Goal: Task Accomplishment & Management: Manage account settings

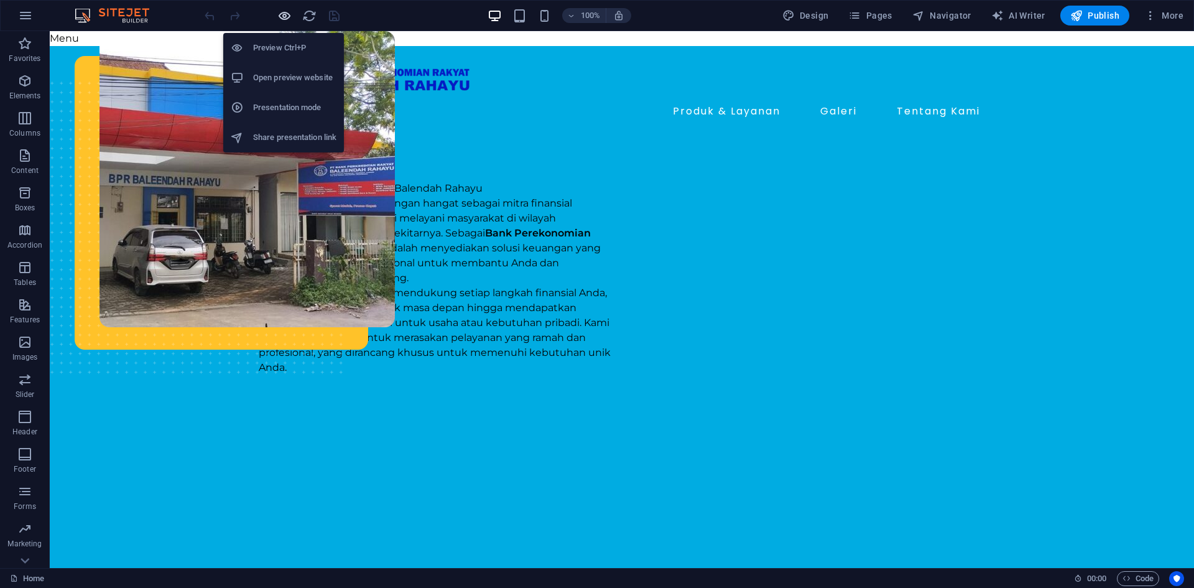
click at [285, 19] on icon "button" at bounding box center [284, 16] width 14 height 14
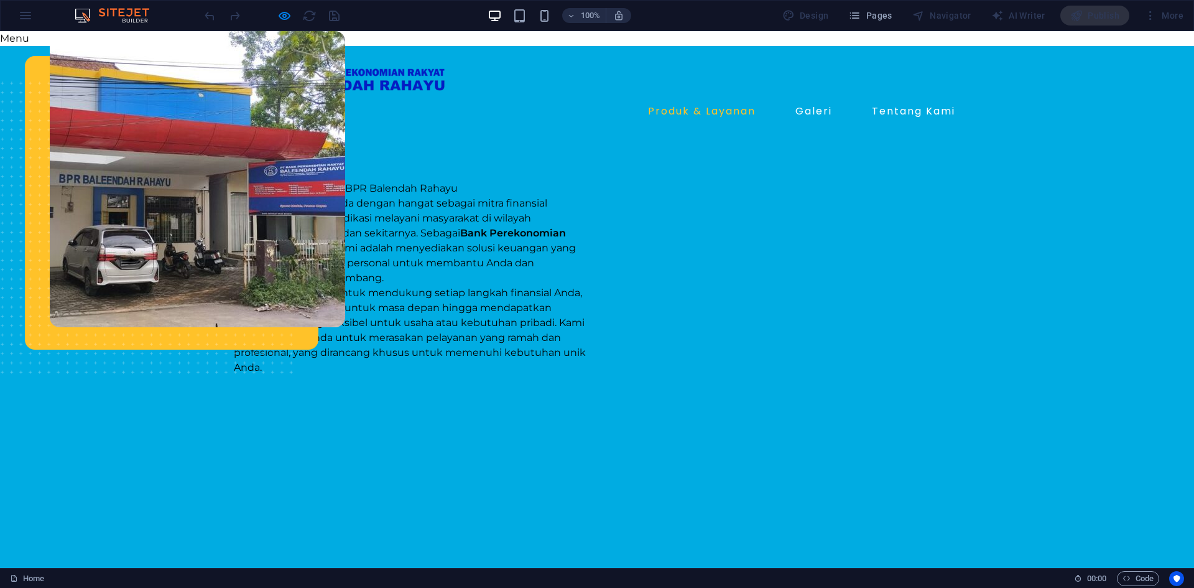
click at [720, 112] on link "Produk & Layanan" at bounding box center [702, 111] width 118 height 20
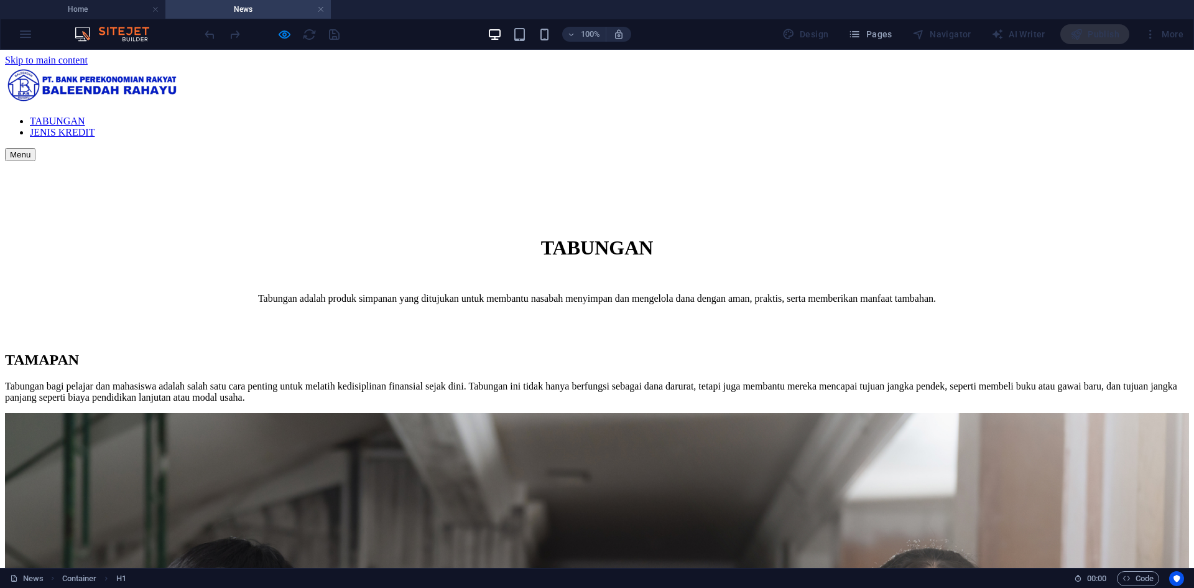
click at [913, 116] on nav "TABUNGAN JENIS KREDIT" at bounding box center [597, 127] width 1184 height 22
click at [810, 116] on nav "TABUNGAN JENIS KREDIT" at bounding box center [597, 127] width 1184 height 22
click at [902, 116] on nav "TABUNGAN JENIS KREDIT" at bounding box center [597, 127] width 1184 height 22
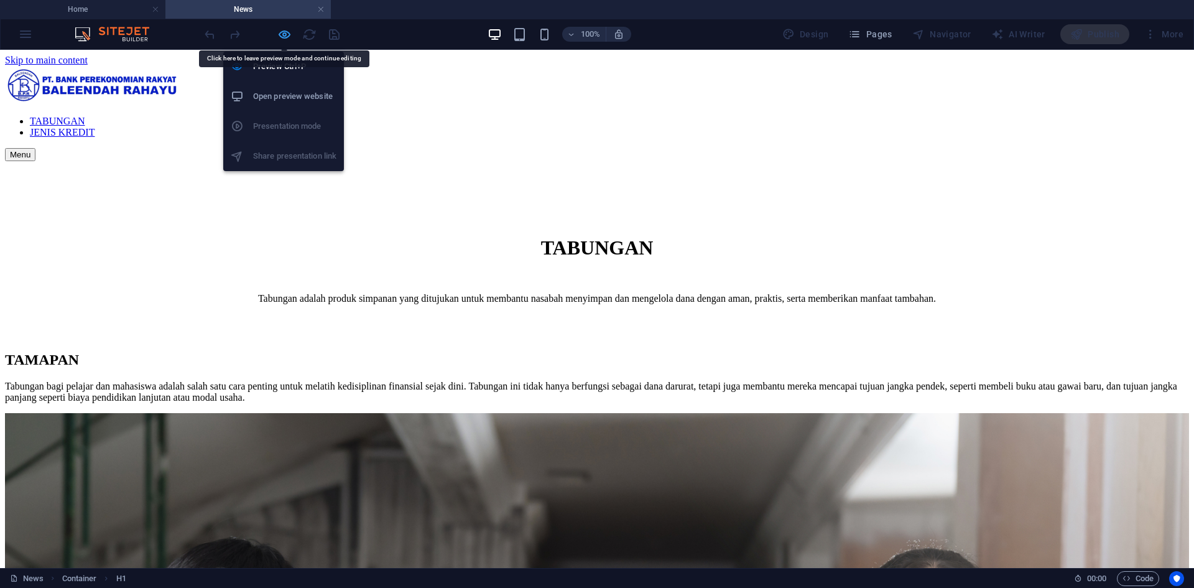
click at [284, 35] on icon "button" at bounding box center [284, 34] width 14 height 14
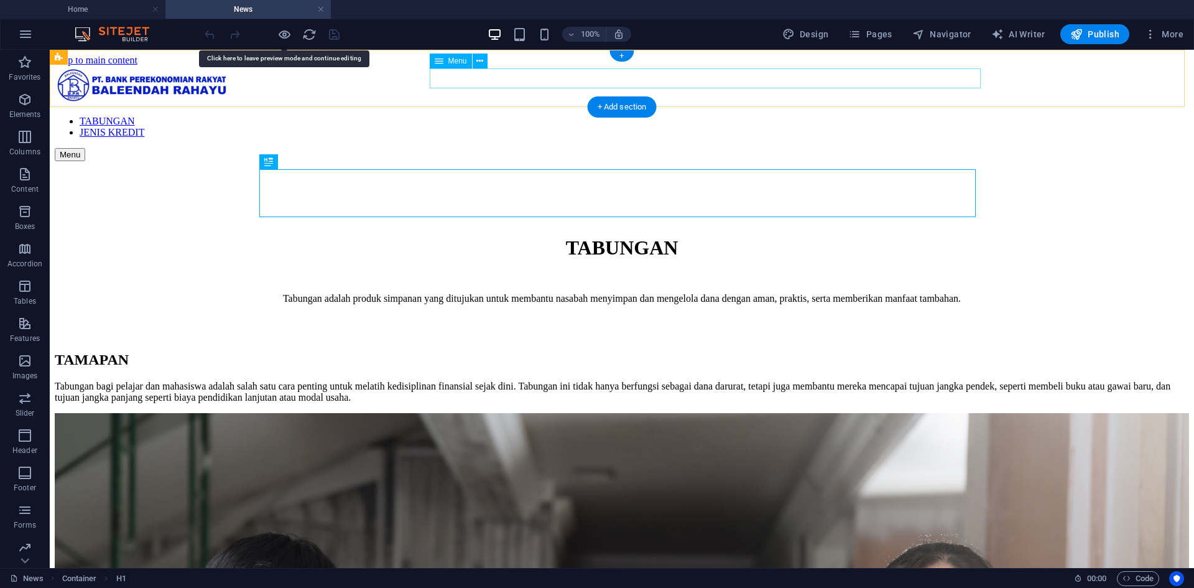
click at [936, 116] on nav "TABUNGAN JENIS KREDIT" at bounding box center [622, 127] width 1134 height 22
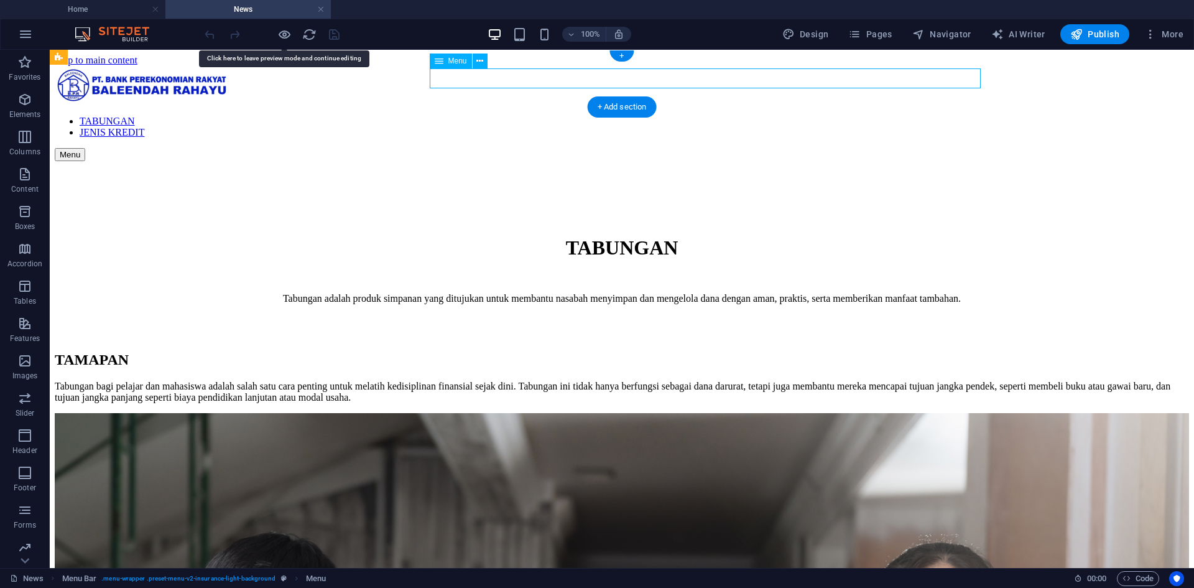
click at [936, 116] on nav "TABUNGAN JENIS KREDIT" at bounding box center [622, 127] width 1134 height 22
select select "3"
select select
select select "1"
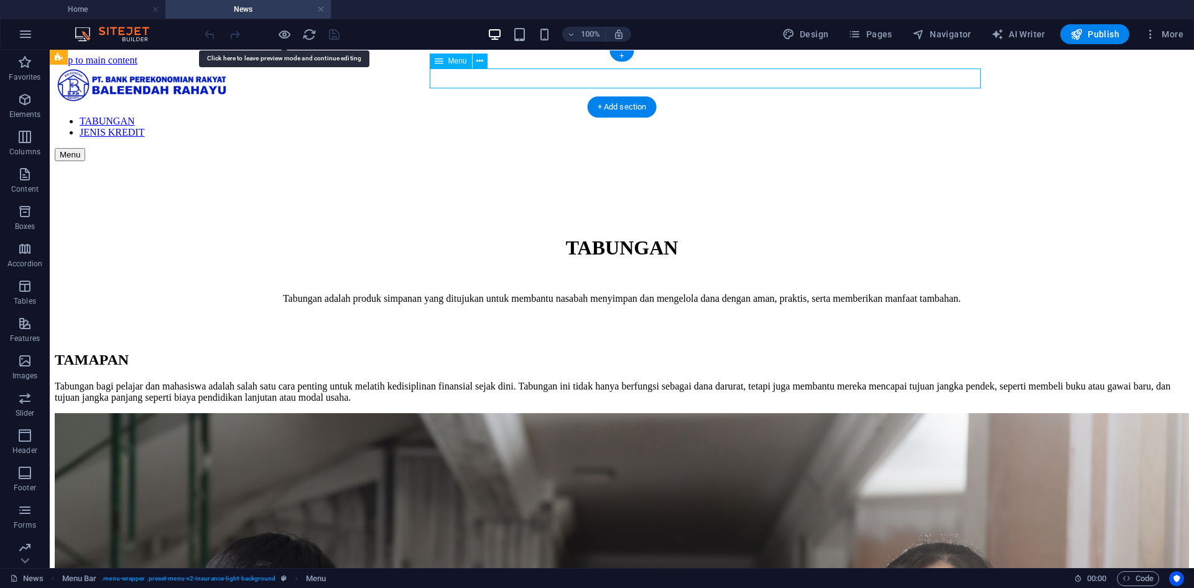
select select
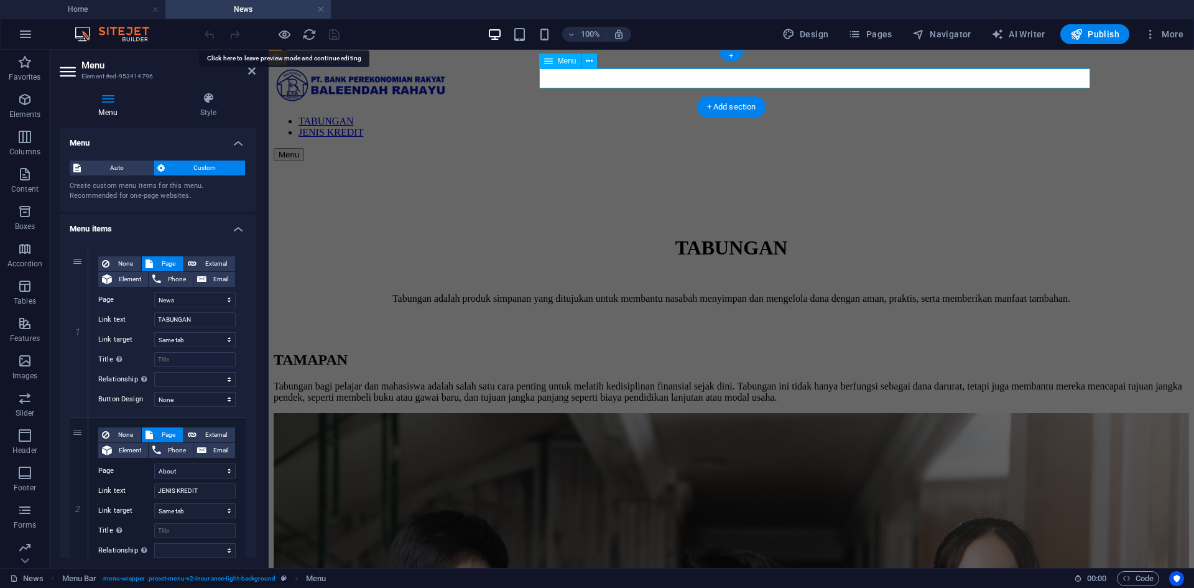
click at [1036, 116] on nav "TABUNGAN JENIS KREDIT" at bounding box center [731, 127] width 915 height 22
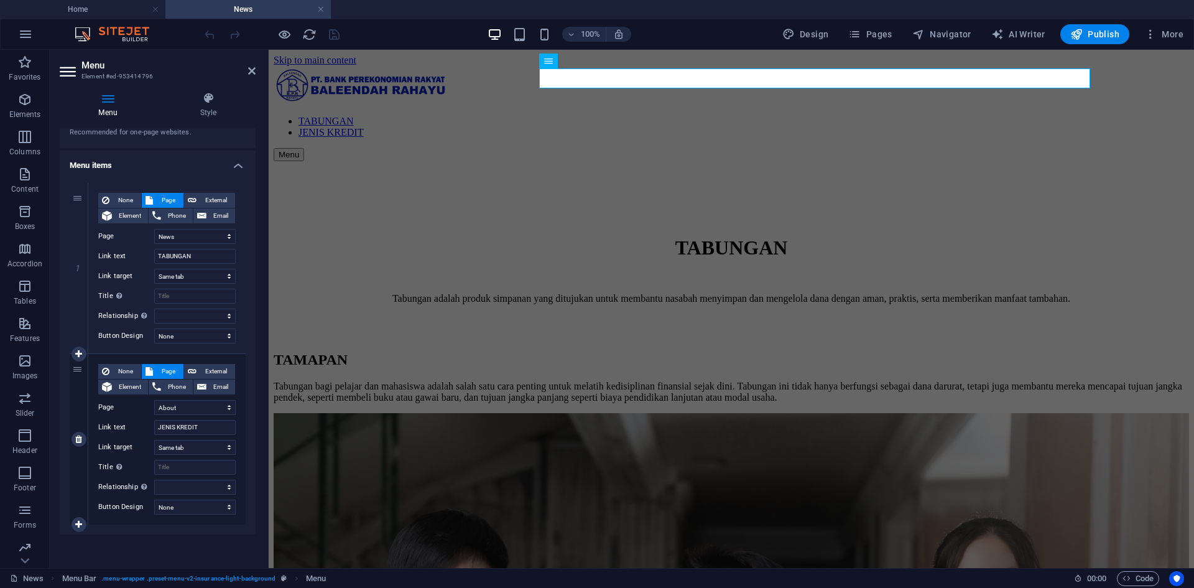
scroll to position [65, 0]
click at [206, 410] on select "Home About Services News Contact Legal Notice Privacy" at bounding box center [194, 406] width 81 height 15
click at [154, 399] on select "Home About Services News Contact Legal Notice Privacy" at bounding box center [194, 406] width 81 height 15
click at [461, 275] on div "TABUNGAN Tabungan adalah produk simpanan yang ditujukan untuk membantu nasabah …" at bounding box center [731, 250] width 915 height 178
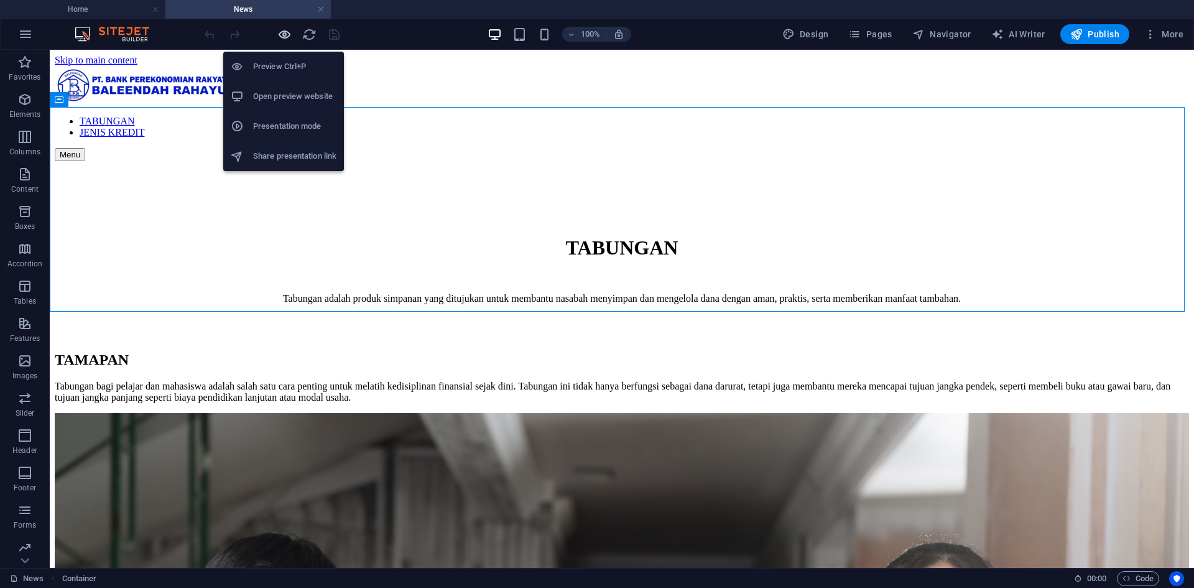
click at [285, 40] on icon "button" at bounding box center [284, 34] width 14 height 14
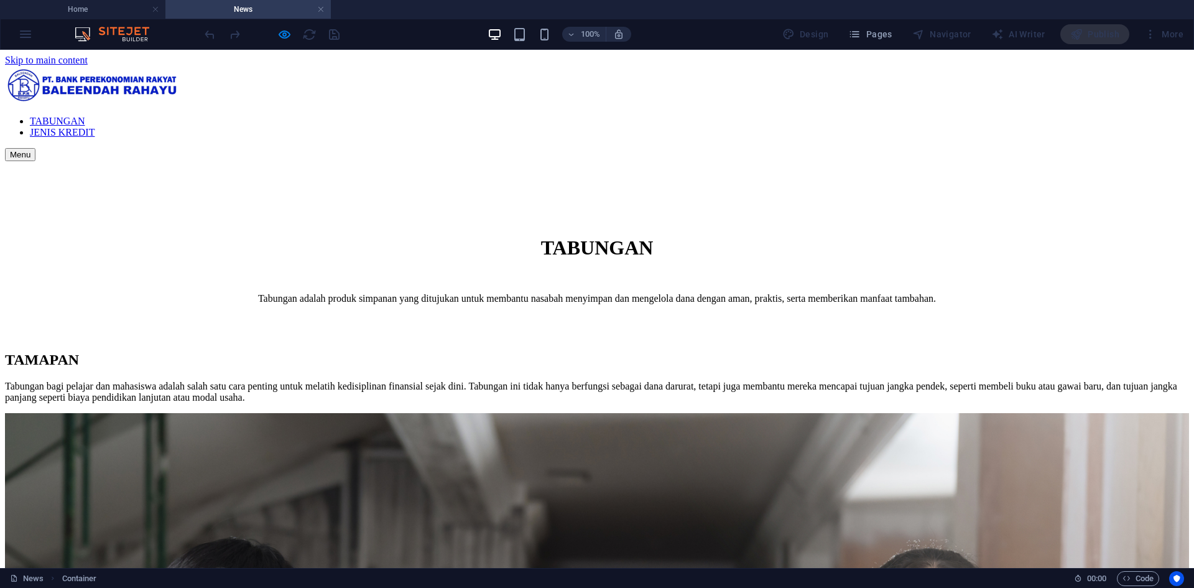
click at [95, 127] on link "JENIS KREDIT" at bounding box center [62, 132] width 65 height 11
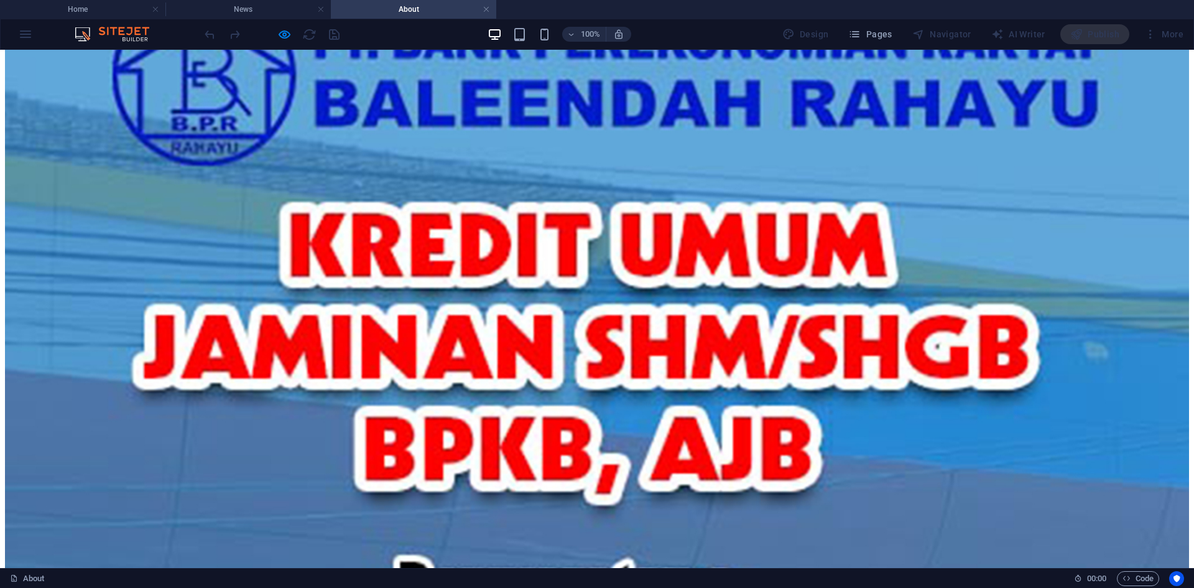
scroll to position [0, 0]
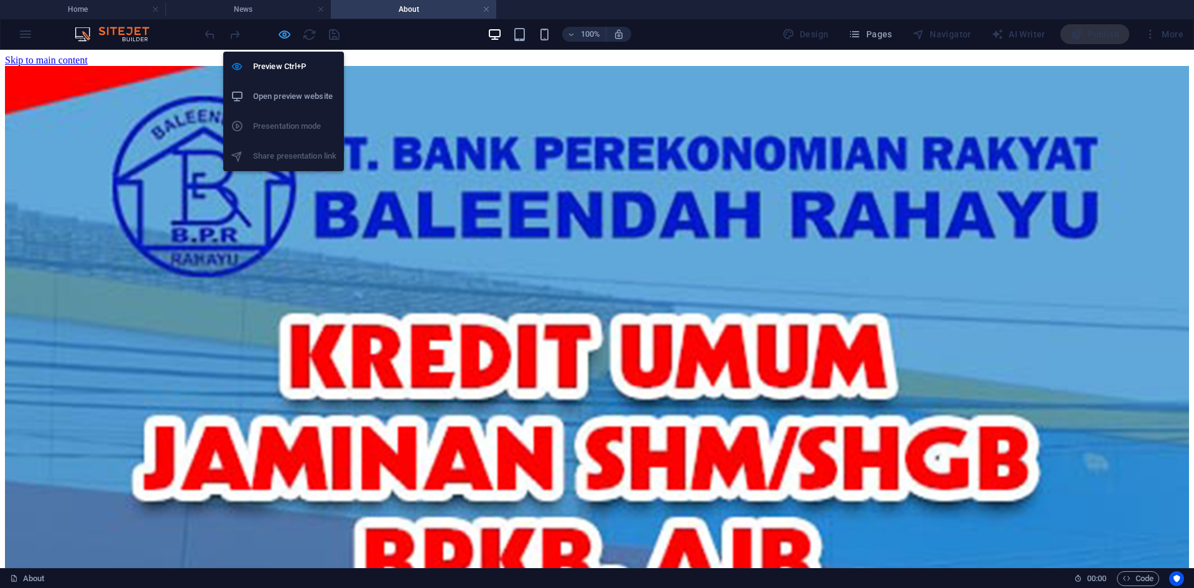
click at [282, 37] on icon "button" at bounding box center [284, 34] width 14 height 14
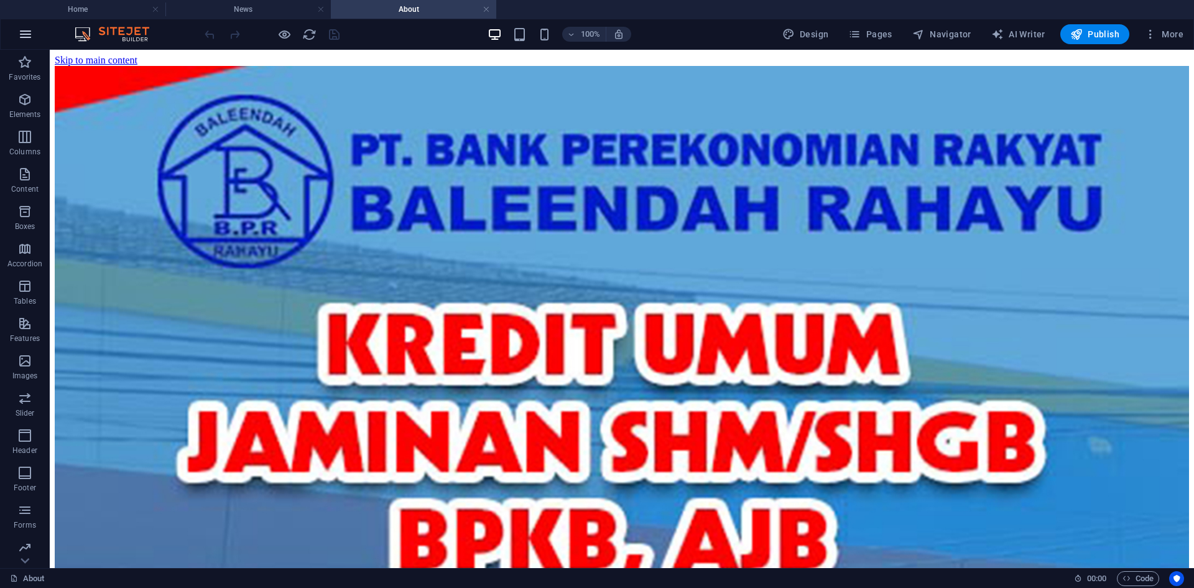
click at [20, 29] on icon "button" at bounding box center [25, 34] width 15 height 15
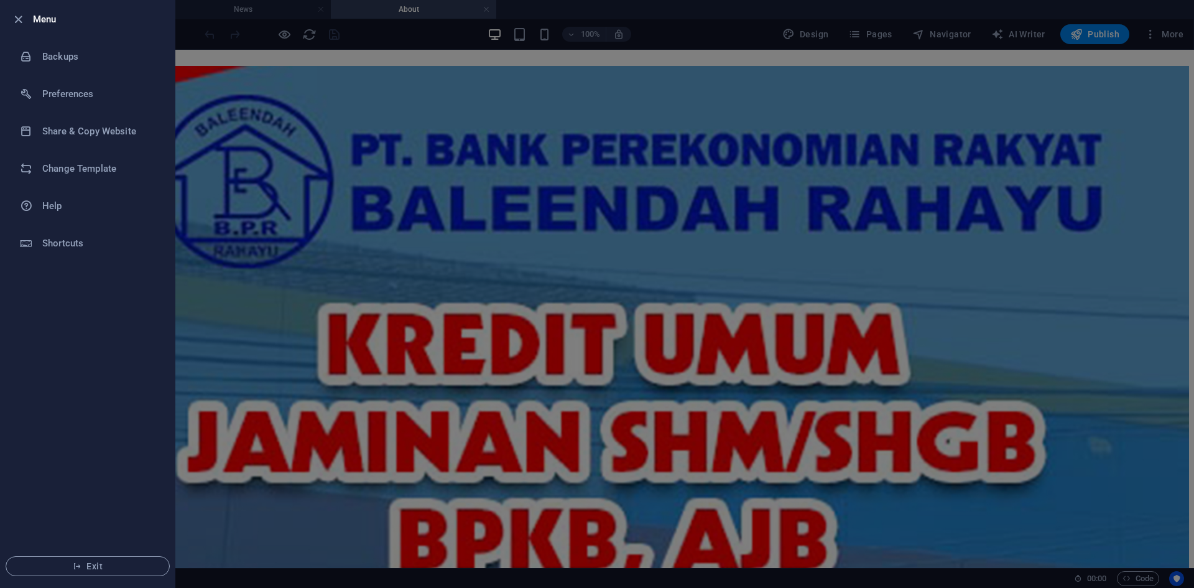
click at [234, 86] on div at bounding box center [597, 294] width 1194 height 588
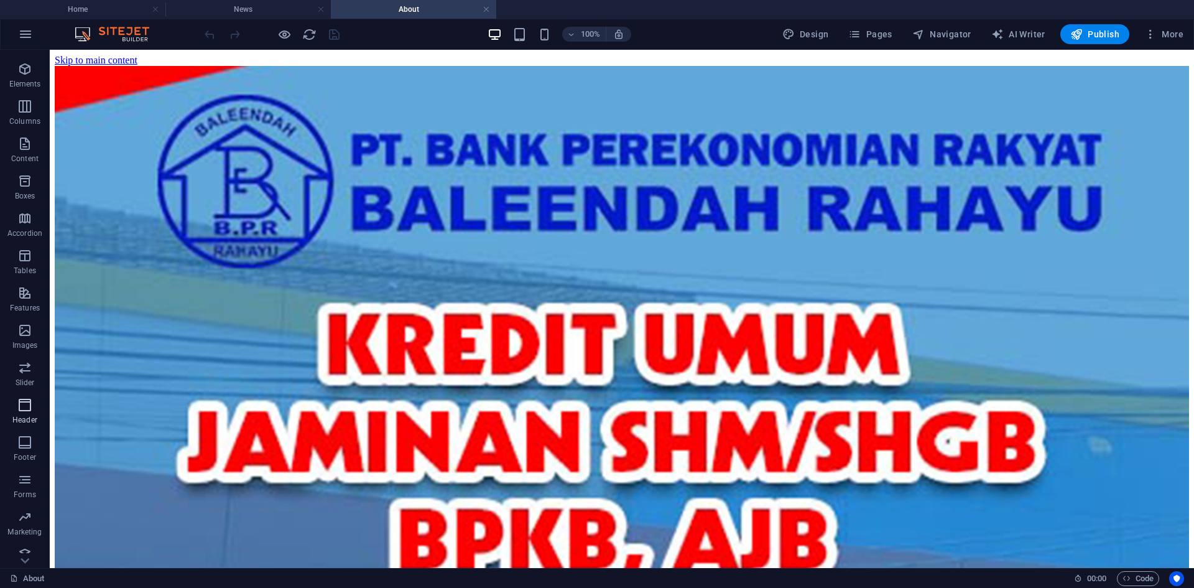
scroll to position [42, 0]
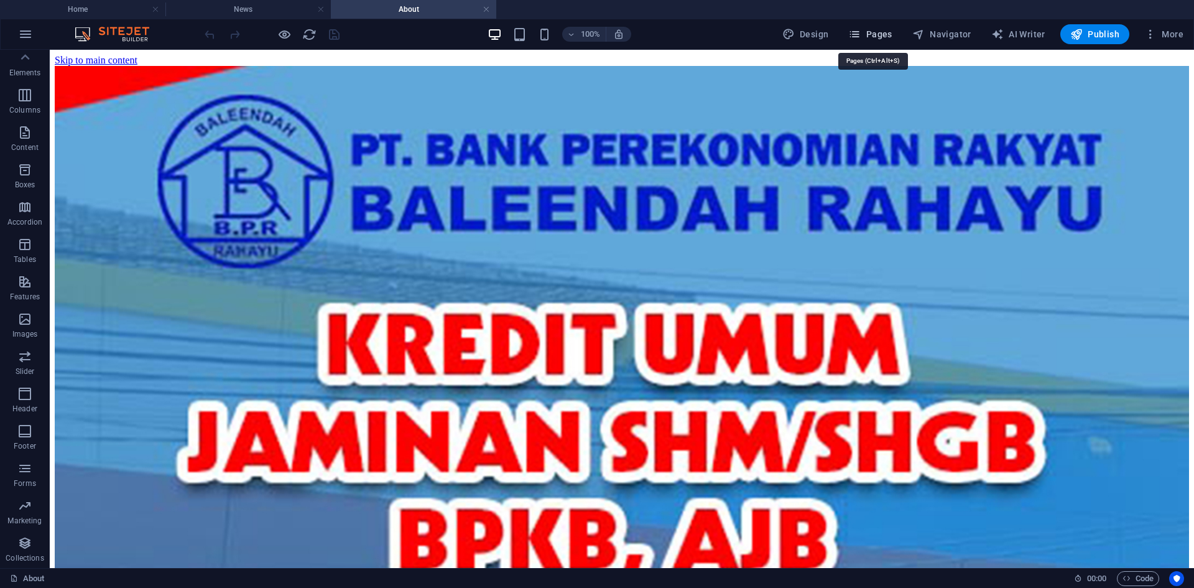
click at [871, 37] on span "Pages" at bounding box center [870, 34] width 44 height 12
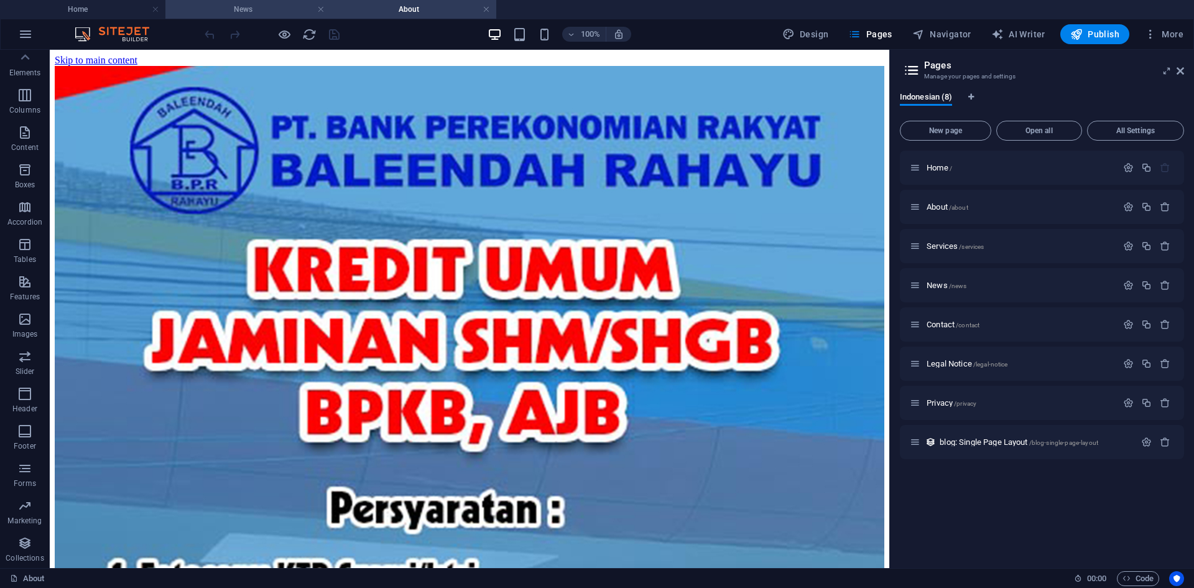
click at [260, 13] on h4 "News" at bounding box center [247, 9] width 165 height 14
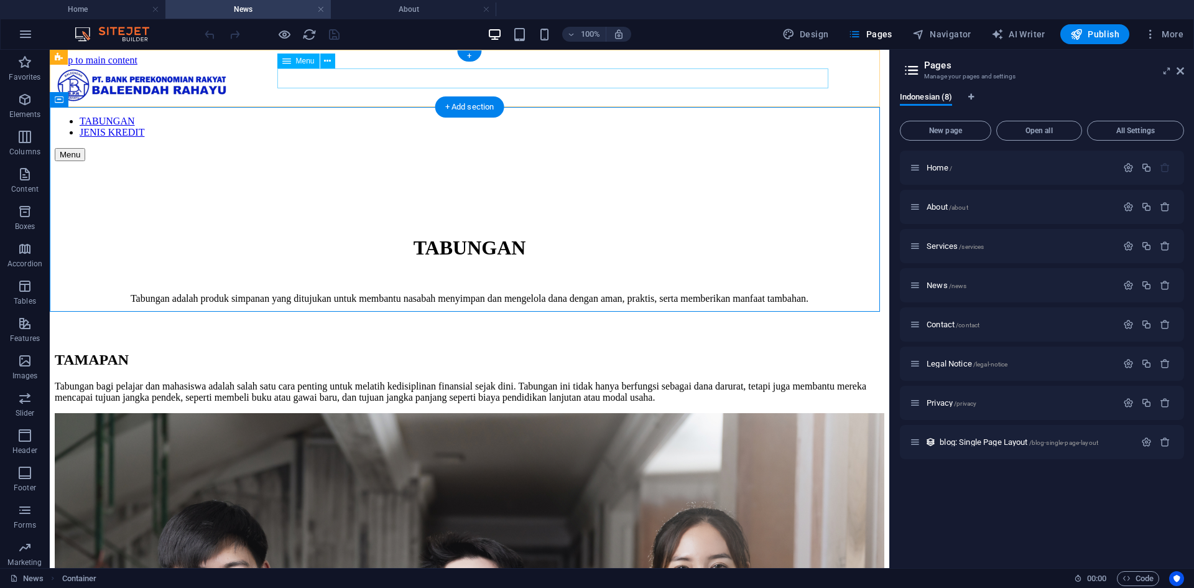
click at [668, 116] on nav "TABUNGAN JENIS KREDIT" at bounding box center [470, 127] width 830 height 22
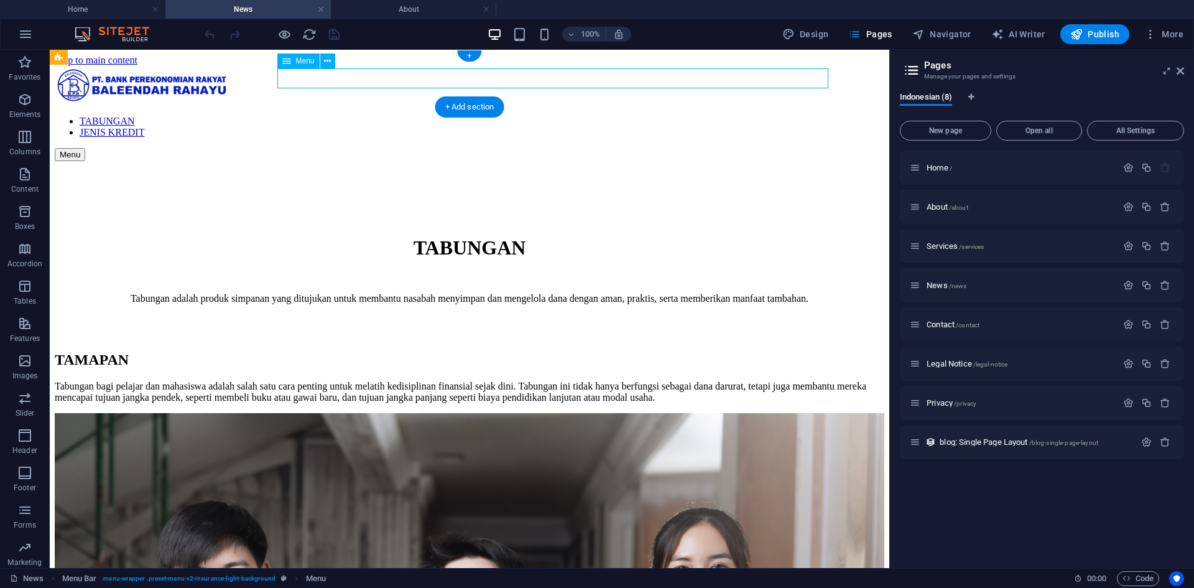
click at [786, 116] on nav "TABUNGAN JENIS KREDIT" at bounding box center [470, 127] width 830 height 22
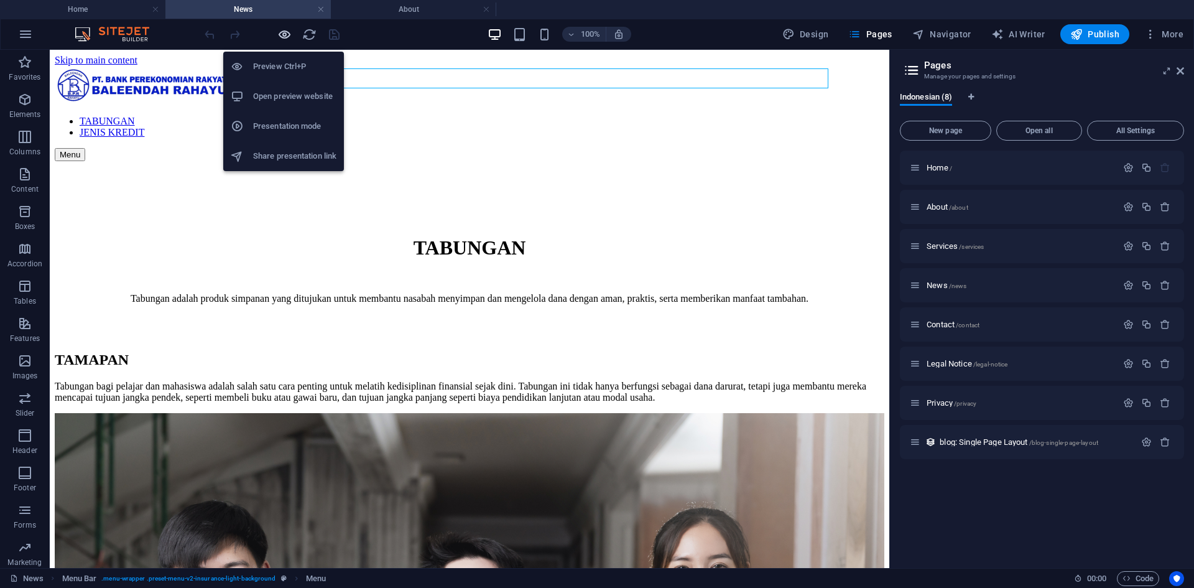
click at [284, 36] on icon "button" at bounding box center [284, 34] width 14 height 14
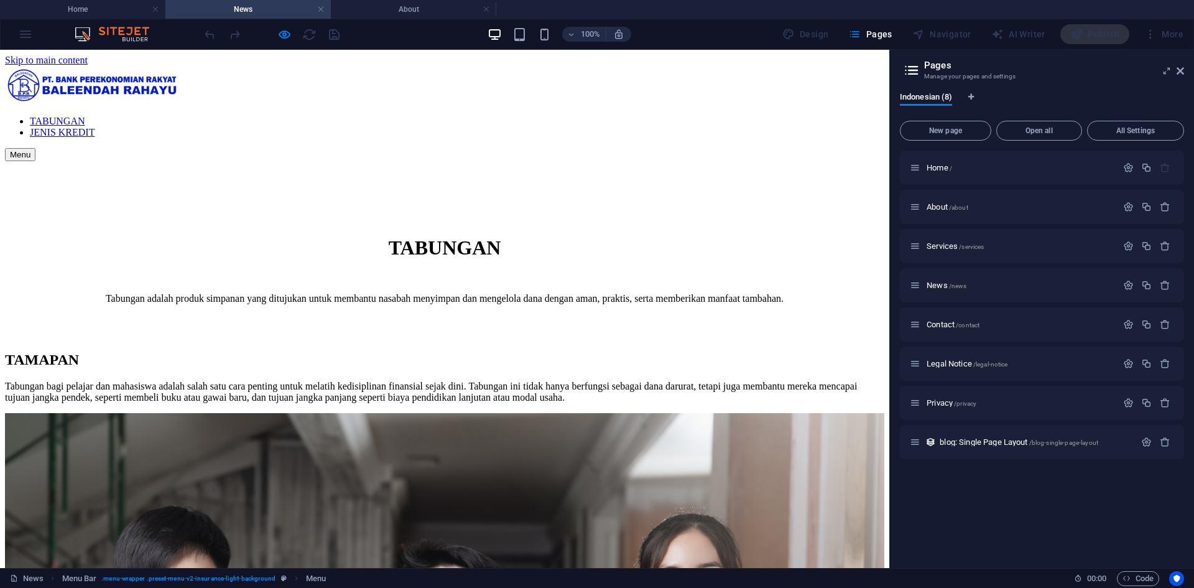
click at [85, 116] on link "TABUNGAN" at bounding box center [57, 121] width 55 height 11
click at [95, 127] on link "JENIS KREDIT" at bounding box center [62, 132] width 65 height 11
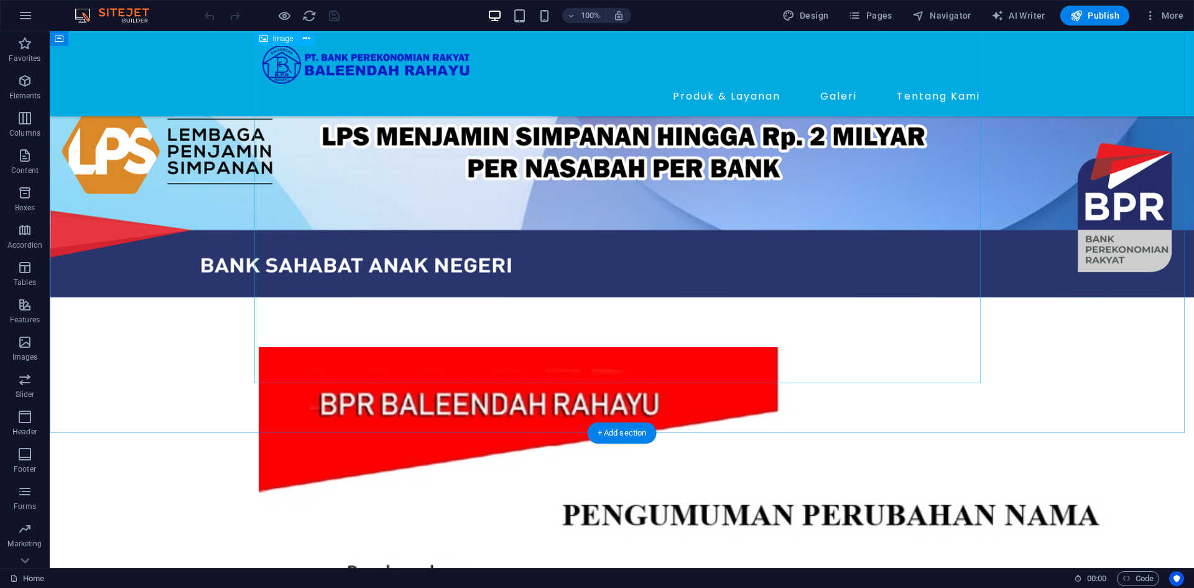
scroll to position [3114, 0]
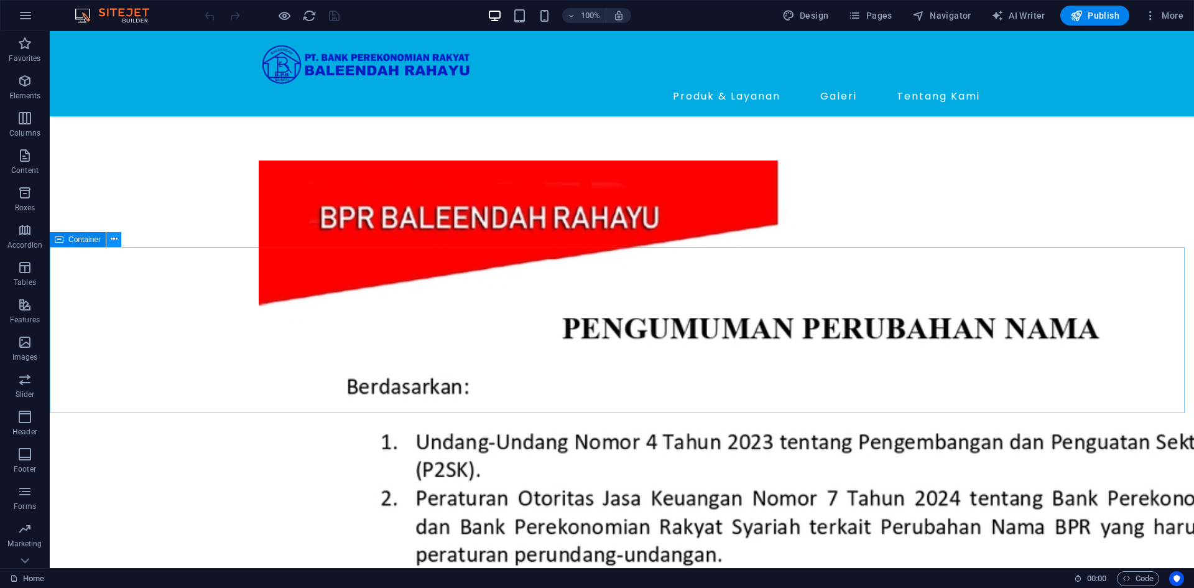
click at [114, 241] on icon at bounding box center [114, 239] width 7 height 13
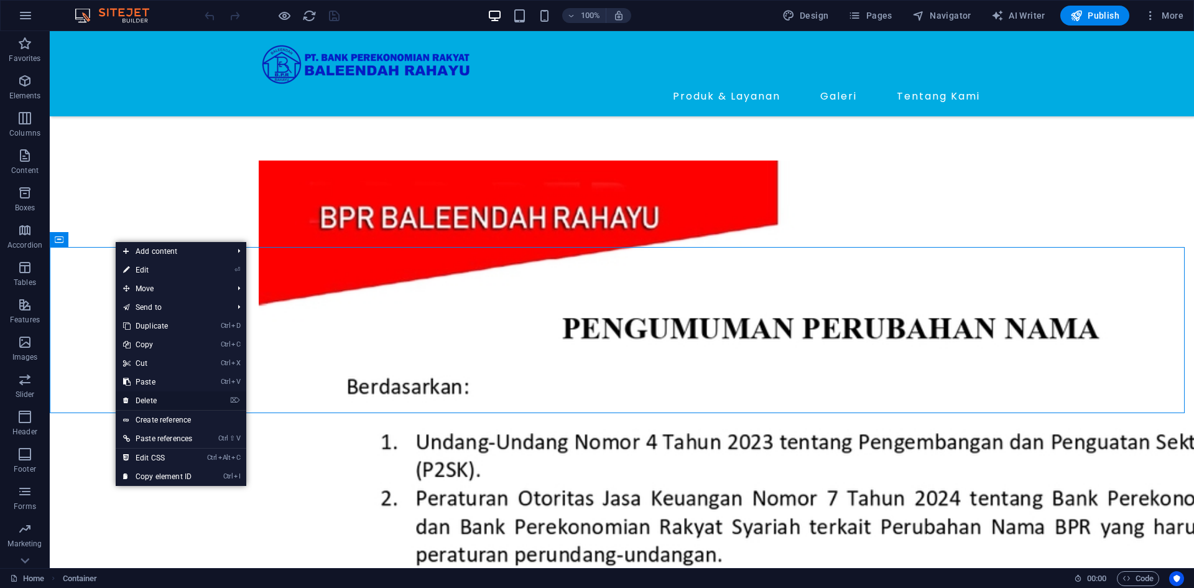
click at [178, 400] on link "⌦ Delete" at bounding box center [158, 400] width 84 height 19
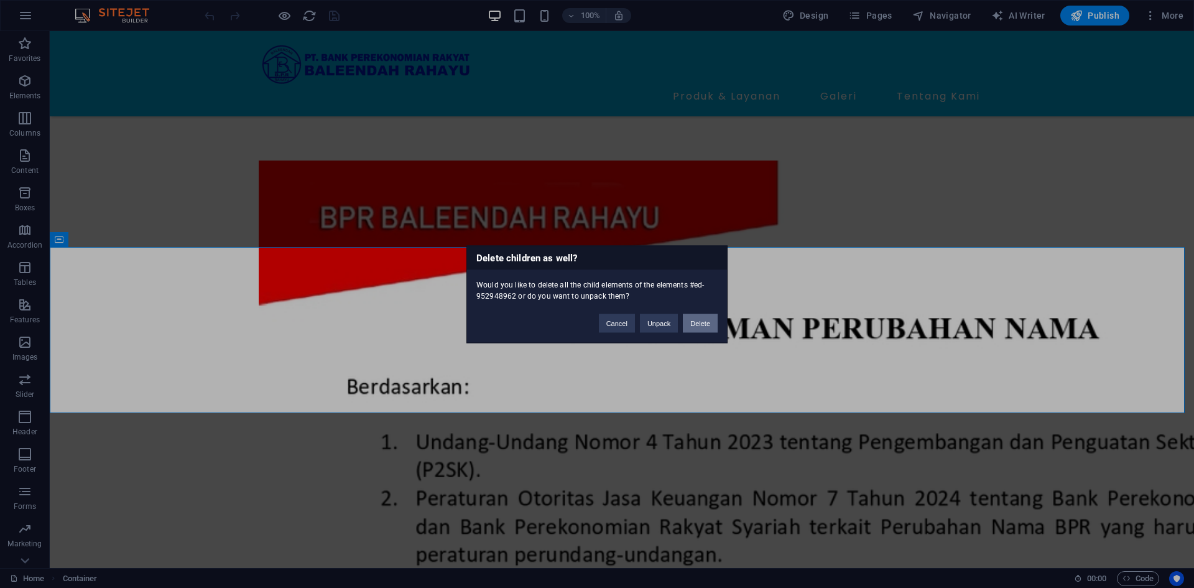
click at [710, 326] on button "Delete" at bounding box center [700, 322] width 35 height 19
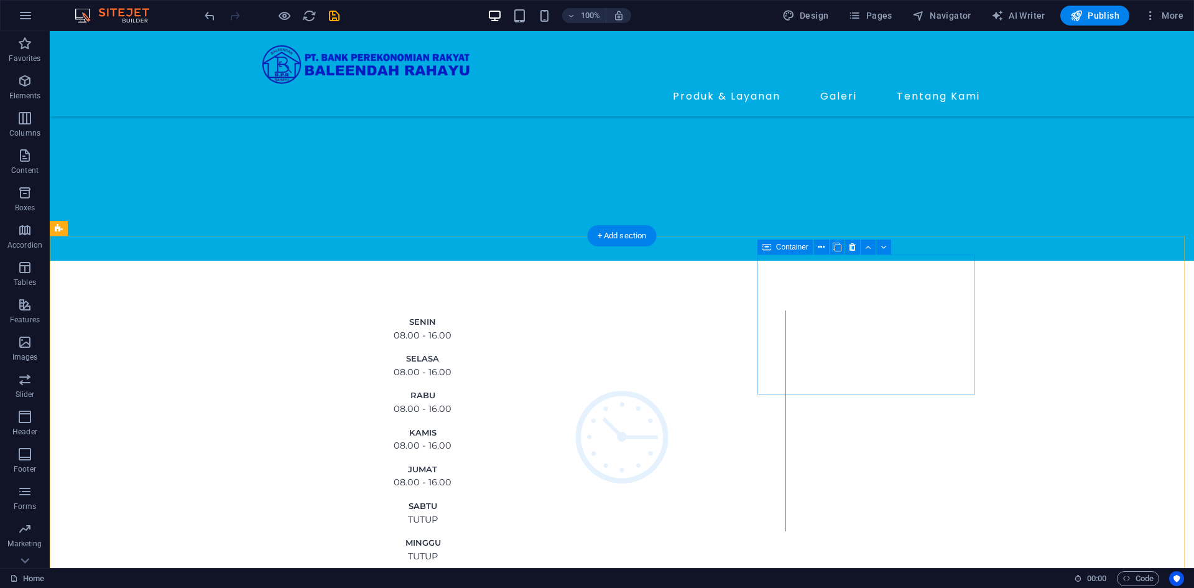
scroll to position [149, 0]
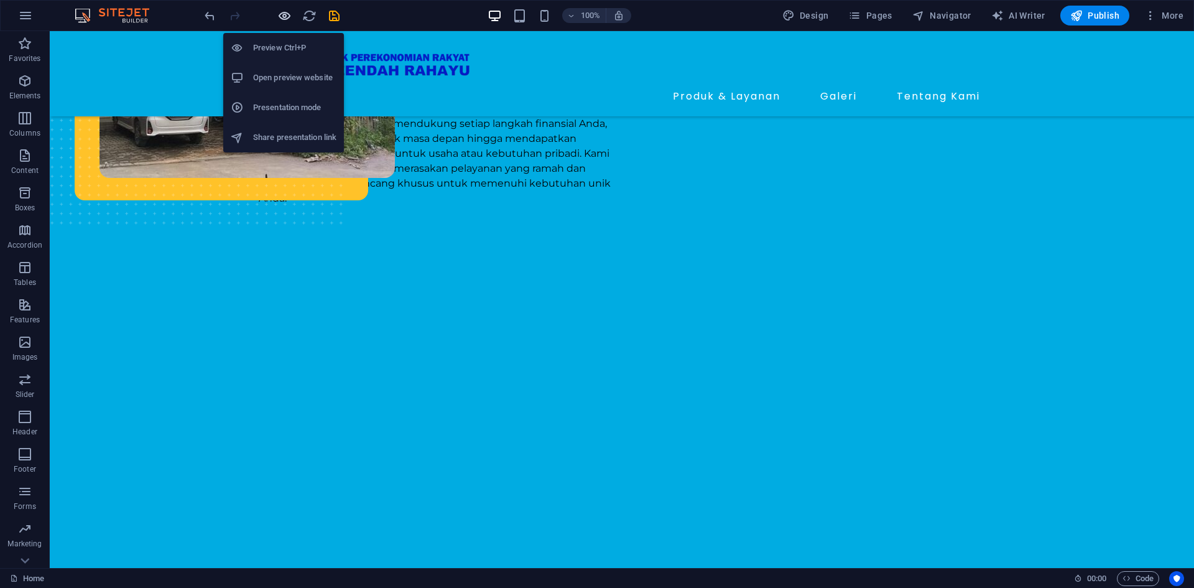
click at [285, 16] on icon "button" at bounding box center [284, 16] width 14 height 14
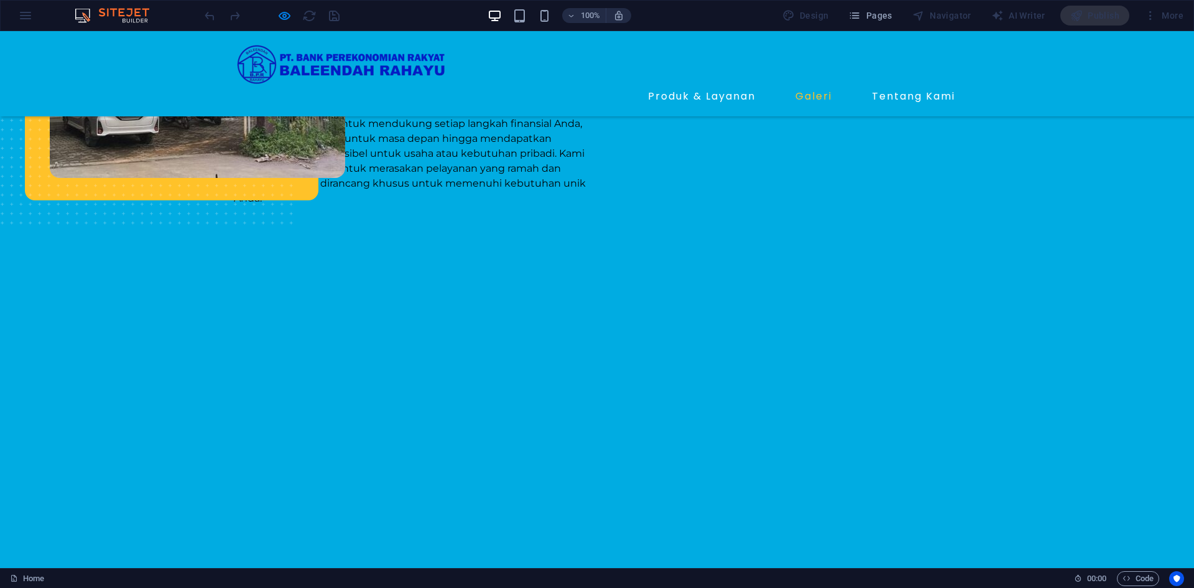
click at [797, 86] on link "Galeri" at bounding box center [813, 96] width 47 height 20
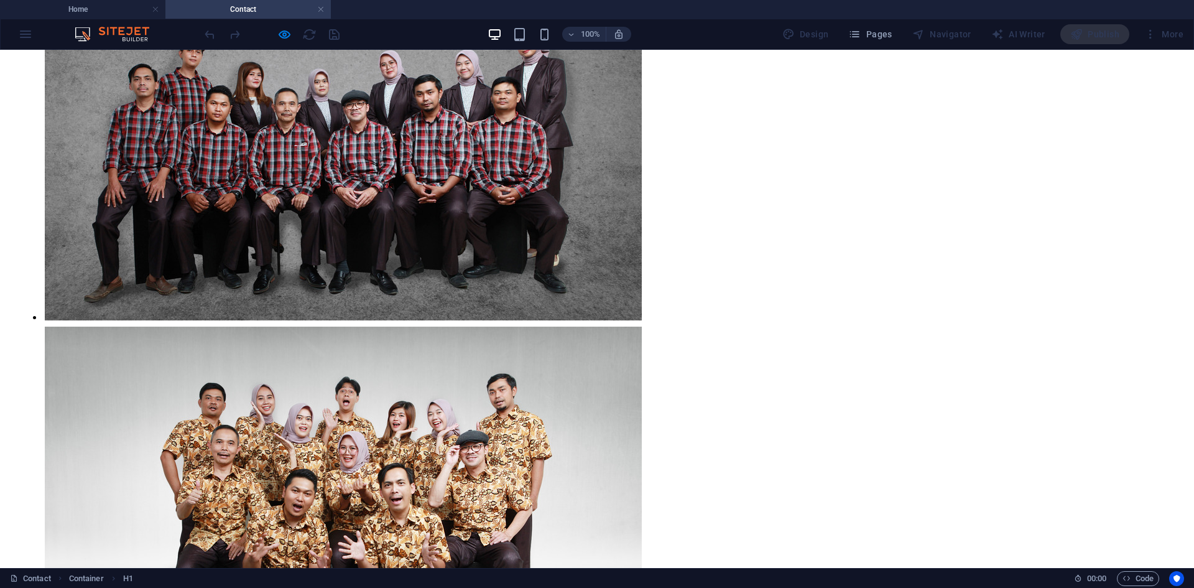
scroll to position [0, 0]
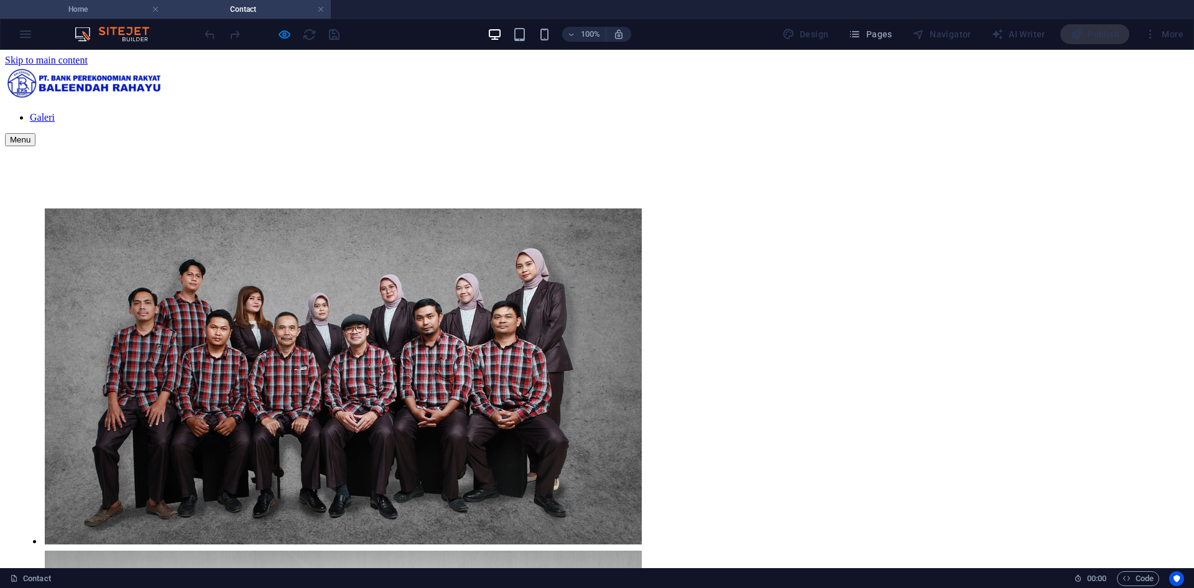
click at [86, 14] on h4 "Home" at bounding box center [82, 9] width 165 height 14
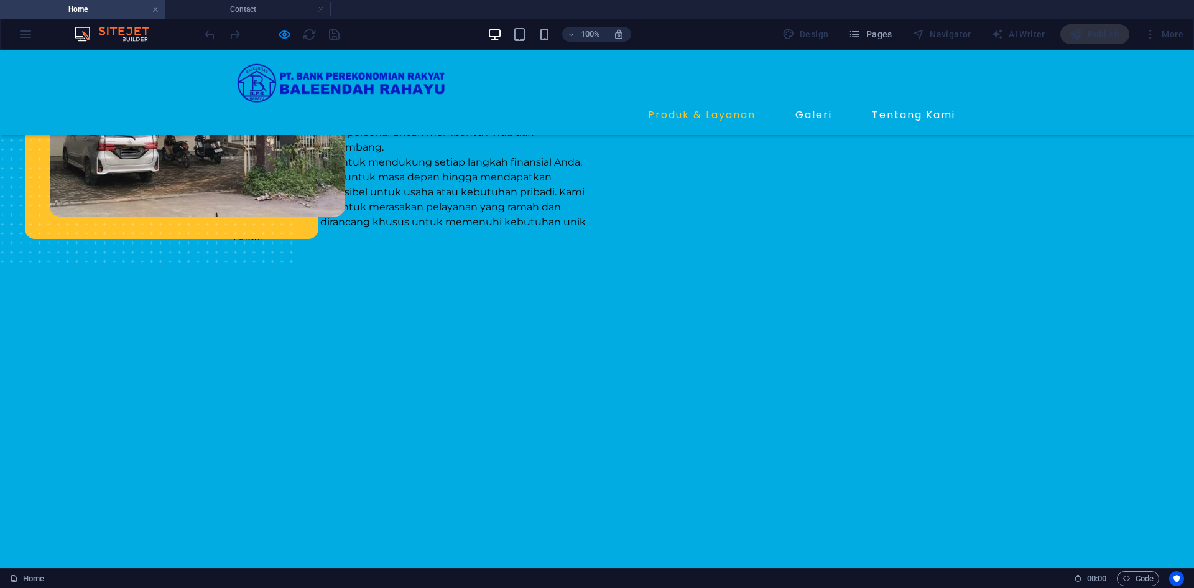
click at [691, 105] on link "Produk & Layanan" at bounding box center [702, 115] width 118 height 20
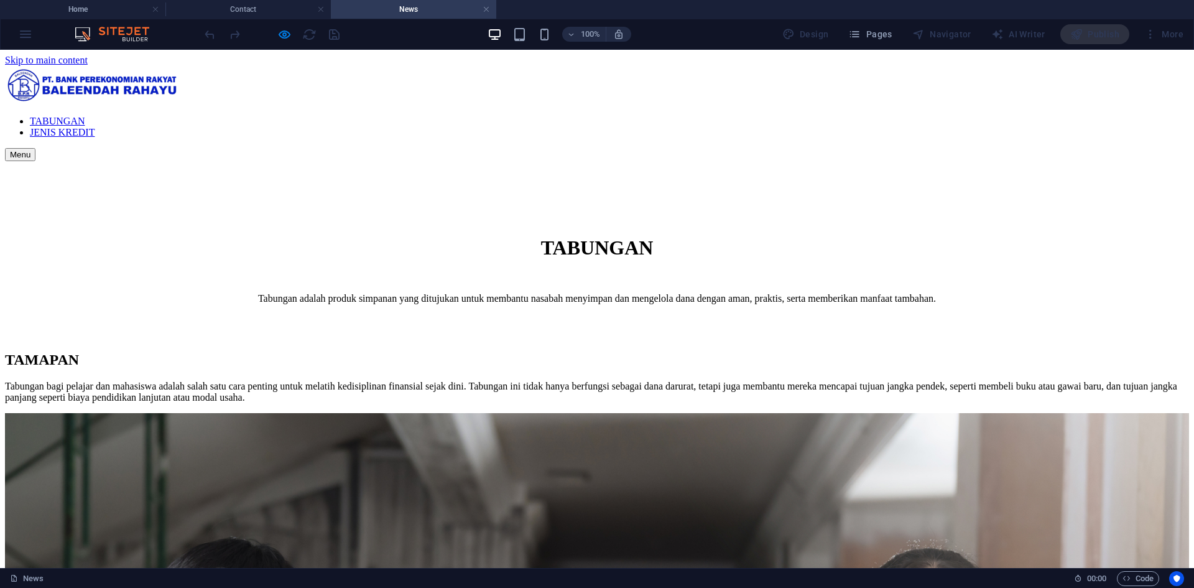
scroll to position [0, 0]
click at [920, 116] on nav "TABUNGAN JENIS KREDIT" at bounding box center [597, 127] width 1184 height 22
click at [904, 116] on nav "TABUNGAN JENIS KREDIT" at bounding box center [597, 127] width 1184 height 22
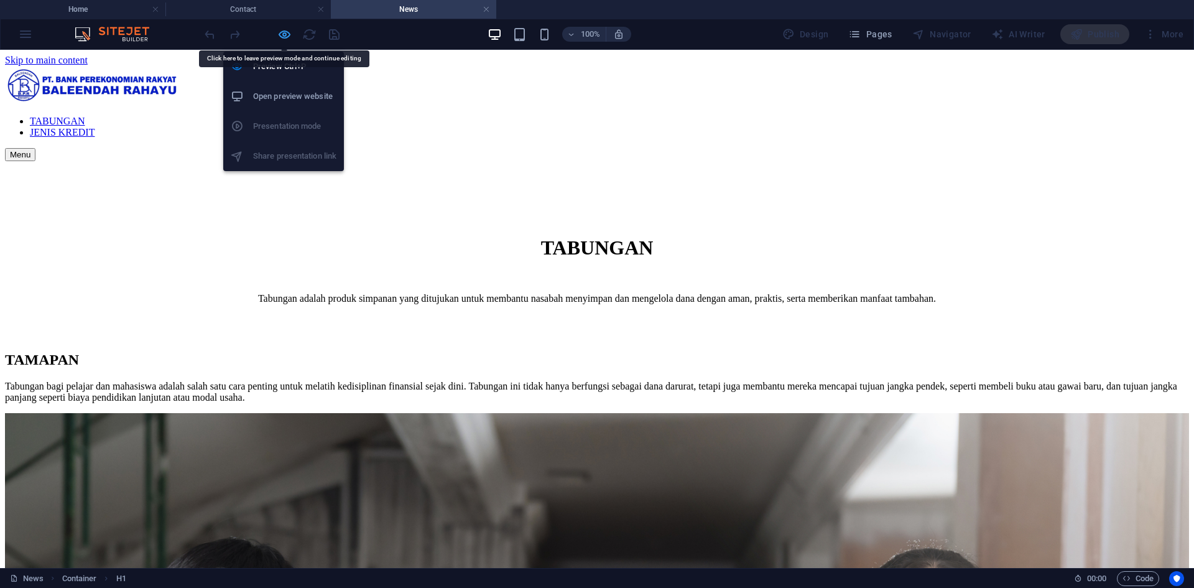
click at [285, 36] on icon "button" at bounding box center [284, 34] width 14 height 14
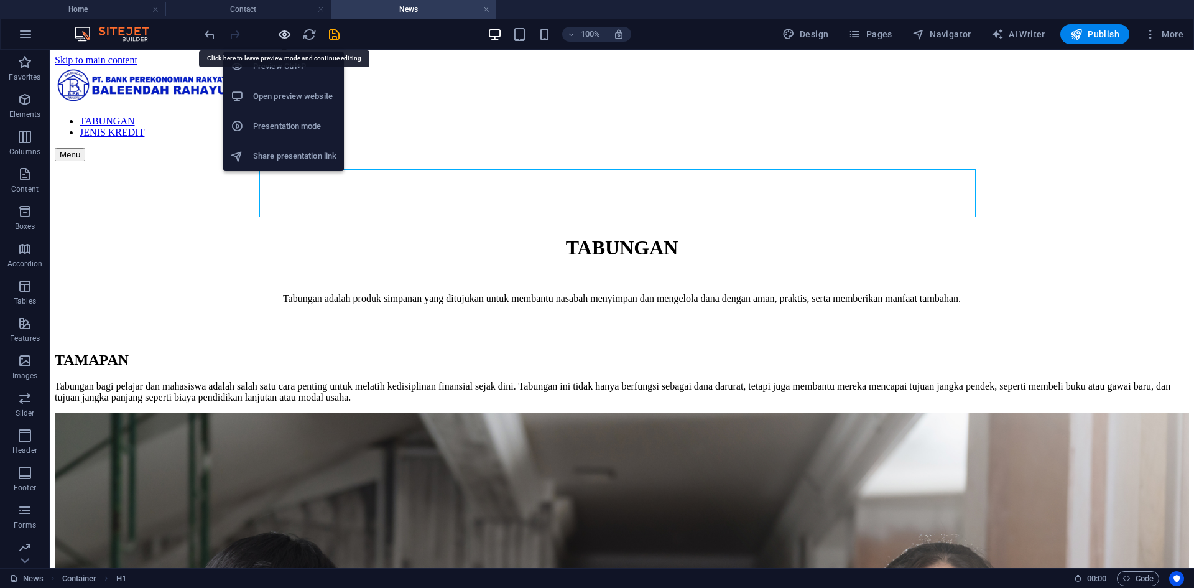
click at [285, 36] on icon "button" at bounding box center [284, 34] width 14 height 14
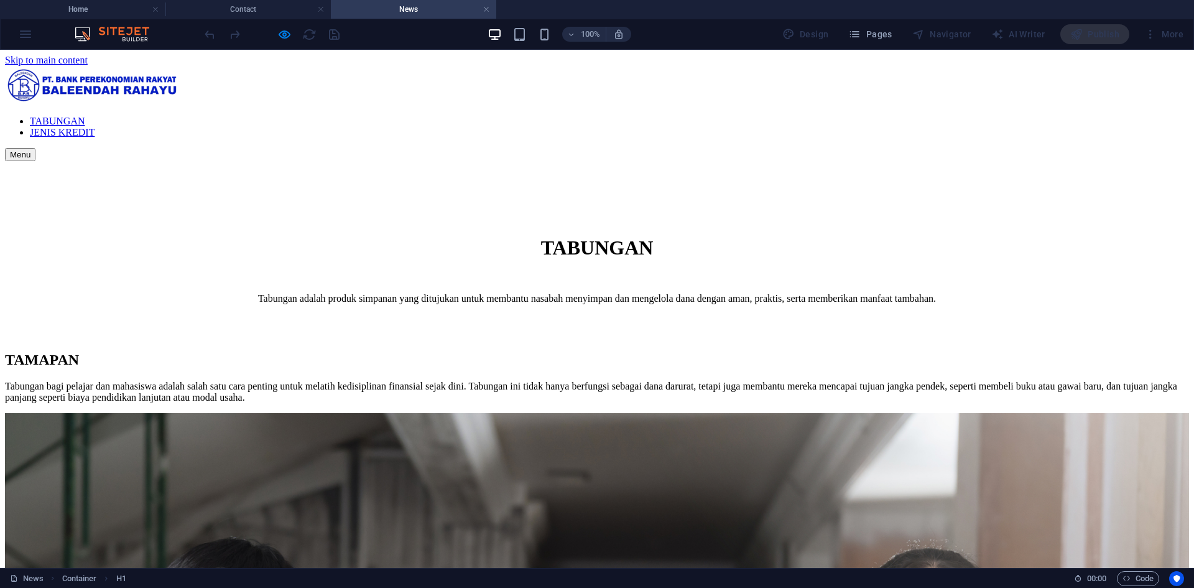
click at [95, 127] on link "JENIS KREDIT" at bounding box center [62, 132] width 65 height 11
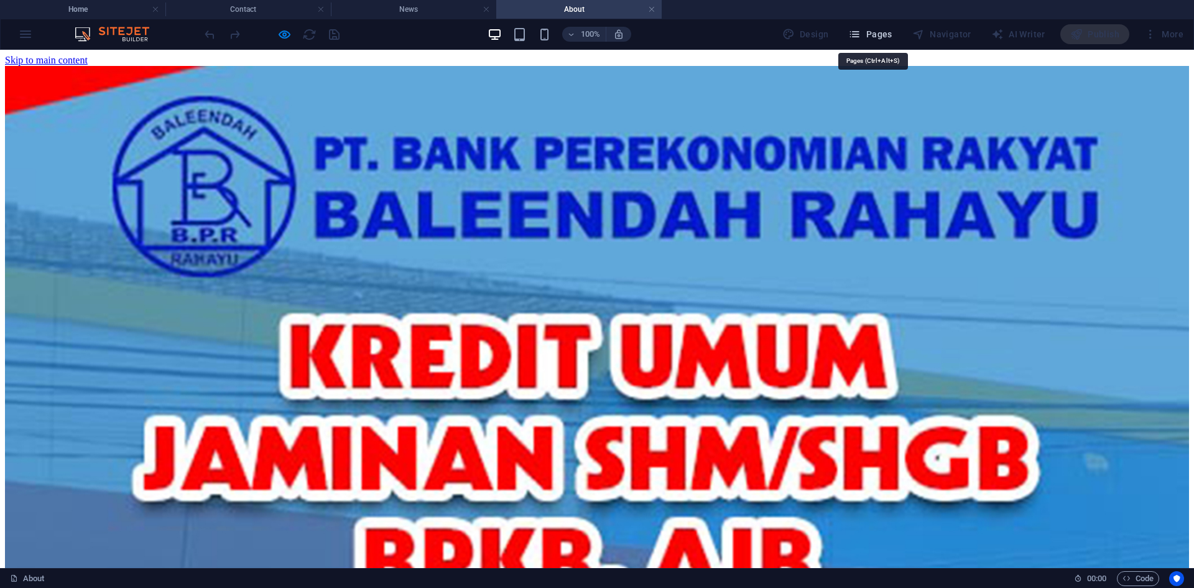
click at [886, 36] on span "Pages" at bounding box center [870, 34] width 44 height 12
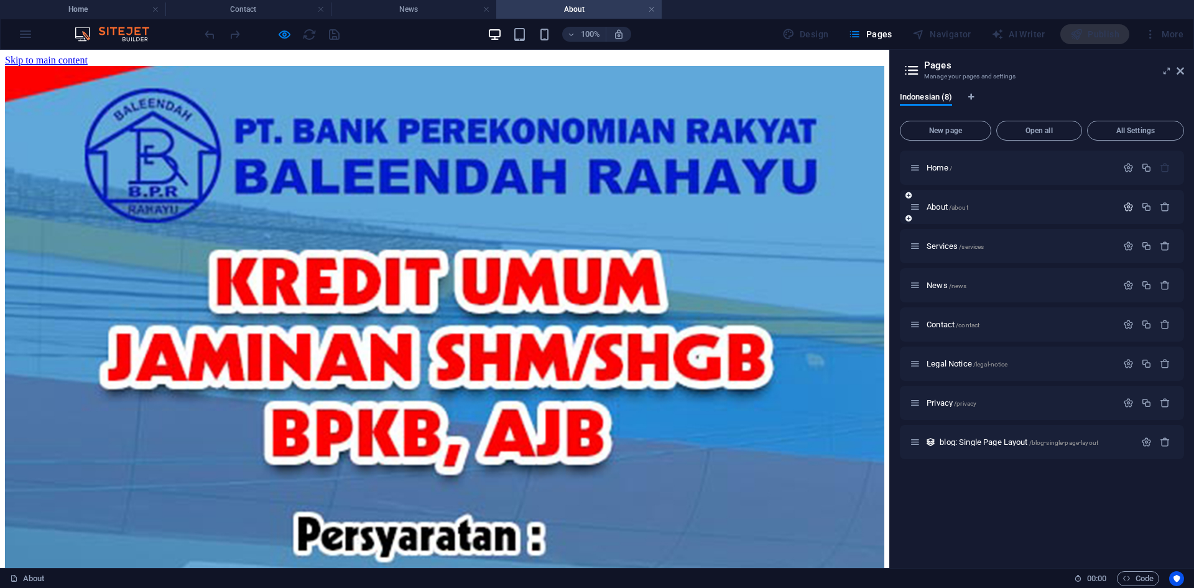
click at [1130, 206] on icon "button" at bounding box center [1128, 206] width 11 height 11
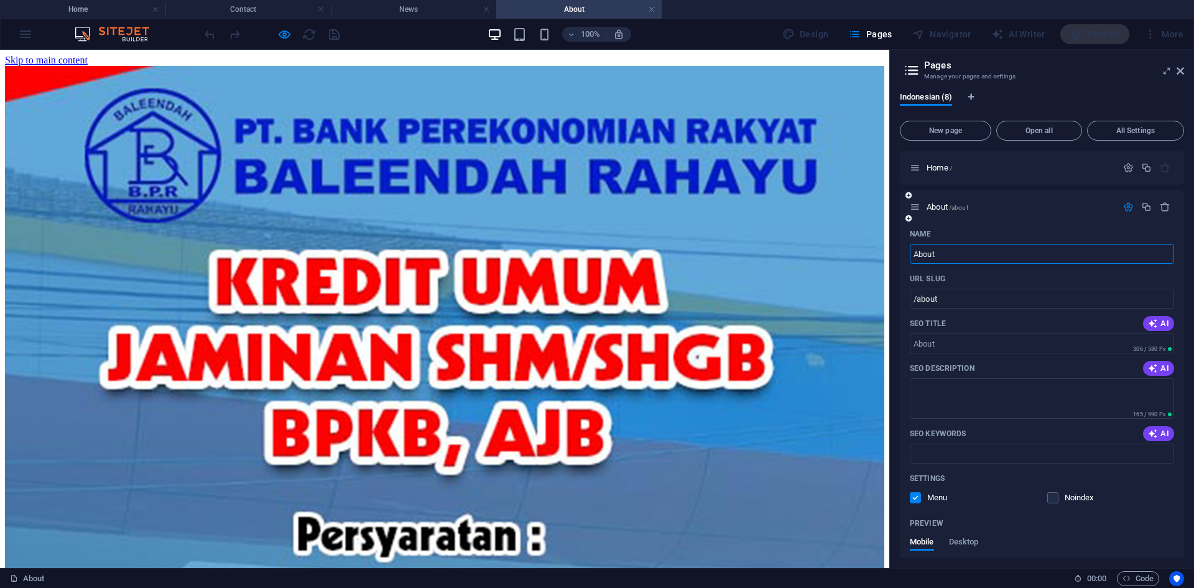
drag, startPoint x: 988, startPoint y: 257, endPoint x: 903, endPoint y: 254, distance: 85.2
click at [903, 254] on div "Name About ​ URL SLUG /about ​ SEO Title AI ​ 306 / 580 Px SEO Description AI ​…" at bounding box center [1042, 455] width 284 height 463
type input "Jenis Kre"
type input "/jenis"
type input "Jenis Kredo"
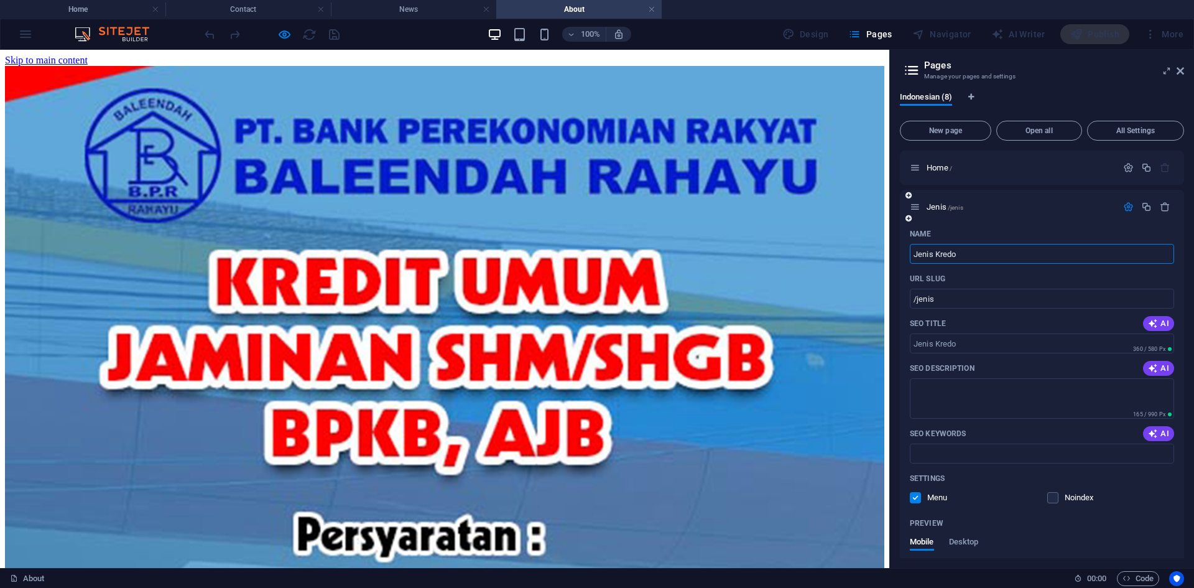
type input "/jenis-kredo"
type input "Jenis Kred"
type input "/jenis-kred"
type input "Jenis Kredit"
type input "/jenis-kredit"
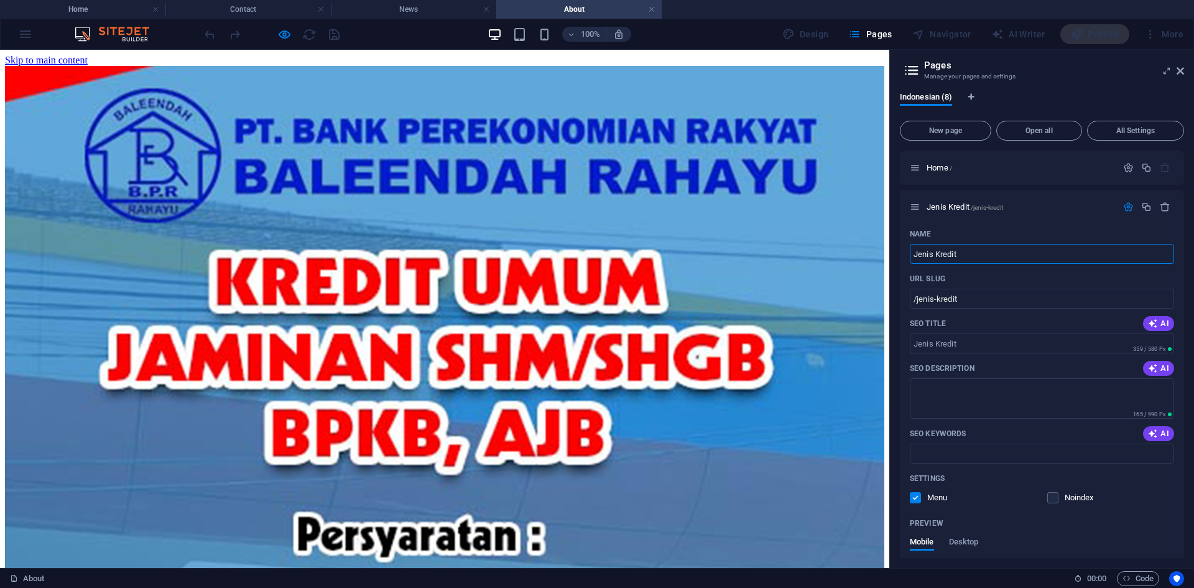
scroll to position [453, 0]
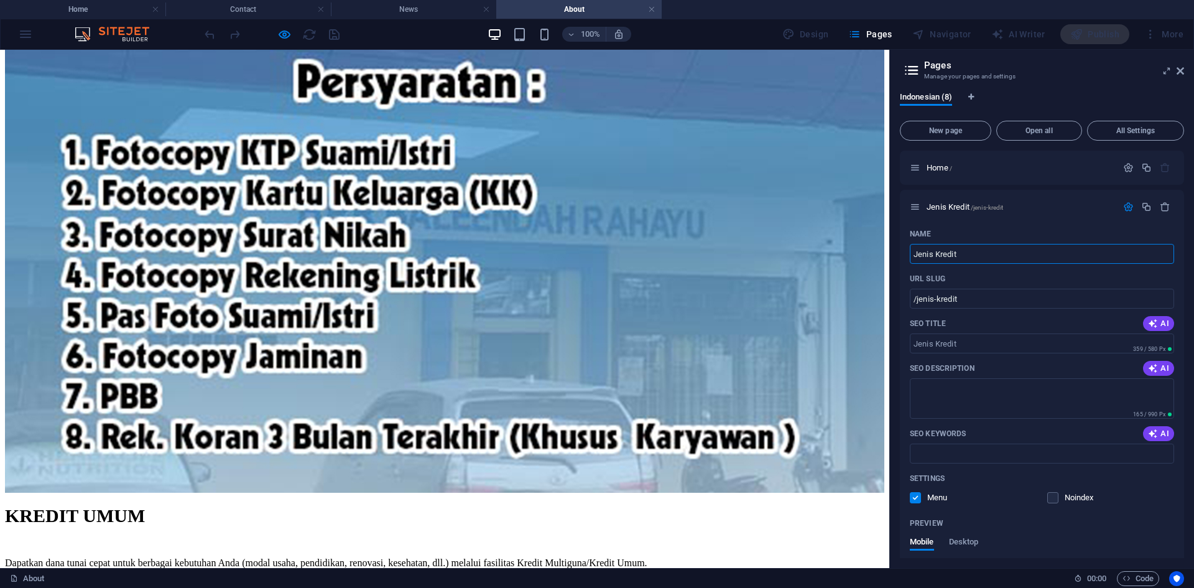
type input "Jenis Kredit"
click at [1108, 76] on h3 "Manage your pages and settings" at bounding box center [1041, 76] width 235 height 11
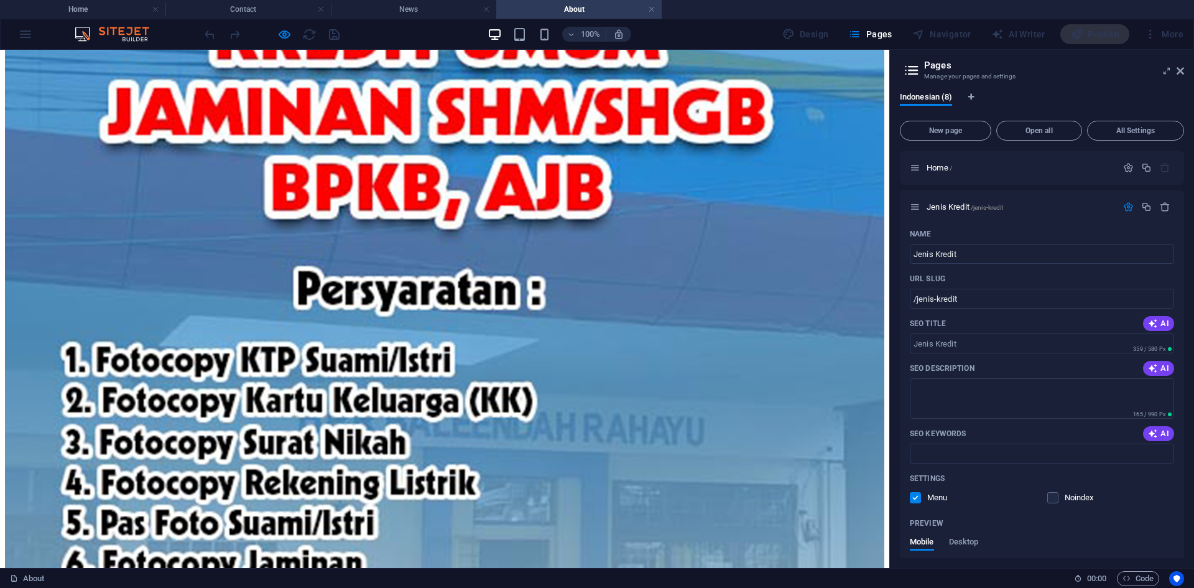
scroll to position [204, 0]
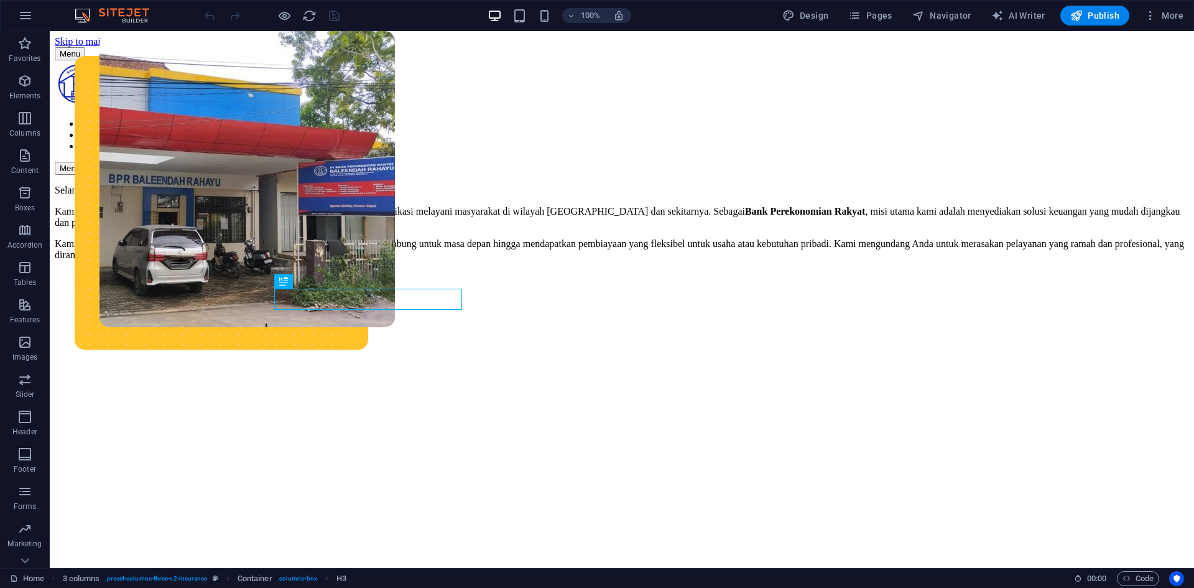
scroll to position [523, 0]
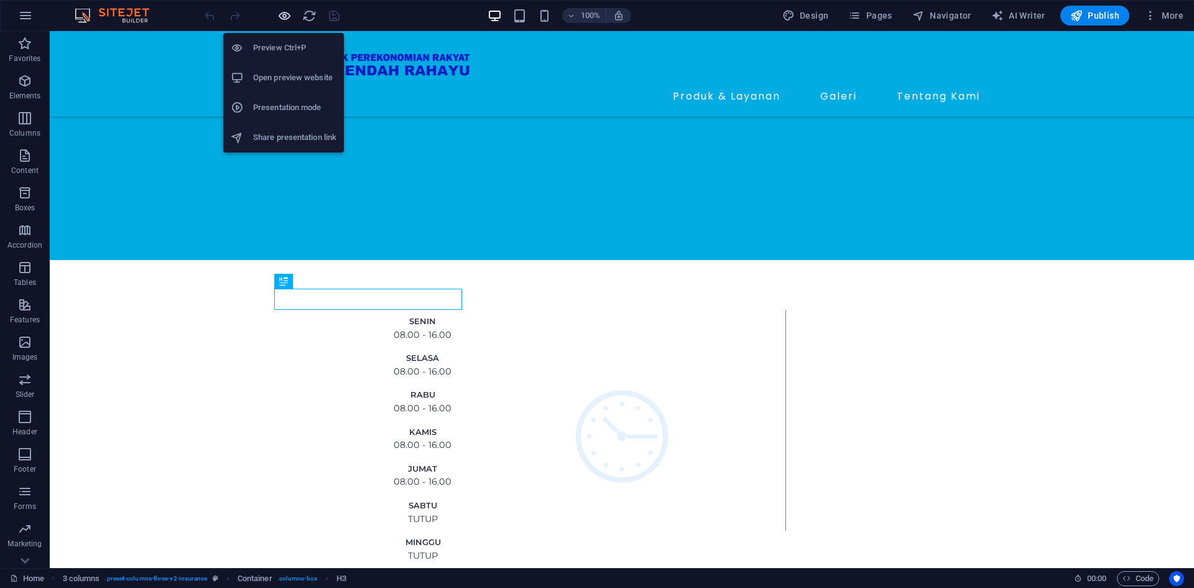
click at [282, 19] on icon "button" at bounding box center [284, 16] width 14 height 14
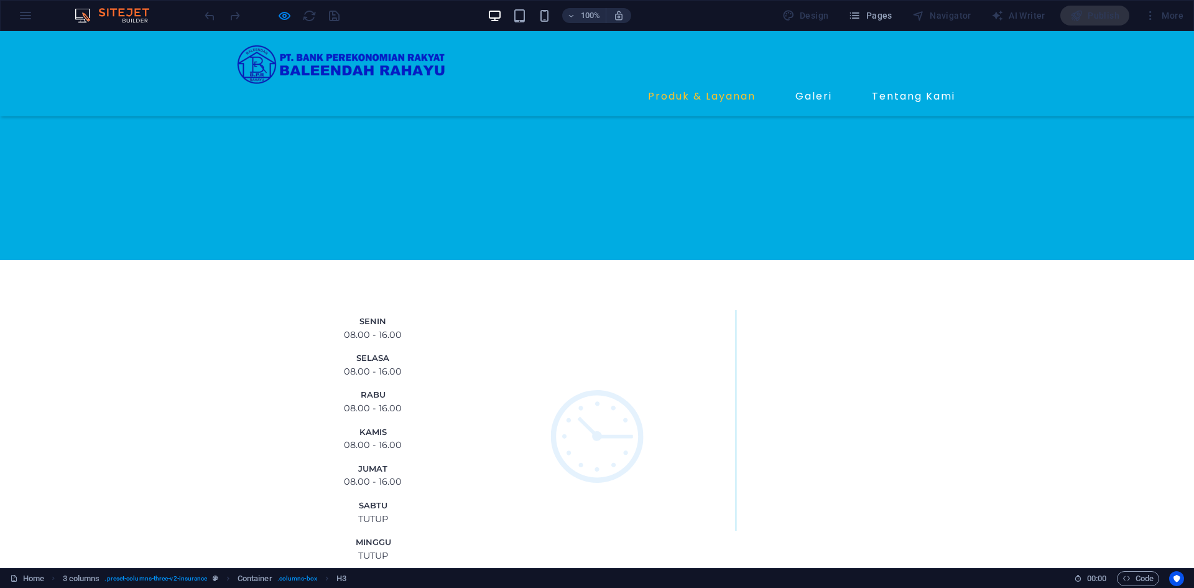
click at [712, 86] on link "Produk & Layanan" at bounding box center [702, 96] width 118 height 20
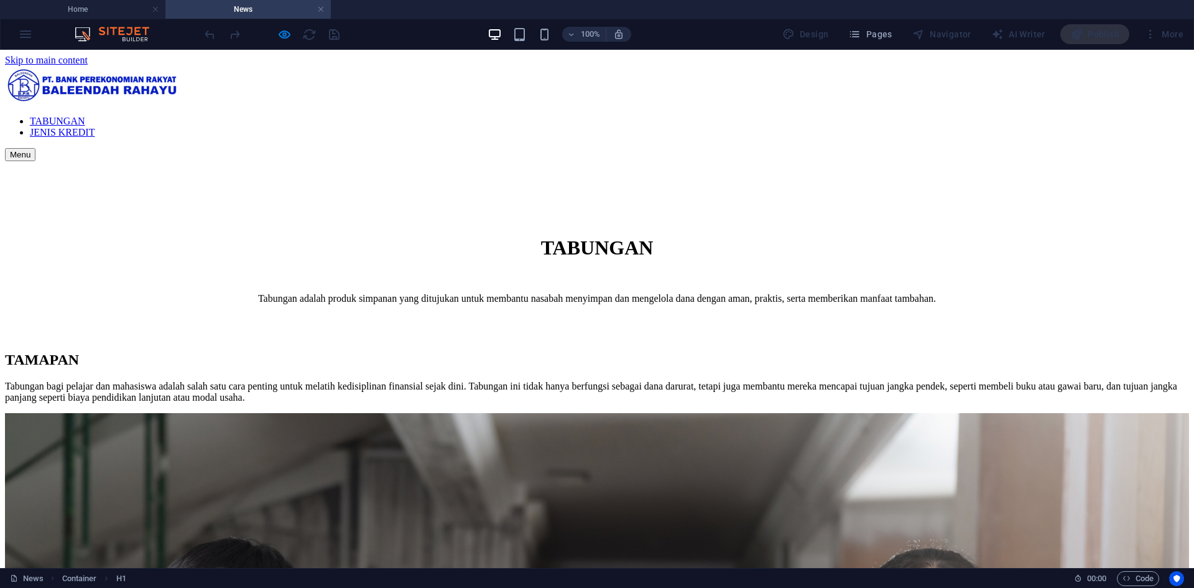
scroll to position [0, 0]
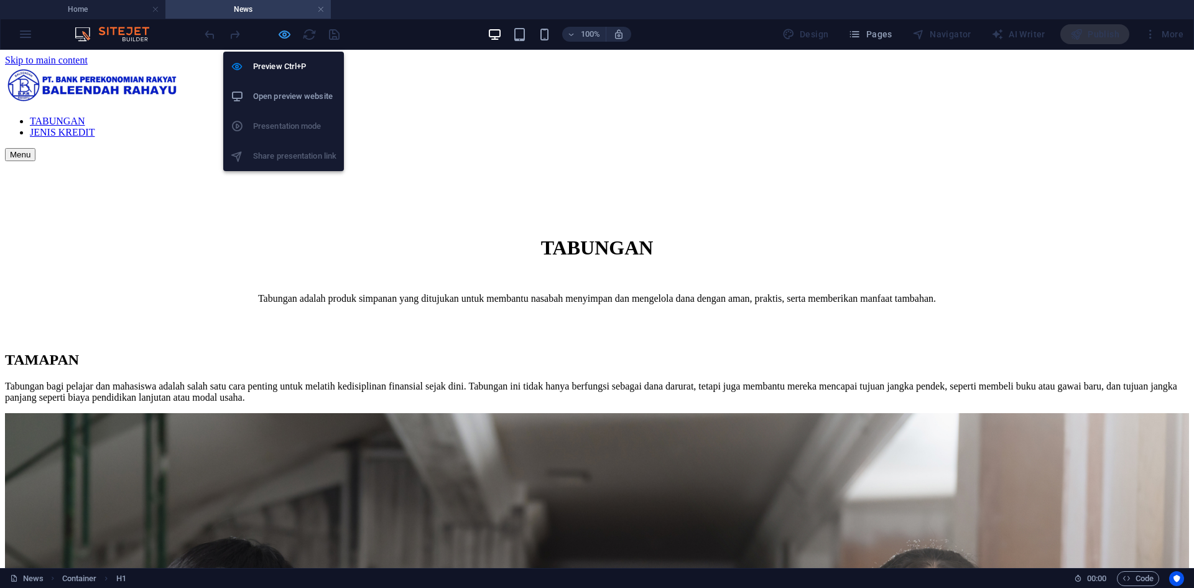
click at [282, 35] on icon "button" at bounding box center [284, 34] width 14 height 14
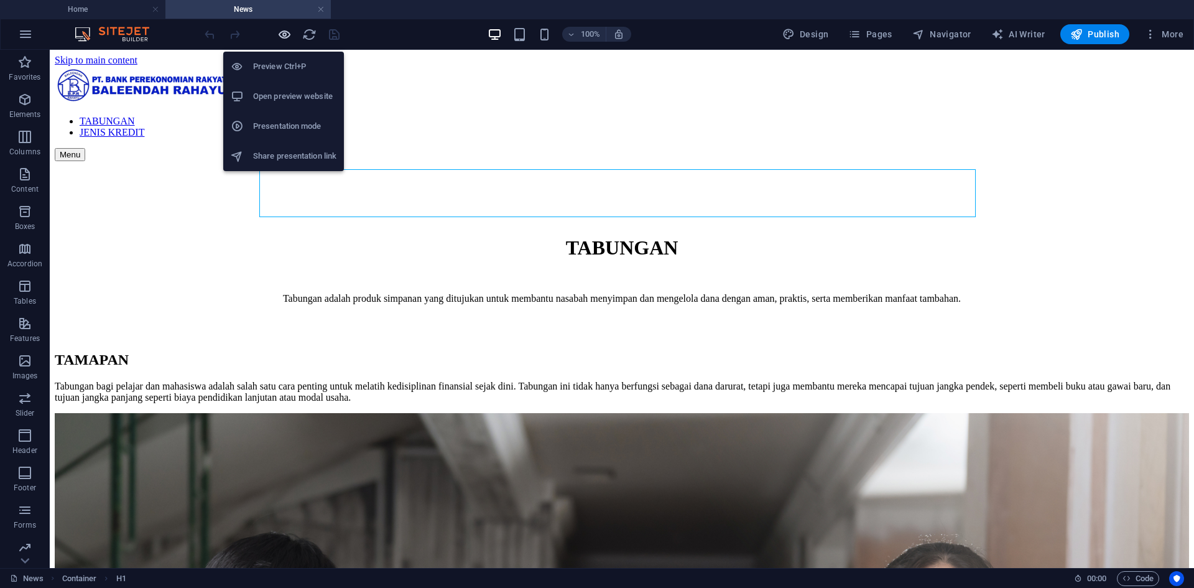
click at [284, 38] on icon "button" at bounding box center [284, 34] width 14 height 14
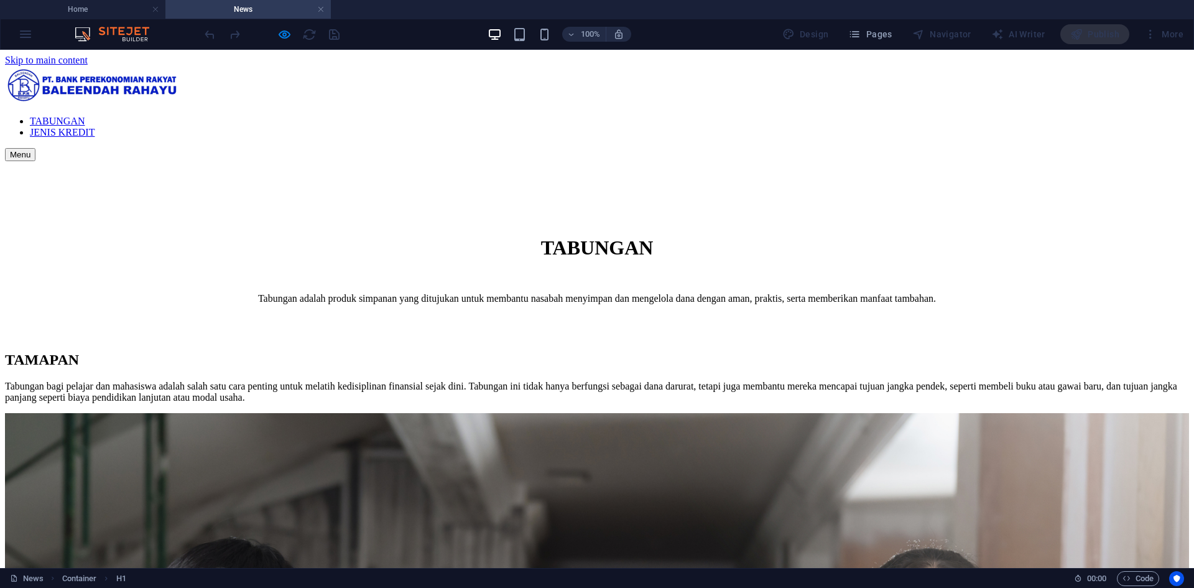
click at [95, 127] on link "JENIS KREDIT" at bounding box center [62, 132] width 65 height 11
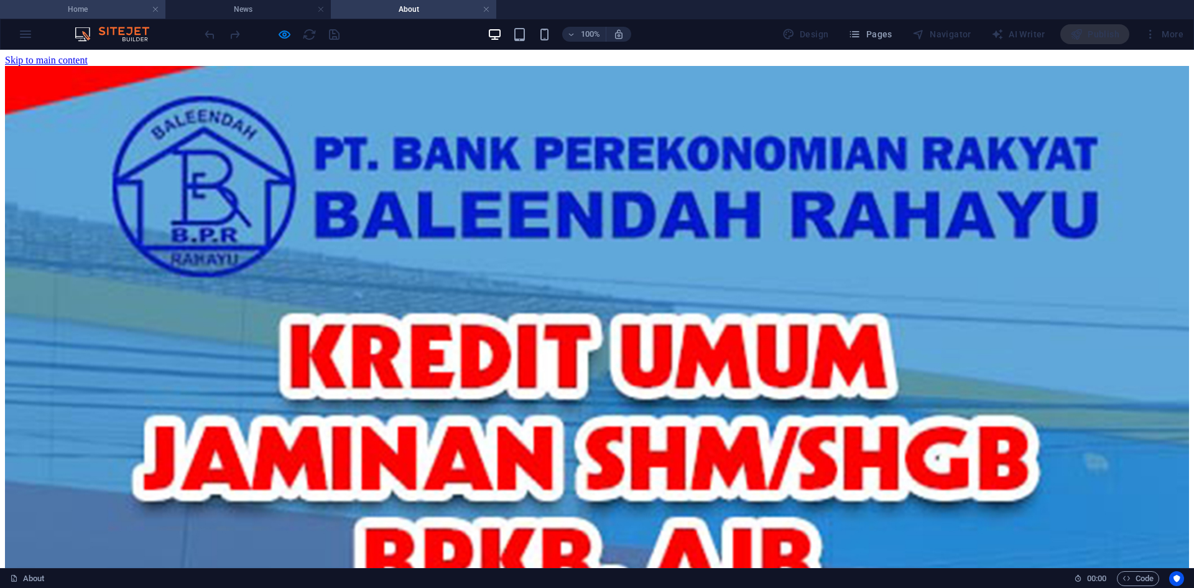
click at [125, 15] on h4 "Home" at bounding box center [82, 9] width 165 height 14
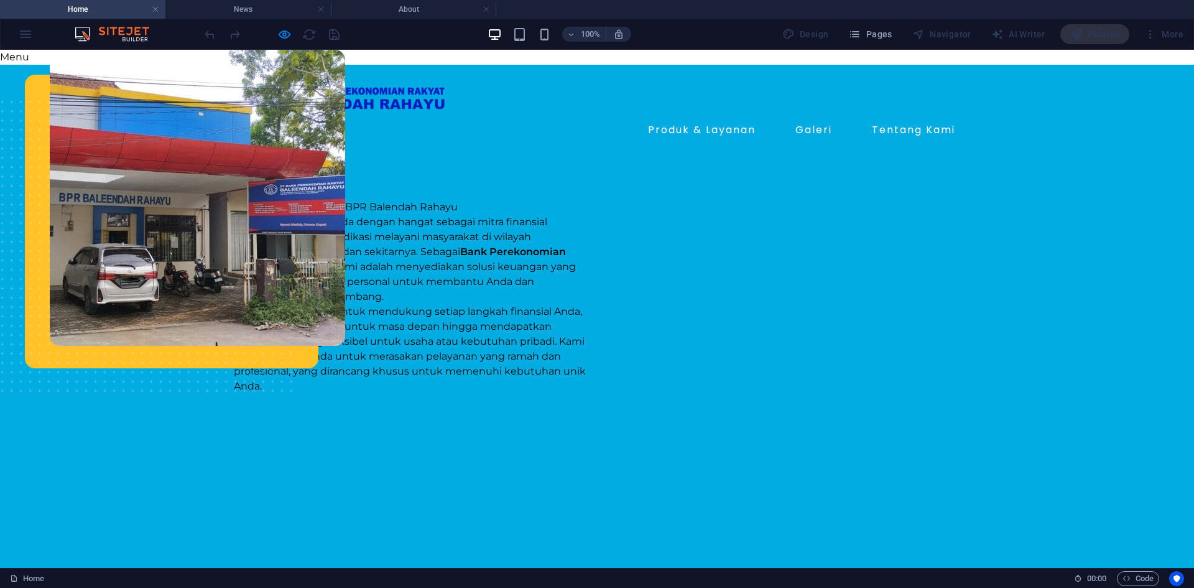
click at [419, 105] on img at bounding box center [342, 97] width 216 height 45
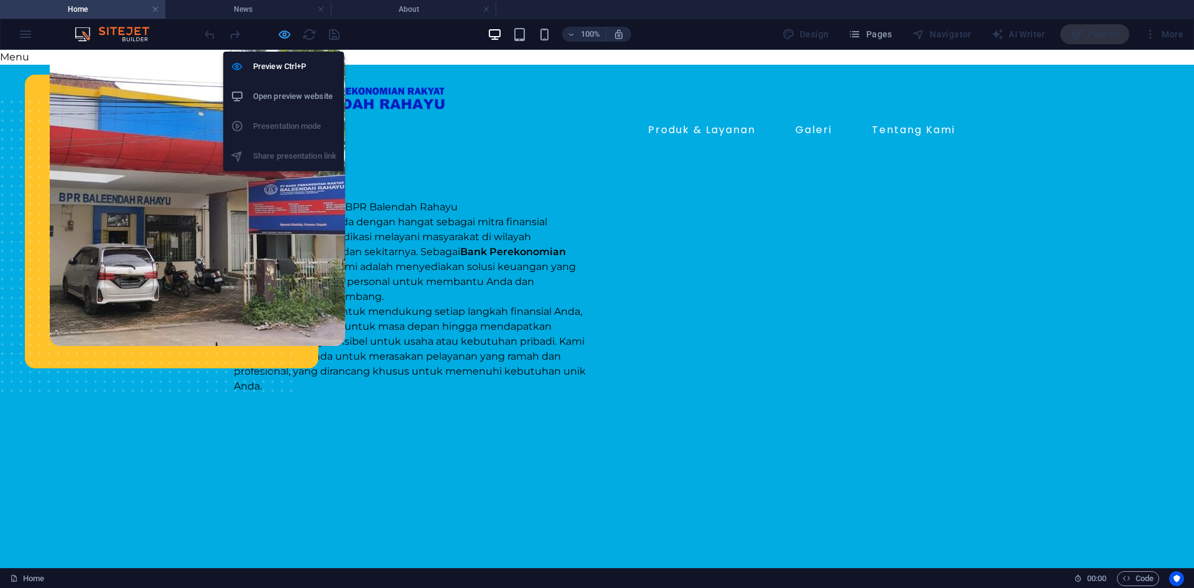
click at [287, 39] on icon "button" at bounding box center [284, 34] width 14 height 14
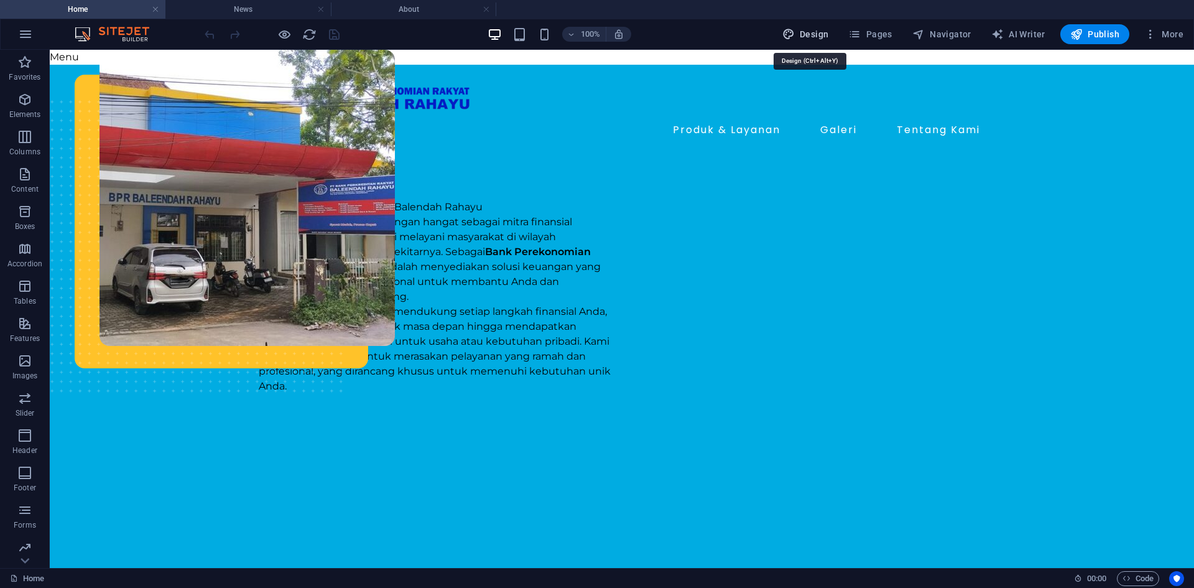
click at [818, 34] on span "Design" at bounding box center [805, 34] width 47 height 12
select select "600"
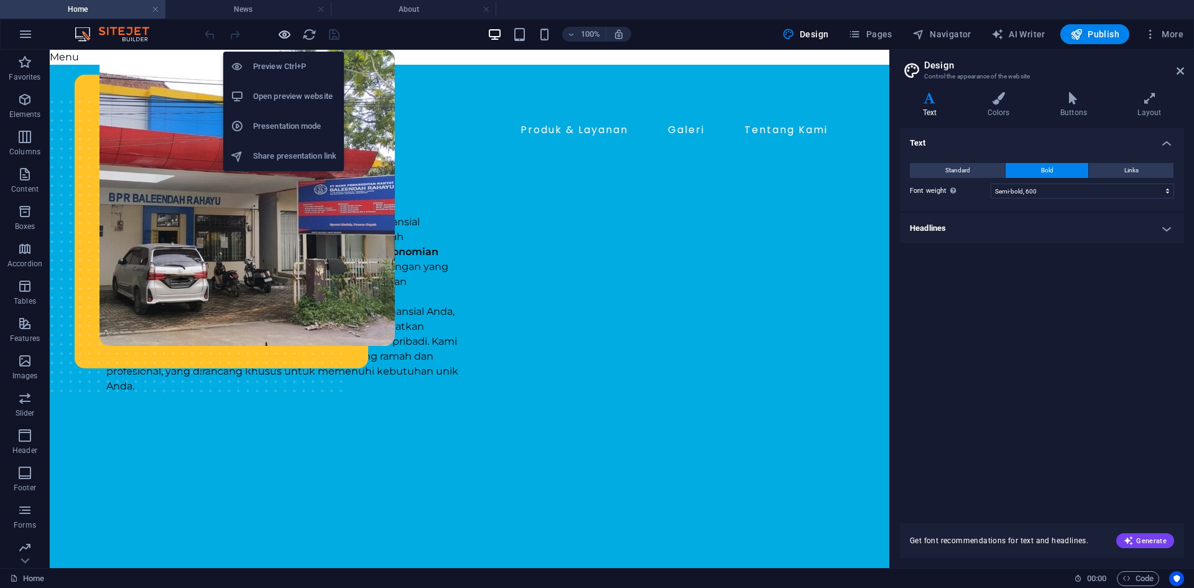
click at [283, 35] on icon "button" at bounding box center [284, 34] width 14 height 14
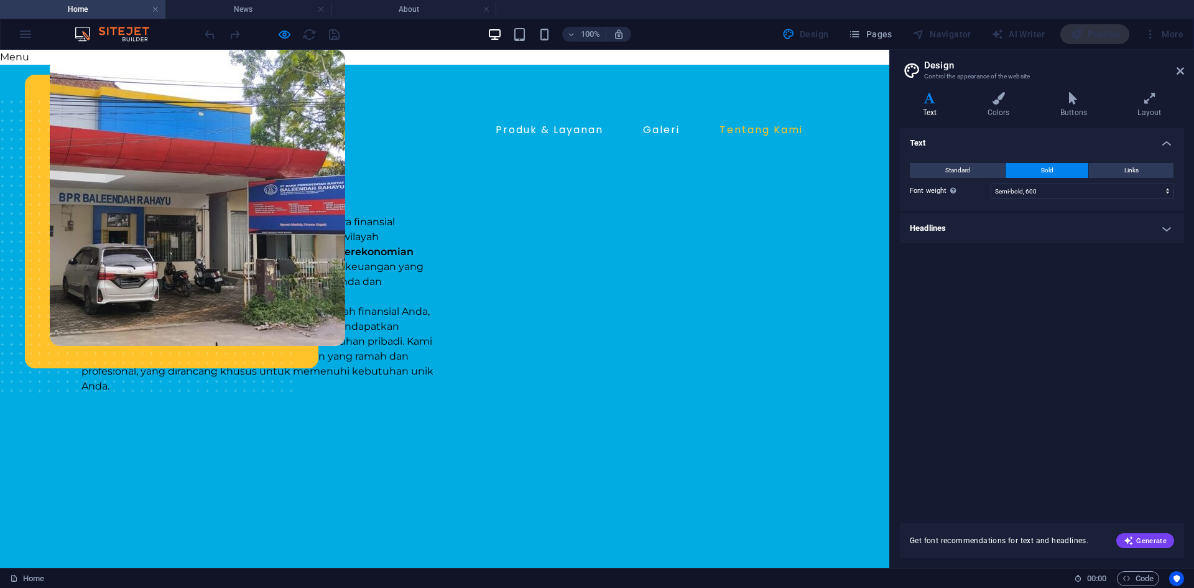
click at [768, 134] on link "Tentang Kami" at bounding box center [761, 130] width 93 height 20
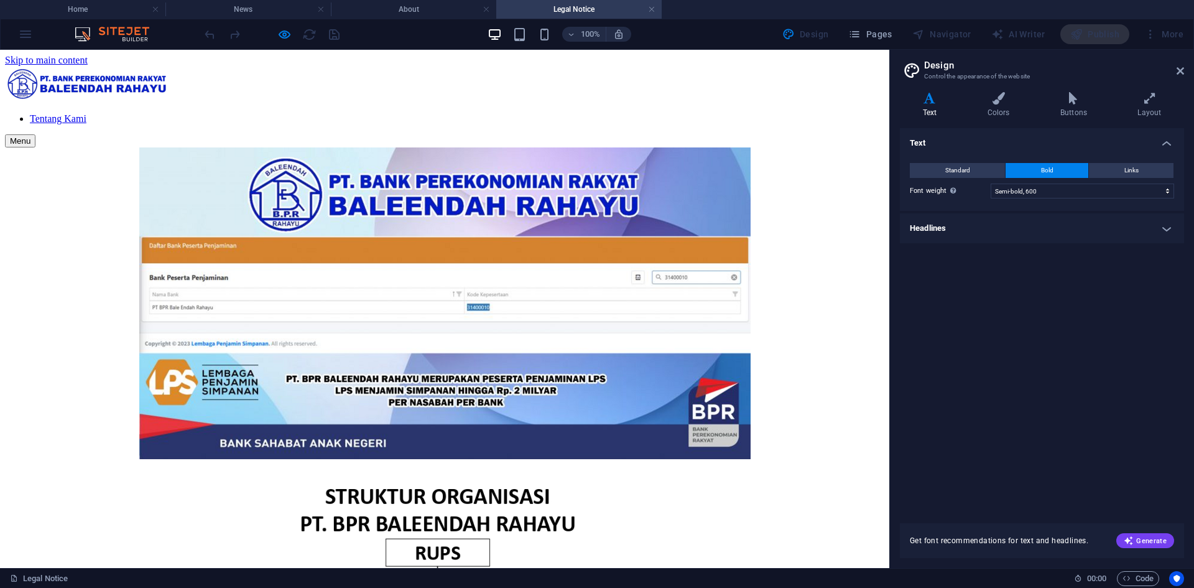
click at [198, 83] on div at bounding box center [444, 84] width 879 height 37
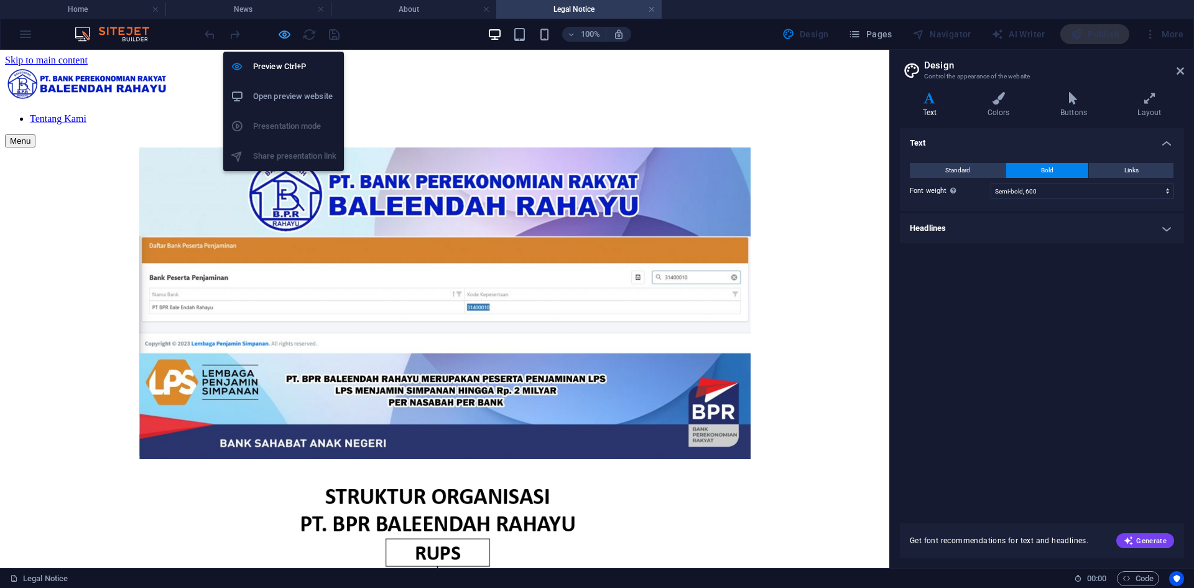
click at [283, 30] on icon "button" at bounding box center [284, 34] width 14 height 14
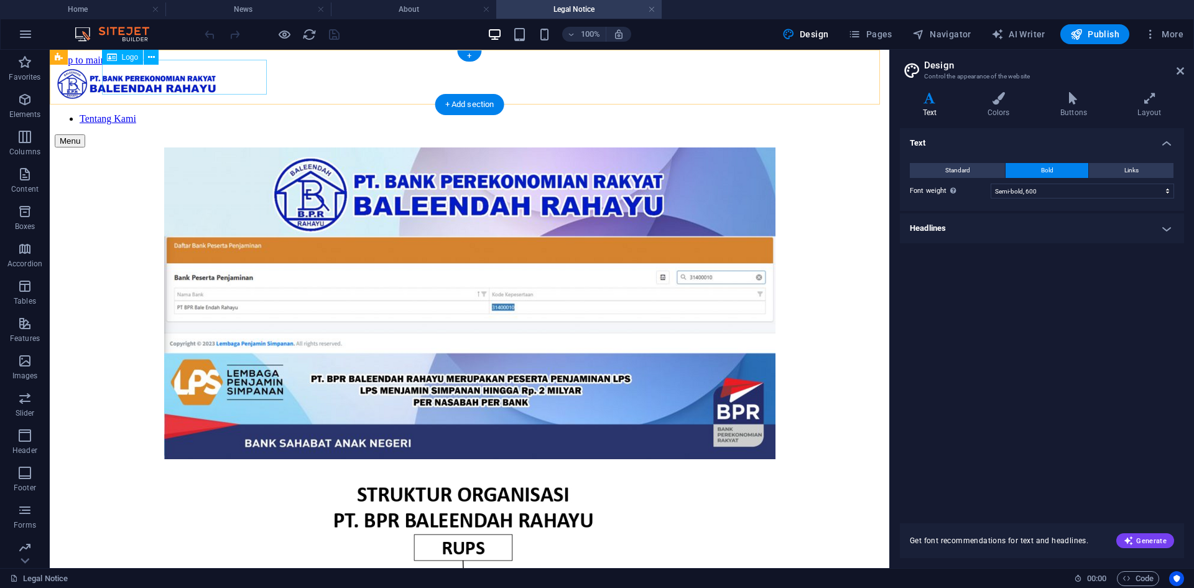
click at [185, 83] on div at bounding box center [470, 84] width 830 height 37
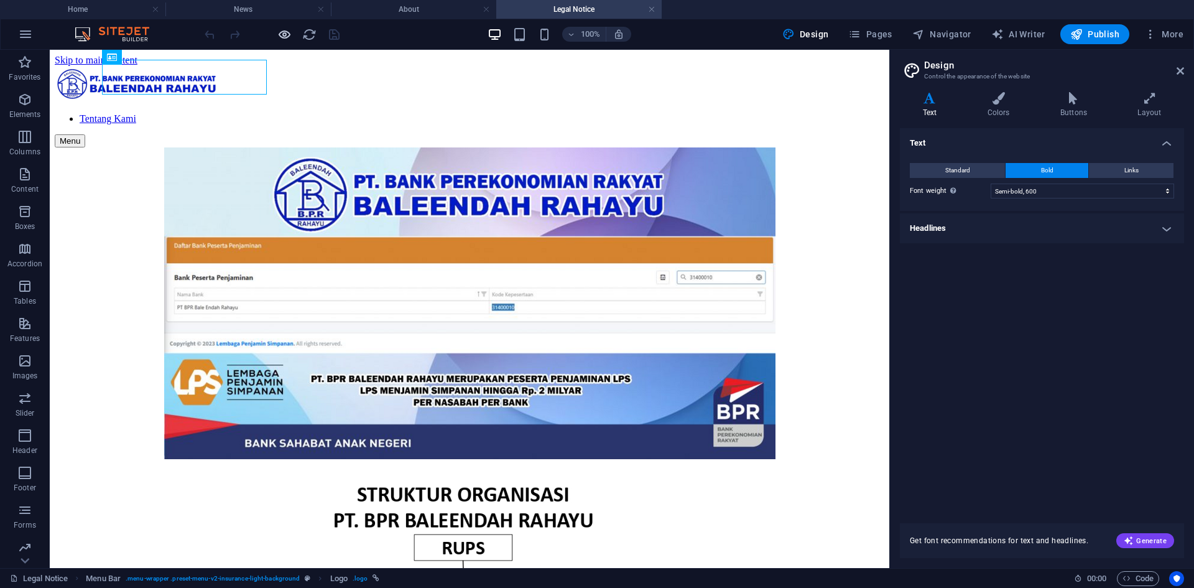
click at [279, 31] on icon "button" at bounding box center [284, 34] width 14 height 14
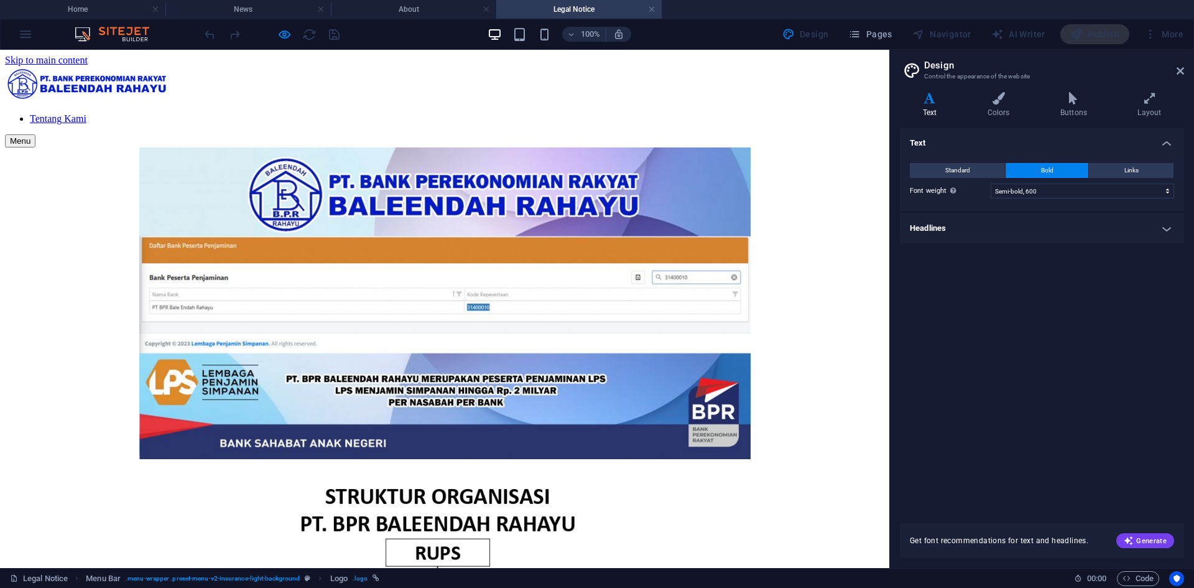
click at [170, 77] on img at bounding box center [87, 83] width 165 height 35
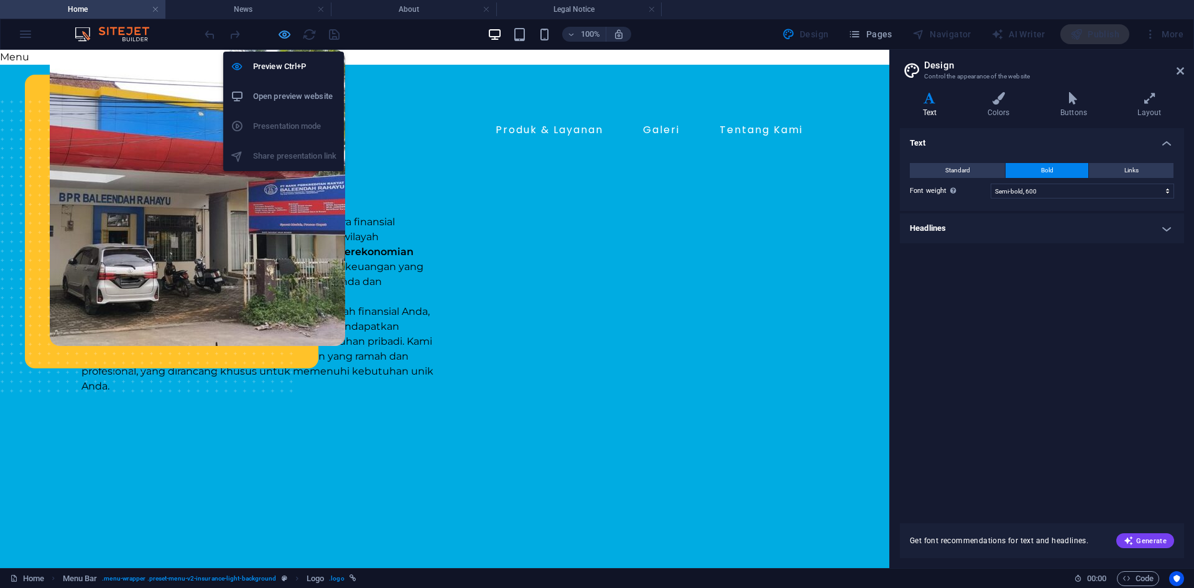
click at [280, 34] on icon "button" at bounding box center [284, 34] width 14 height 14
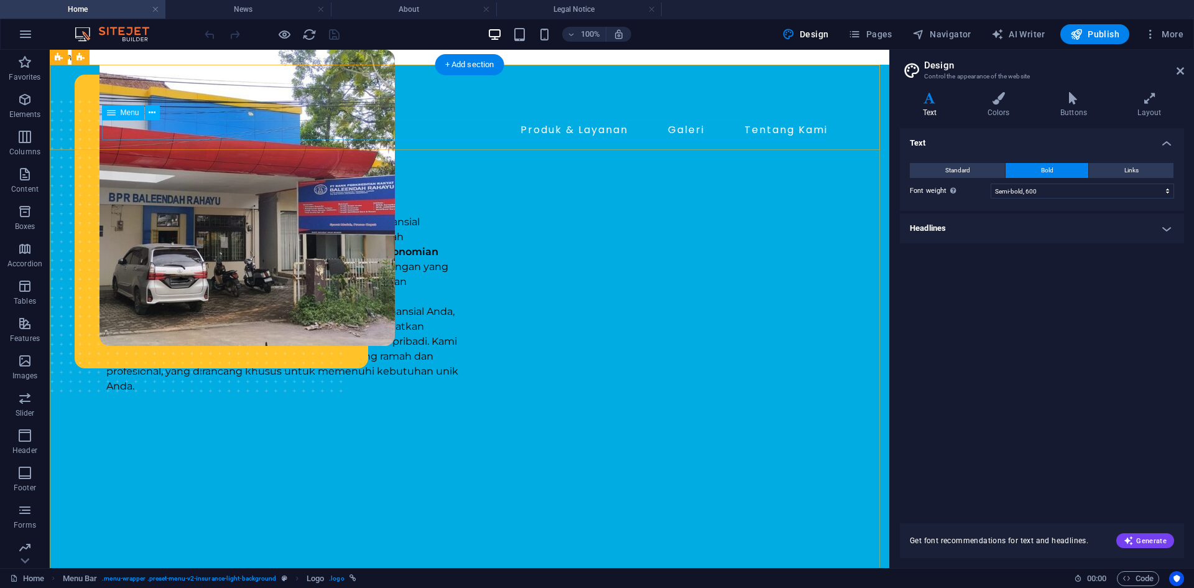
click at [593, 133] on nav "Produk & Layanan Galeri Tentang Kami" at bounding box center [469, 130] width 726 height 20
click at [561, 133] on nav "Produk & Layanan Galeri Tentang Kami" at bounding box center [469, 130] width 726 height 20
select select "3"
select select
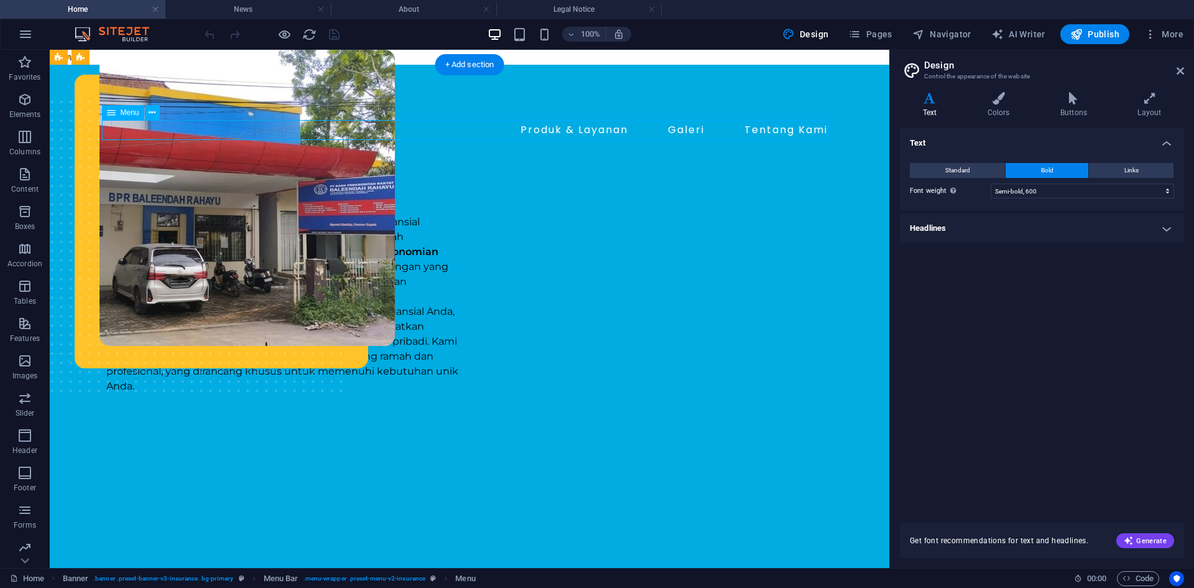
select select "4"
select select "5"
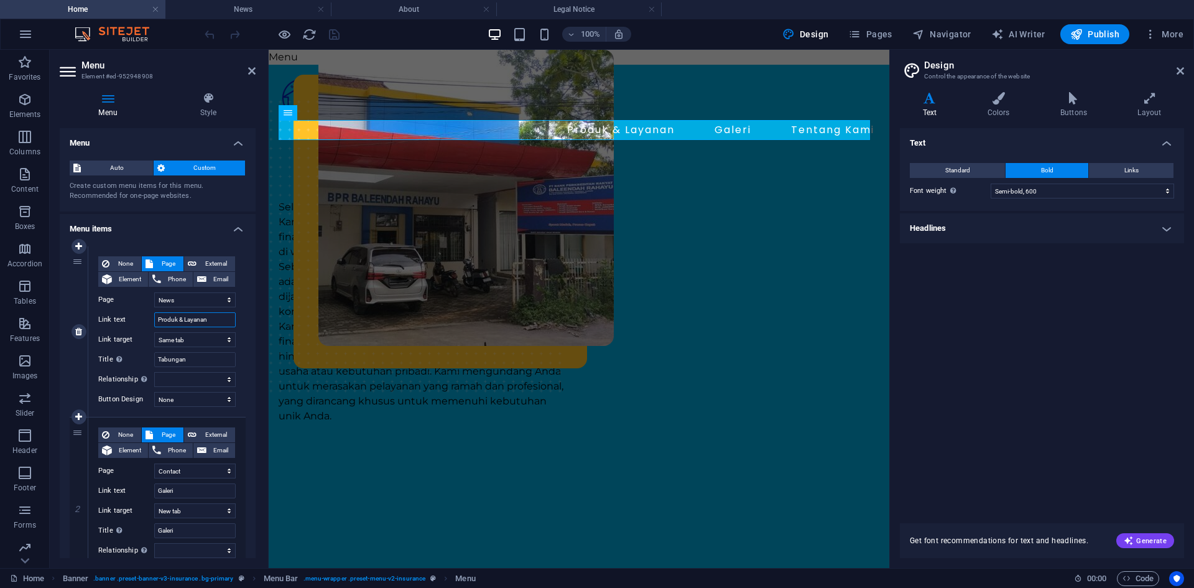
click at [173, 320] on input "Produk & Layanan" at bounding box center [194, 319] width 81 height 15
drag, startPoint x: 178, startPoint y: 323, endPoint x: 252, endPoint y: 324, distance: 74.0
click at [252, 324] on div "1 None Page External Element Phone Email Page Home About Services News Contact …" at bounding box center [158, 502] width 196 height 532
type input "Produk"
select select
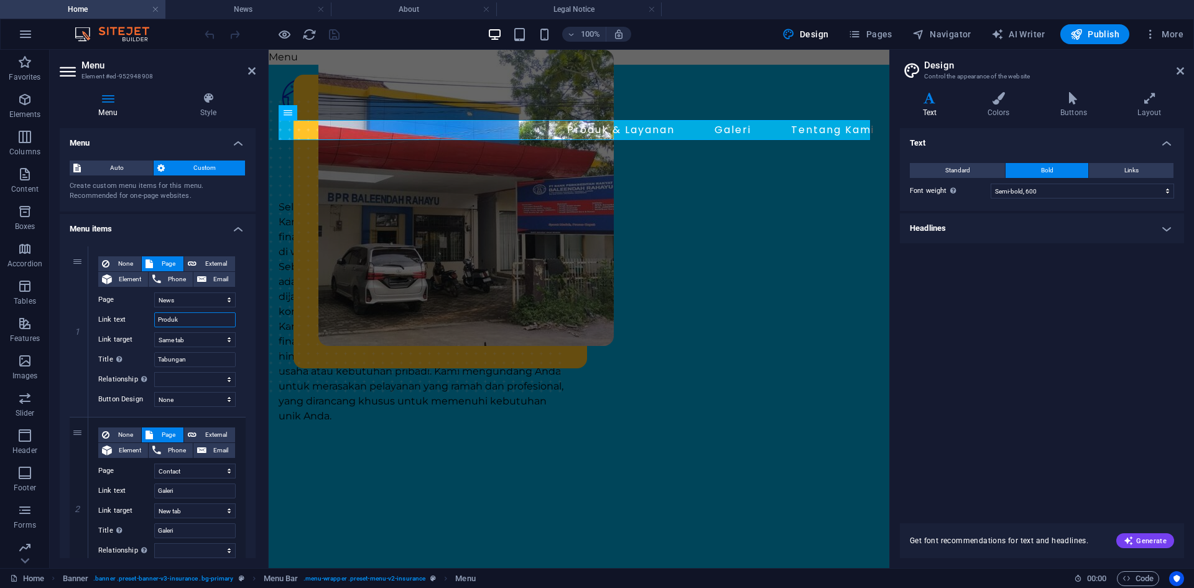
select select
type input "Produk"
click at [576, 183] on div "Selamat Datang di PT. BPR Balendah Rahayu Kami menyambut Anda dengan hangat seb…" at bounding box center [579, 500] width 621 height 701
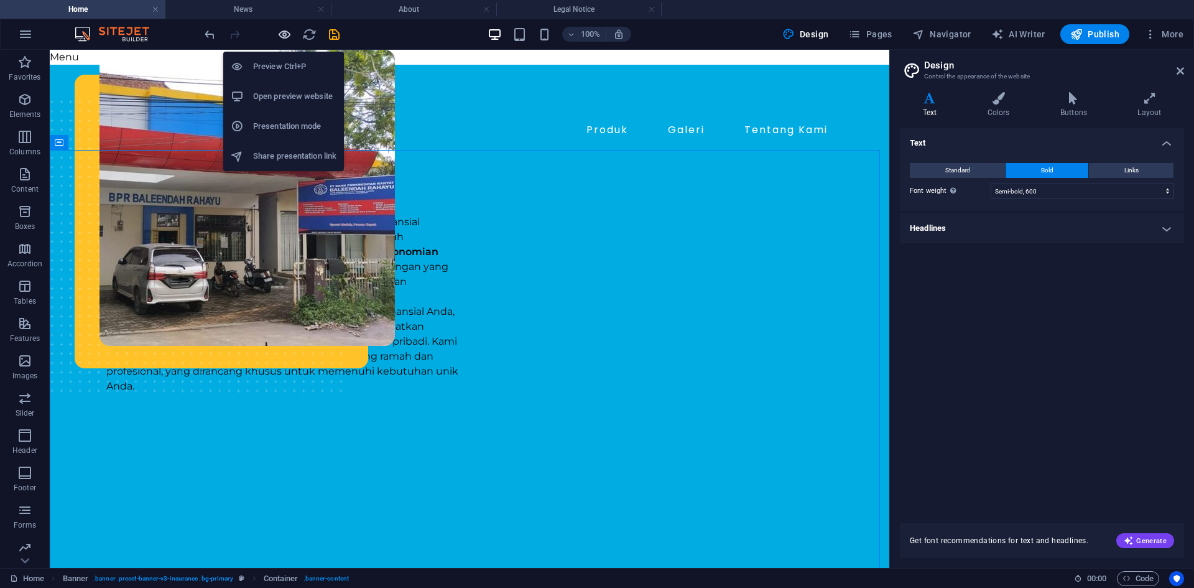
click at [281, 32] on icon "button" at bounding box center [284, 34] width 14 height 14
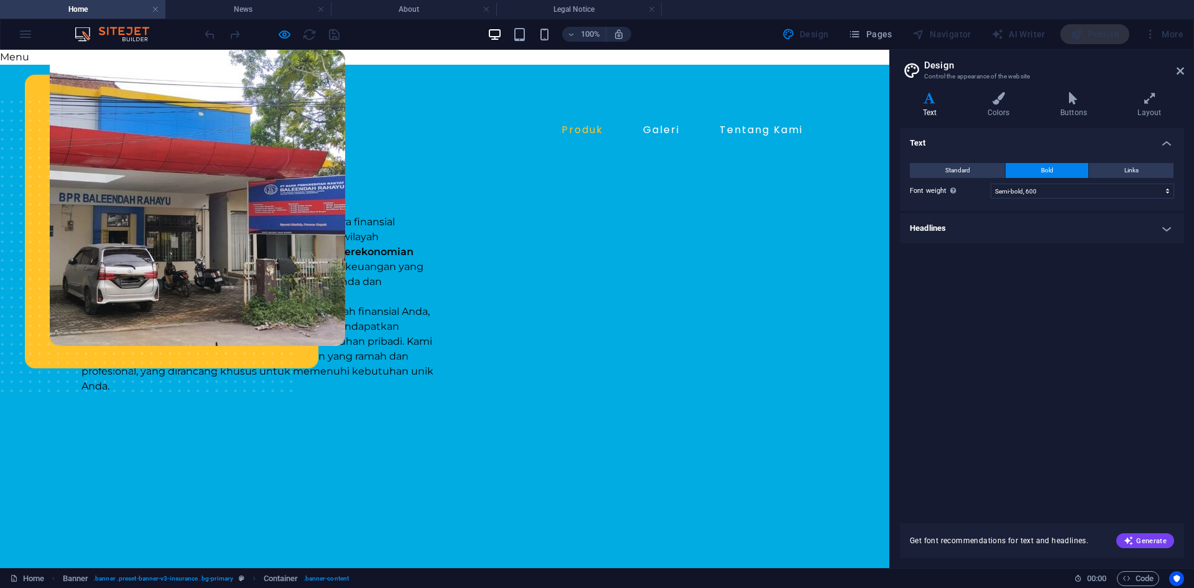
click at [564, 131] on link "Produk" at bounding box center [583, 130] width 52 height 20
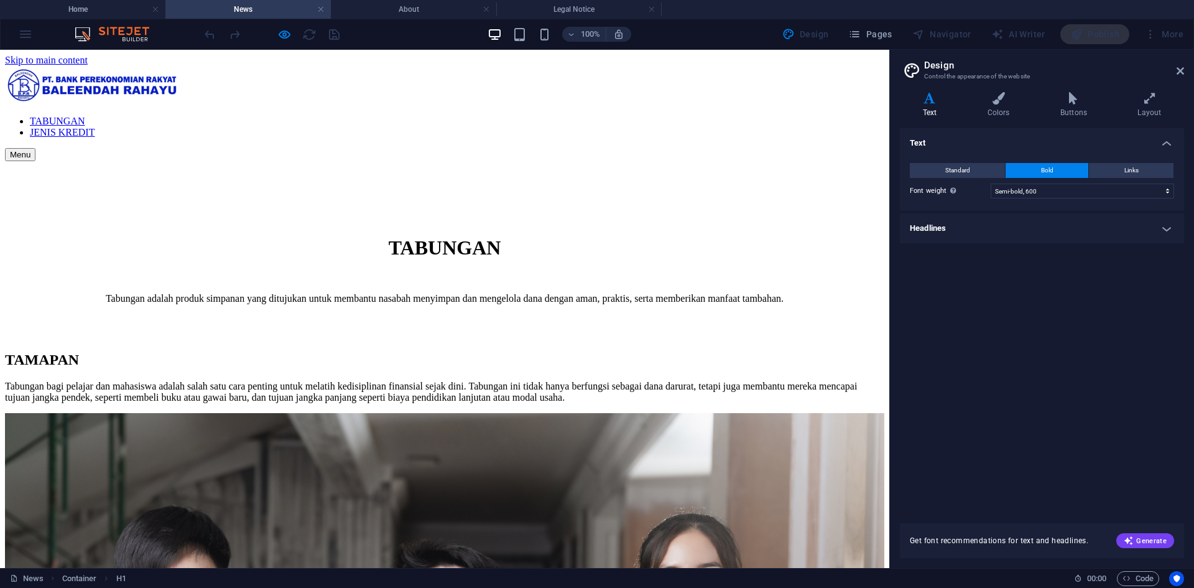
click at [85, 116] on link "TABUNGAN" at bounding box center [57, 121] width 55 height 11
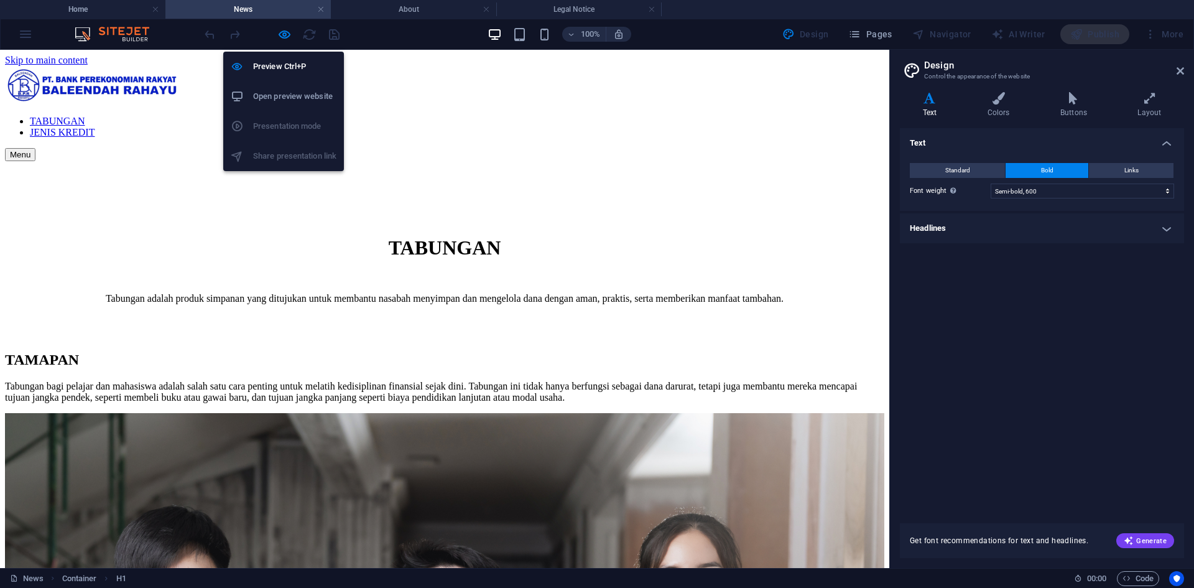
click at [279, 37] on icon "button" at bounding box center [284, 34] width 14 height 14
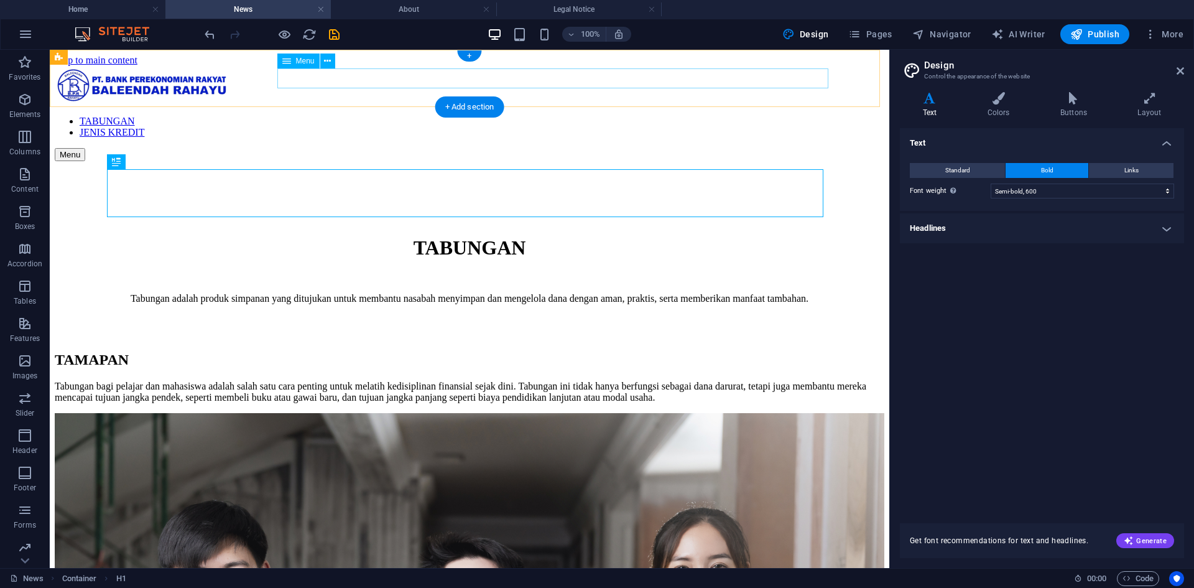
click at [678, 116] on nav "TABUNGAN JENIS KREDIT" at bounding box center [470, 127] width 830 height 22
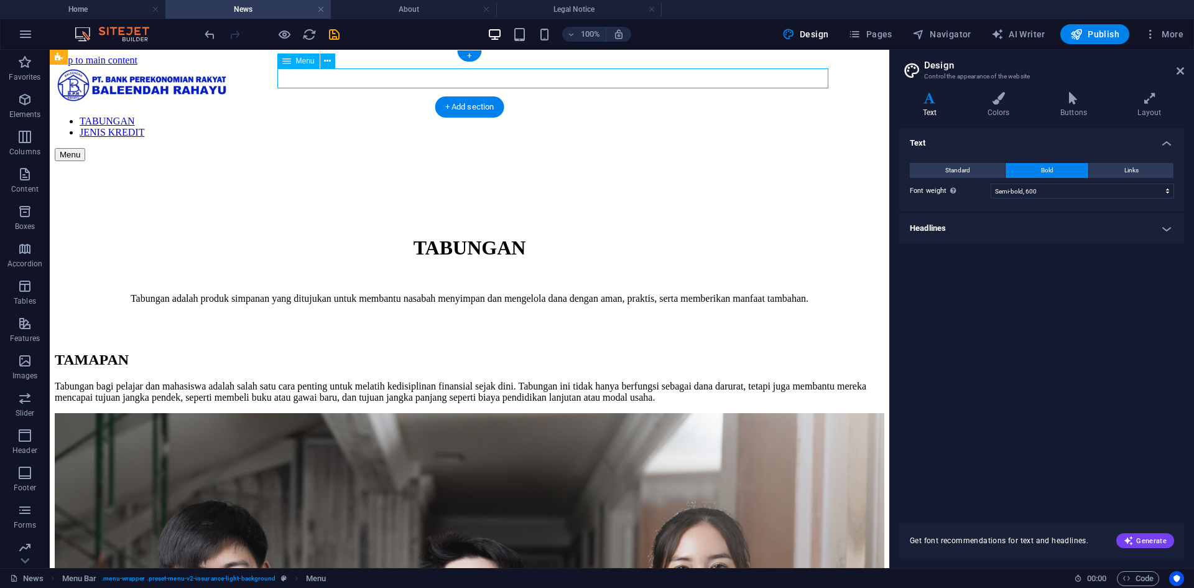
click at [670, 116] on nav "TABUNGAN JENIS KREDIT" at bounding box center [470, 127] width 830 height 22
select select "3"
select select
select select "1"
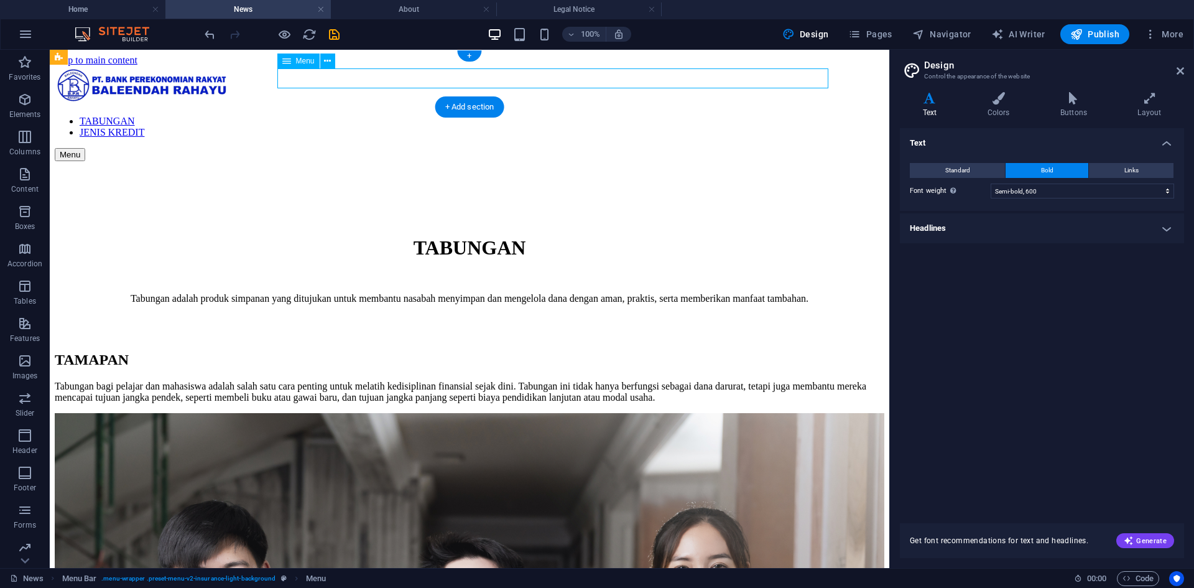
select select
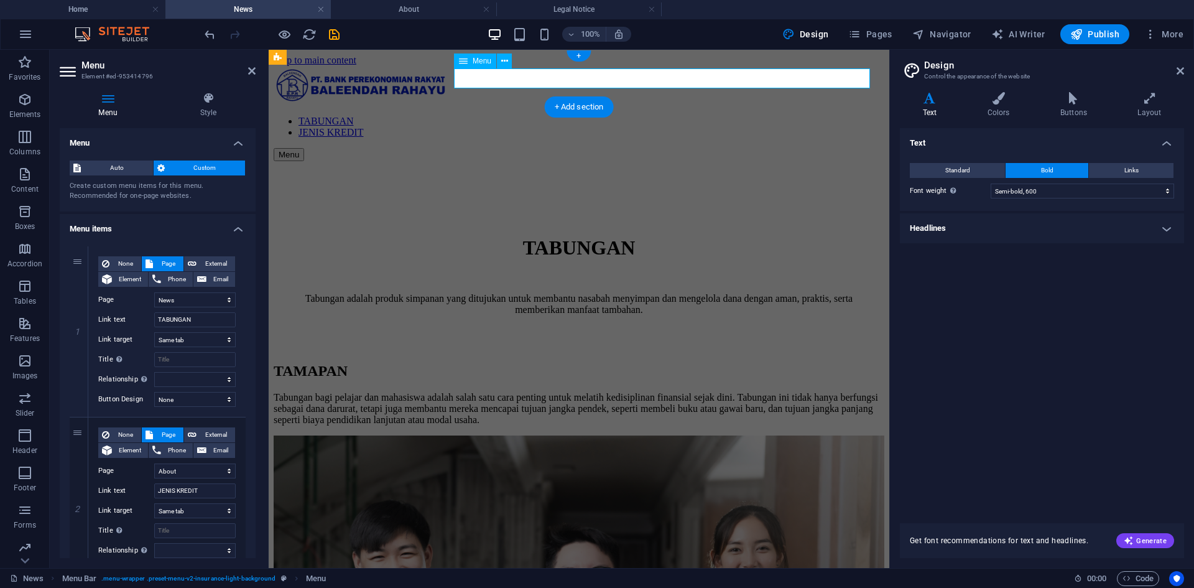
click at [713, 116] on nav "TABUNGAN JENIS KREDIT" at bounding box center [579, 127] width 611 height 22
click at [79, 333] on icon at bounding box center [78, 331] width 7 height 9
select select "1"
type input "JENIS KREDIT"
select select
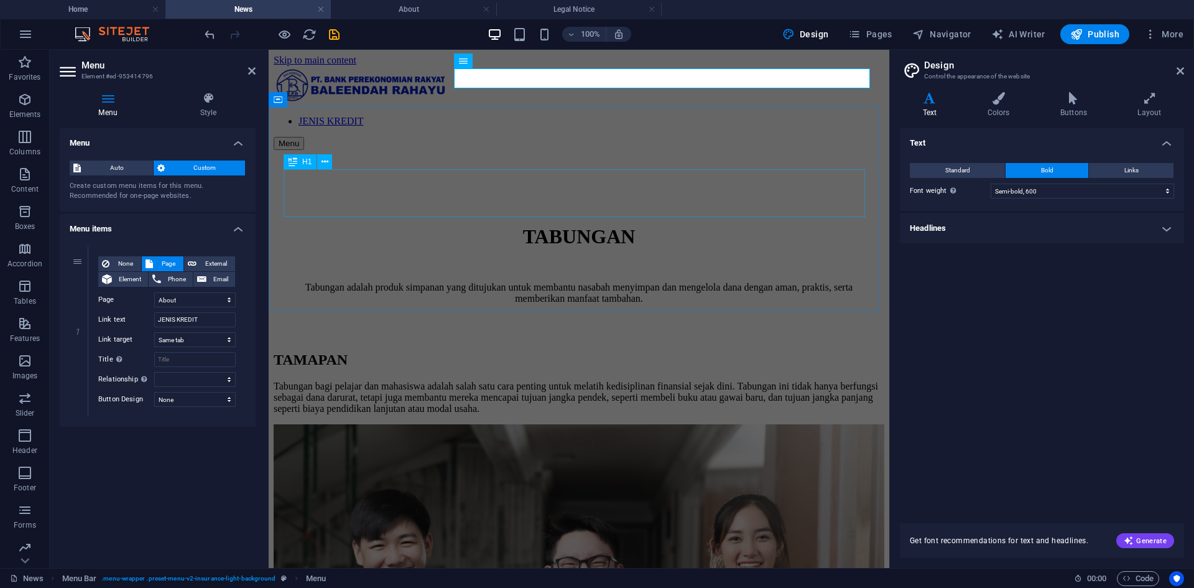
click at [554, 225] on div "TABUNGAN" at bounding box center [579, 236] width 581 height 23
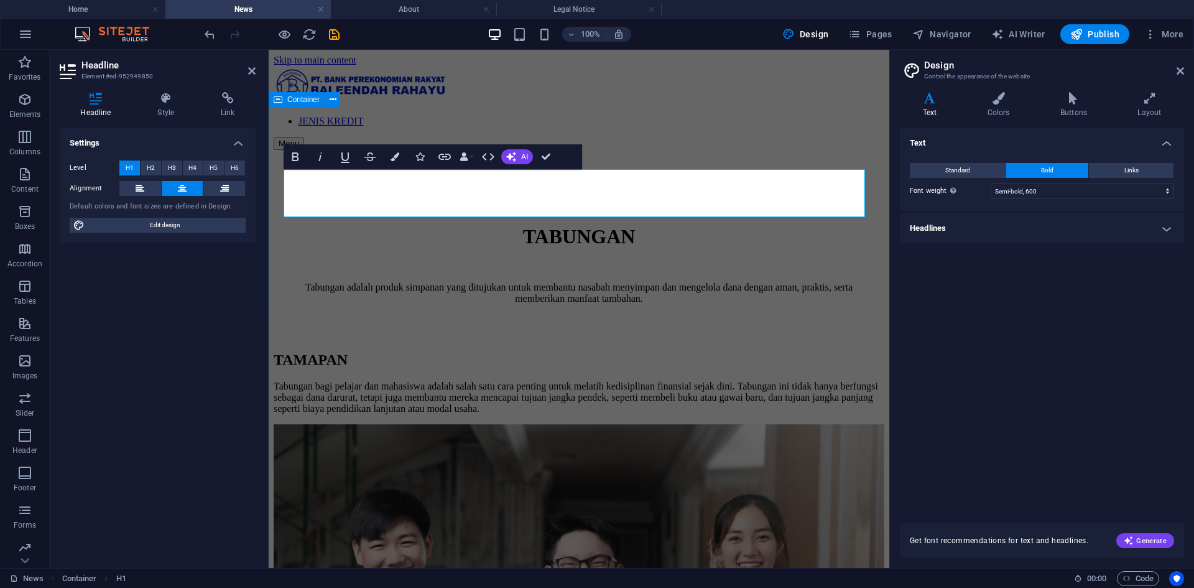
click at [732, 286] on div "TABUNGAN Tabungan adalah produk simpanan yang ditujukan untuk membantu nasabah …" at bounding box center [579, 244] width 611 height 189
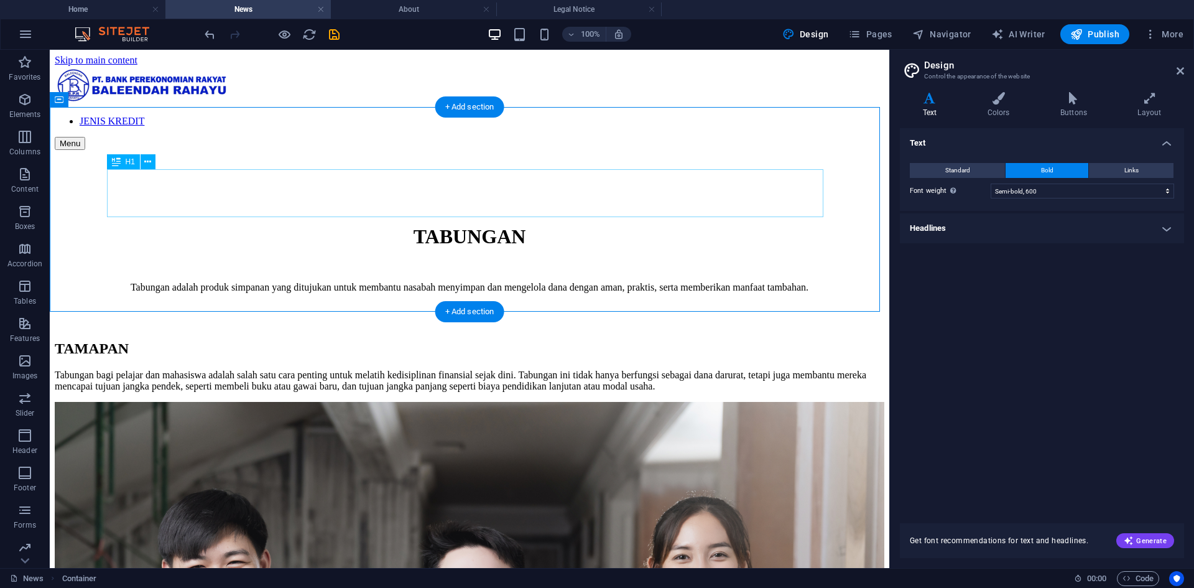
click at [474, 262] on div at bounding box center [470, 267] width 800 height 10
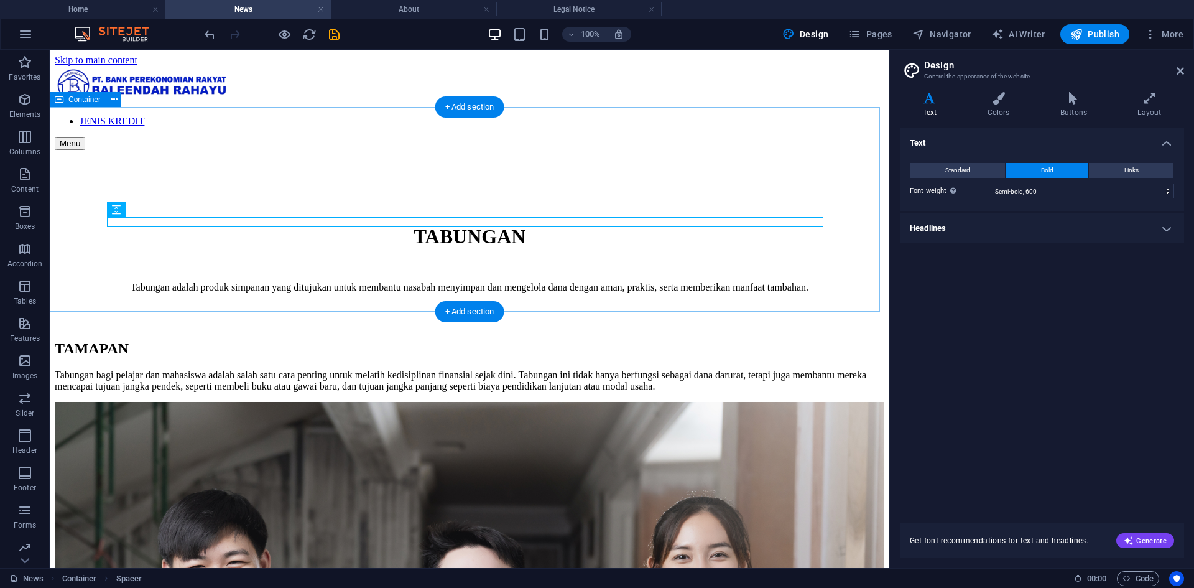
click at [411, 282] on div "Tabungan adalah produk simpanan yang ditujukan untuk membantu nasabah menyimpan…" at bounding box center [470, 287] width 800 height 11
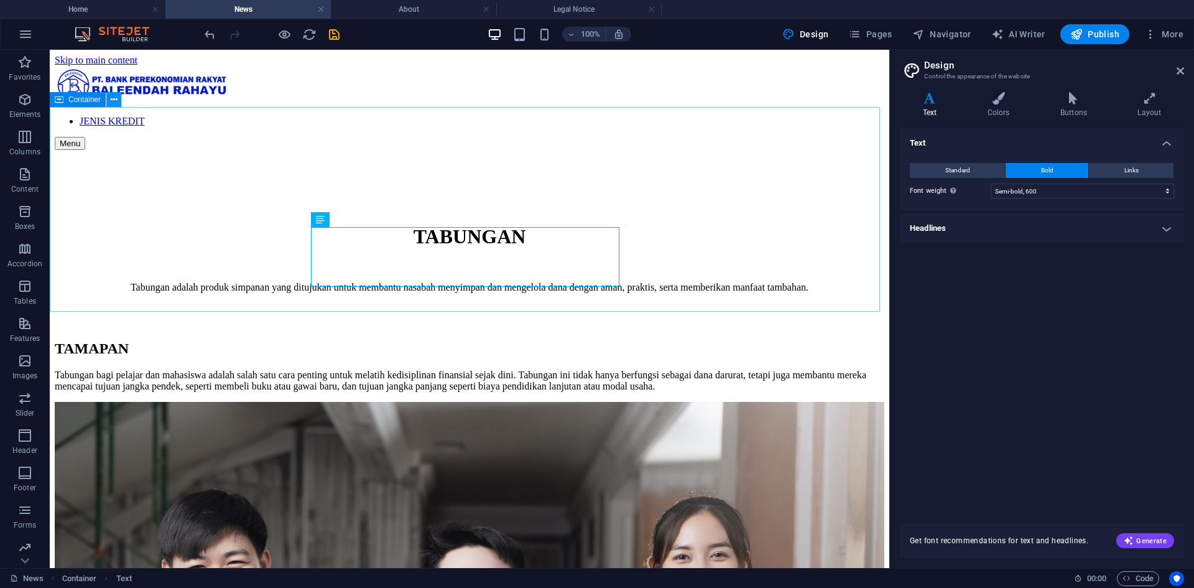
click at [116, 103] on icon at bounding box center [114, 99] width 7 height 13
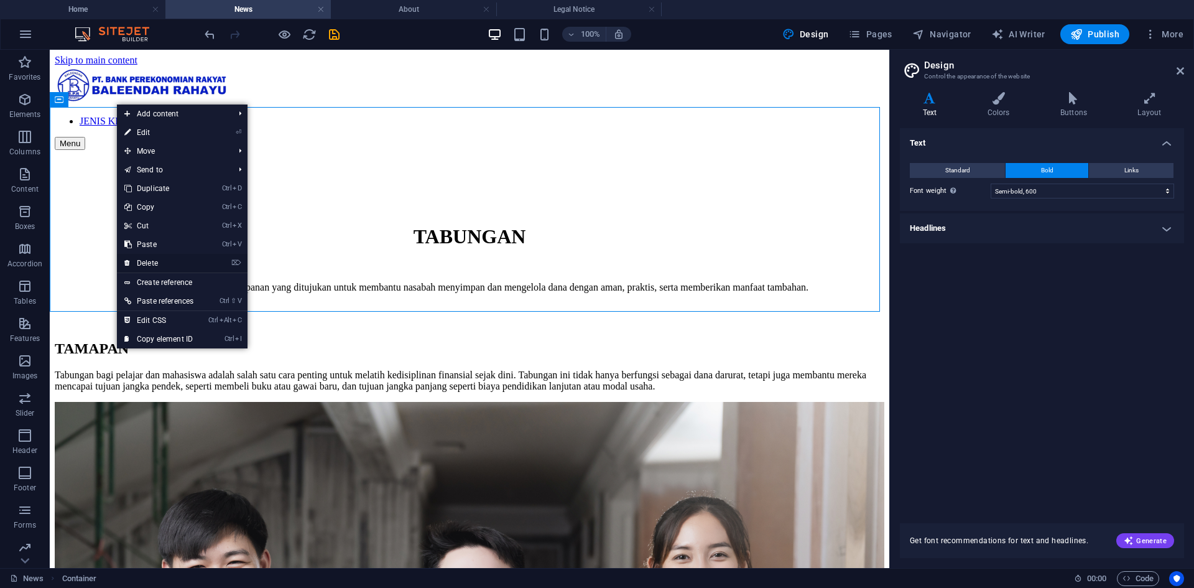
click at [180, 266] on link "⌦ Delete" at bounding box center [159, 263] width 84 height 19
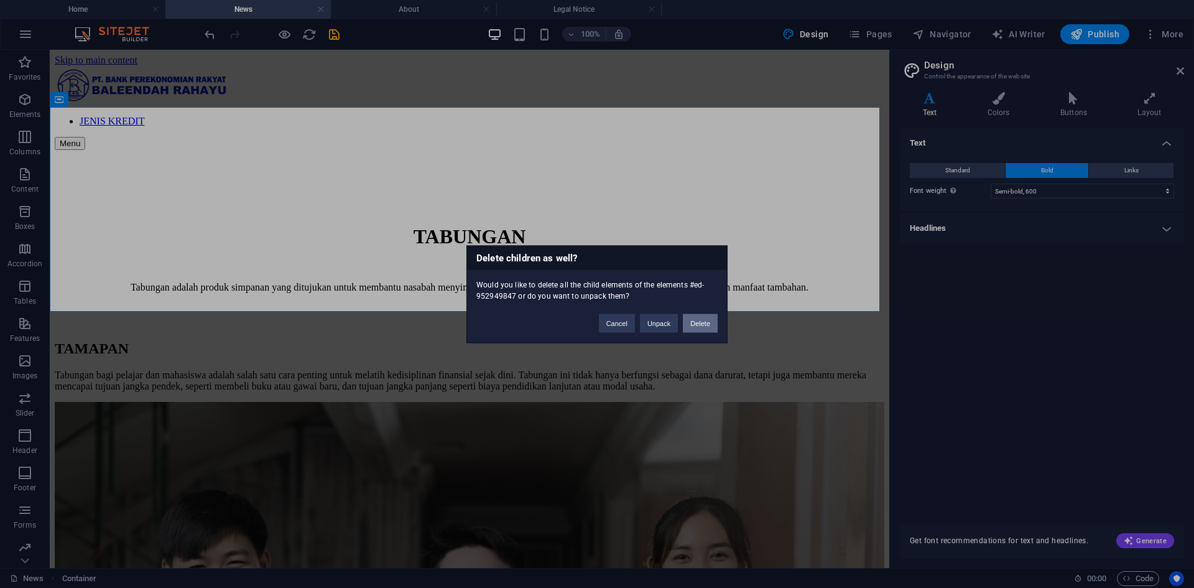
drag, startPoint x: 692, startPoint y: 324, endPoint x: 637, endPoint y: 264, distance: 81.9
click at [692, 324] on button "Delete" at bounding box center [700, 322] width 35 height 19
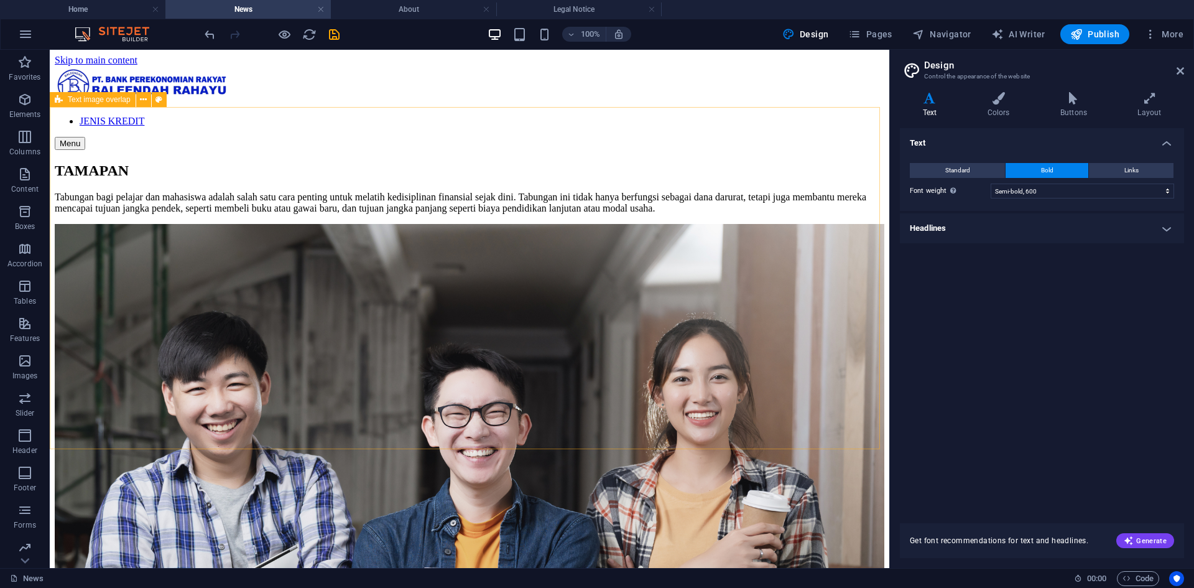
click at [144, 103] on icon at bounding box center [143, 99] width 7 height 13
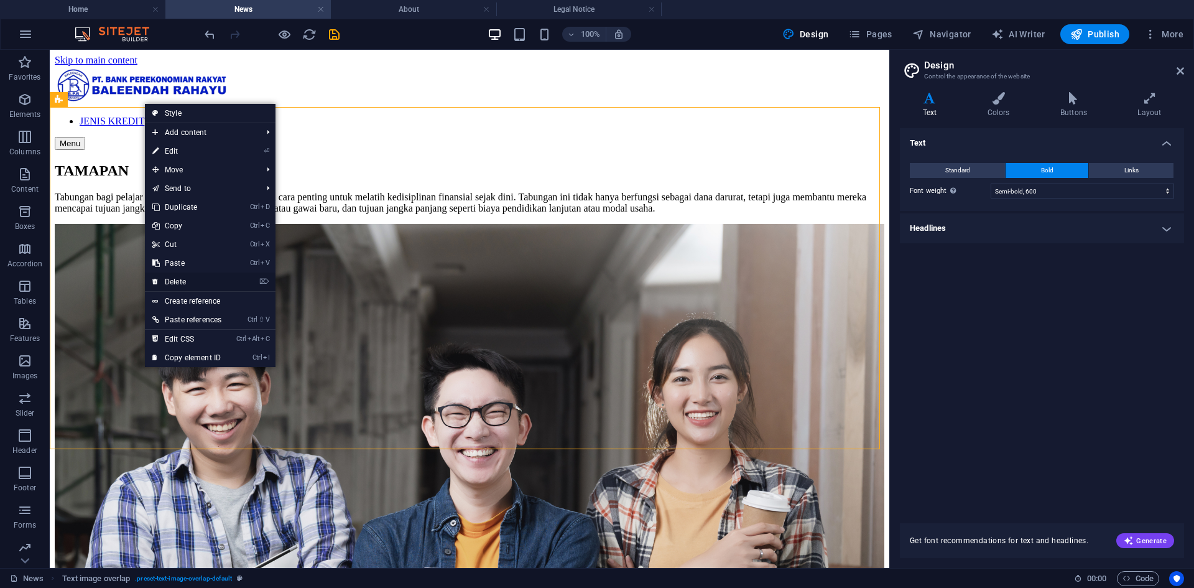
click at [219, 279] on link "⌦ Delete" at bounding box center [187, 281] width 84 height 19
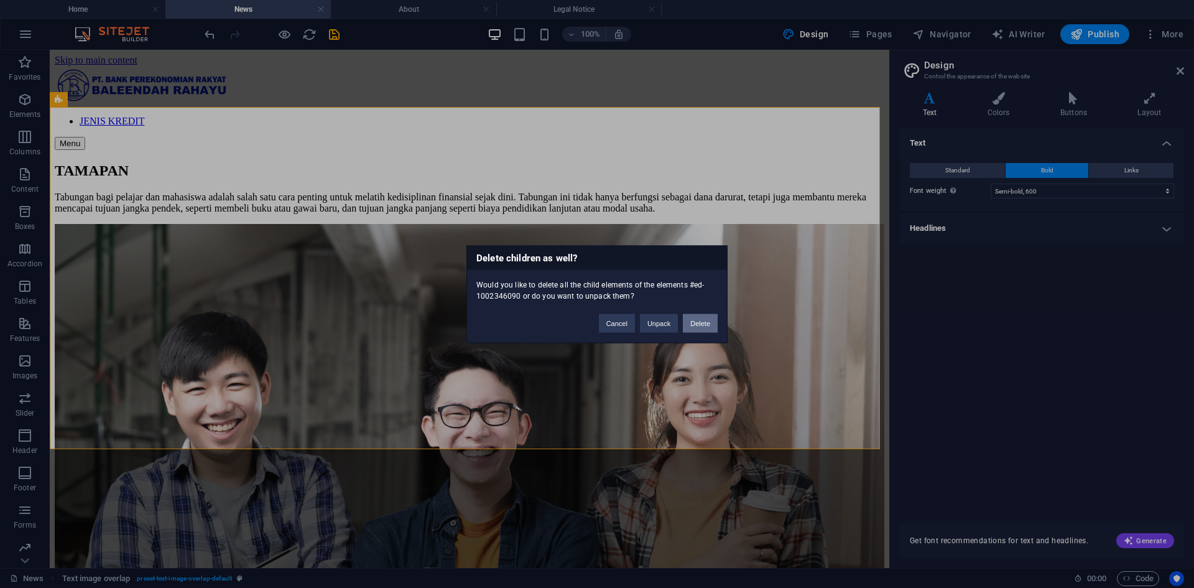
click at [712, 318] on button "Delete" at bounding box center [700, 322] width 35 height 19
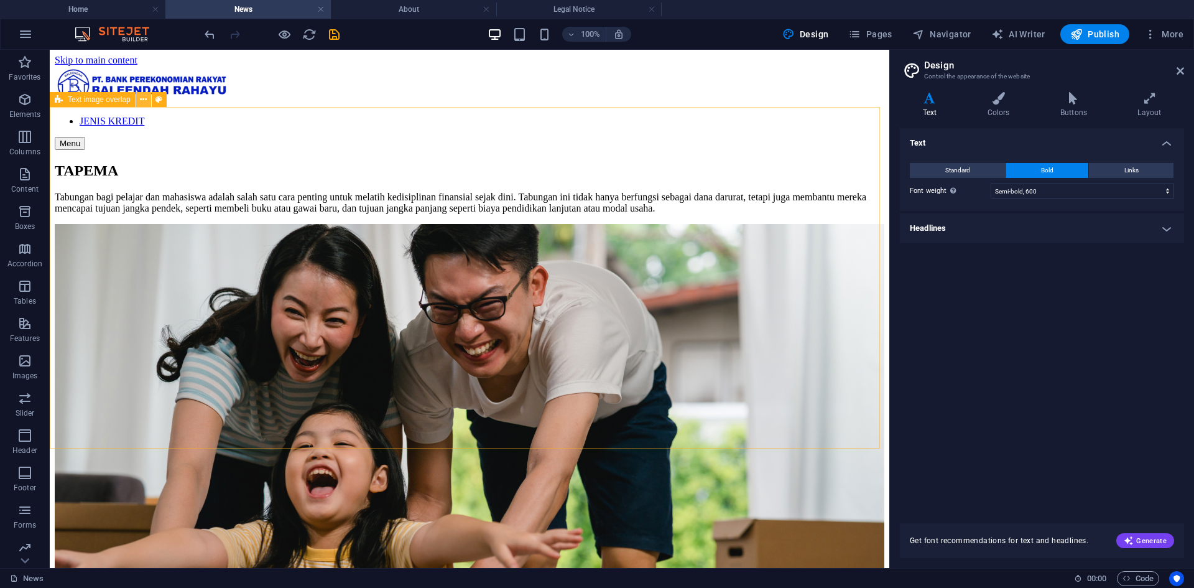
click at [145, 103] on icon at bounding box center [143, 99] width 7 height 13
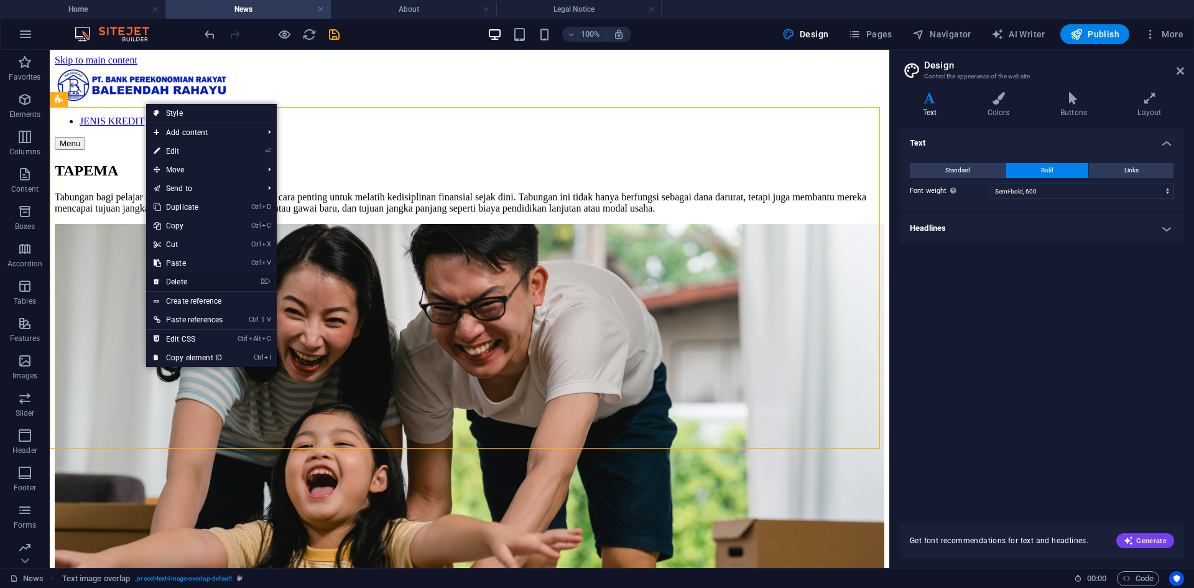
click at [195, 277] on link "⌦ Delete" at bounding box center [188, 281] width 84 height 19
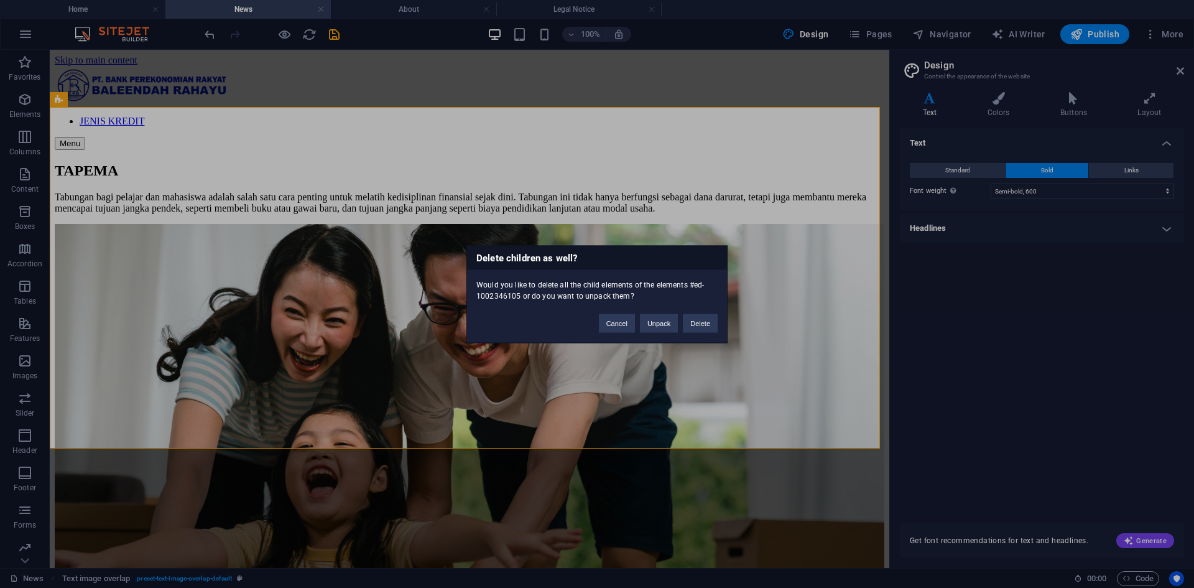
click at [708, 337] on div "Delete children as well? Would you like to delete all the child elements of the…" at bounding box center [596, 294] width 261 height 98
click at [709, 330] on button "Delete" at bounding box center [700, 322] width 35 height 19
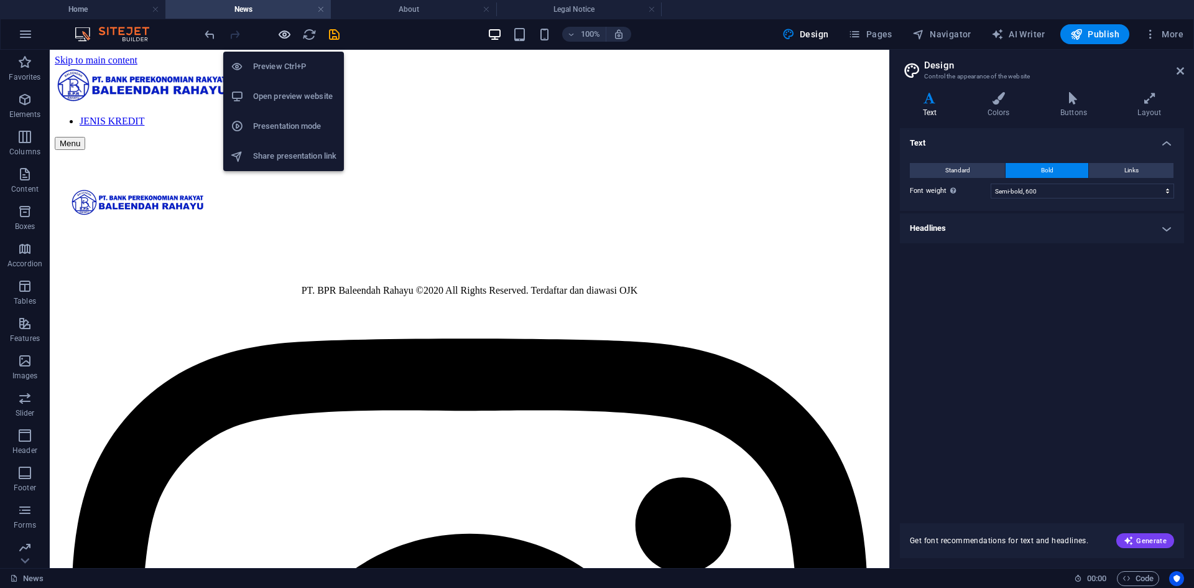
click at [284, 38] on icon "button" at bounding box center [284, 34] width 14 height 14
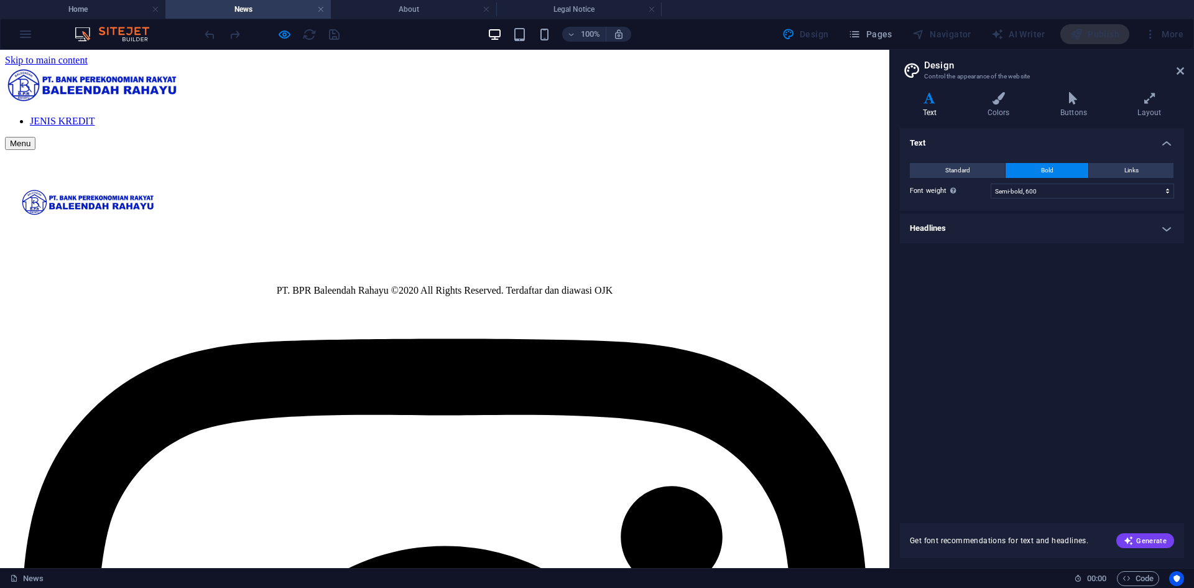
click at [180, 77] on img at bounding box center [92, 84] width 175 height 37
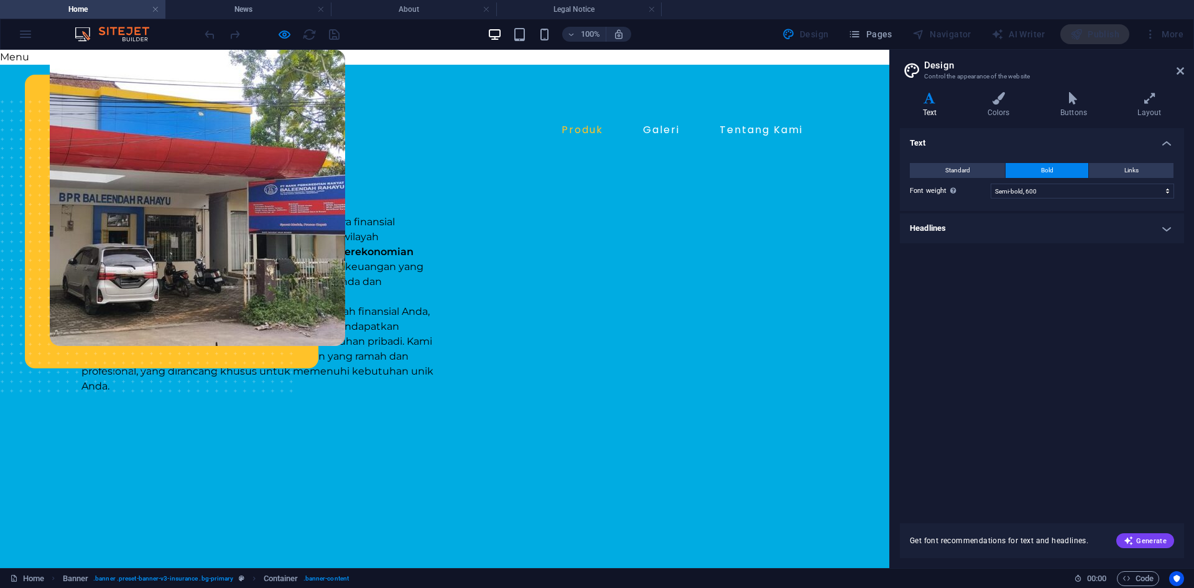
click at [583, 131] on link "Produk" at bounding box center [583, 130] width 52 height 20
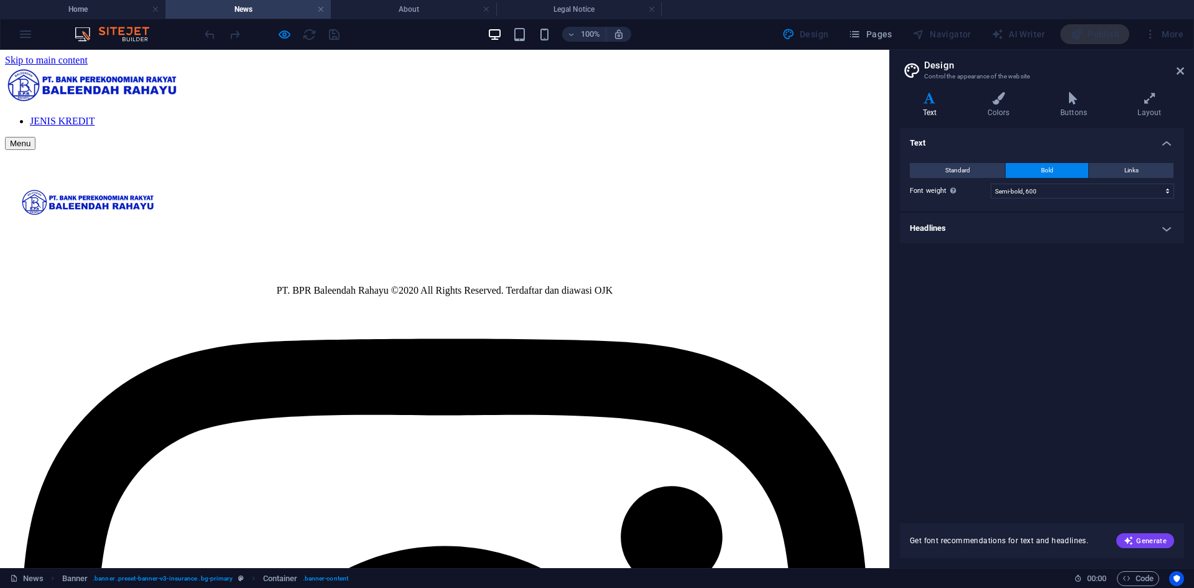
click at [95, 116] on link "JENIS KREDIT" at bounding box center [62, 121] width 65 height 11
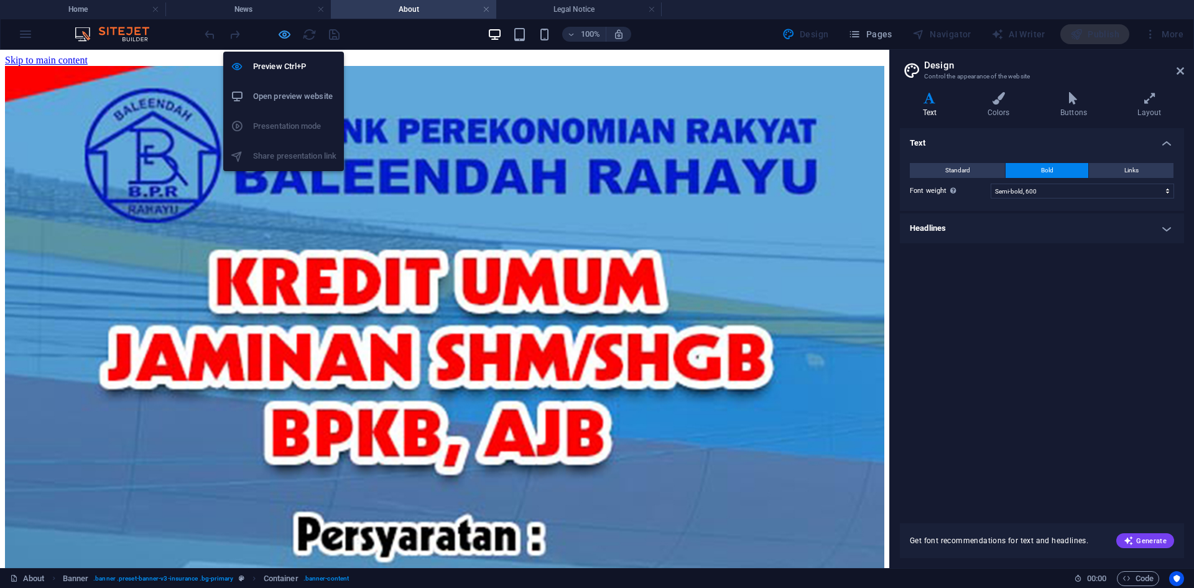
click at [283, 37] on icon "button" at bounding box center [284, 34] width 14 height 14
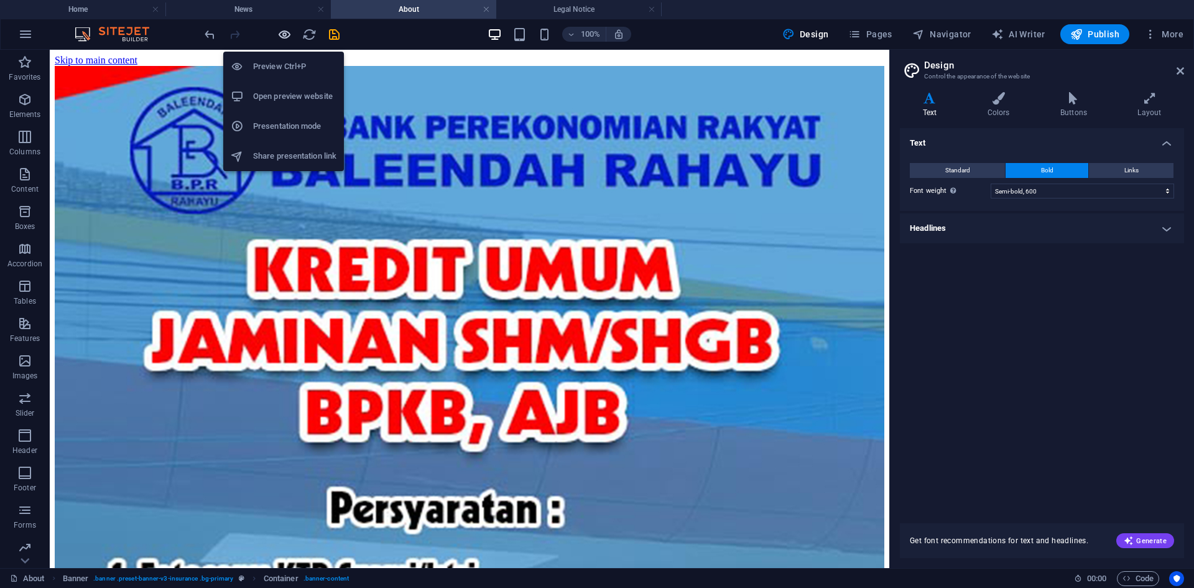
click at [286, 35] on icon "button" at bounding box center [284, 34] width 14 height 14
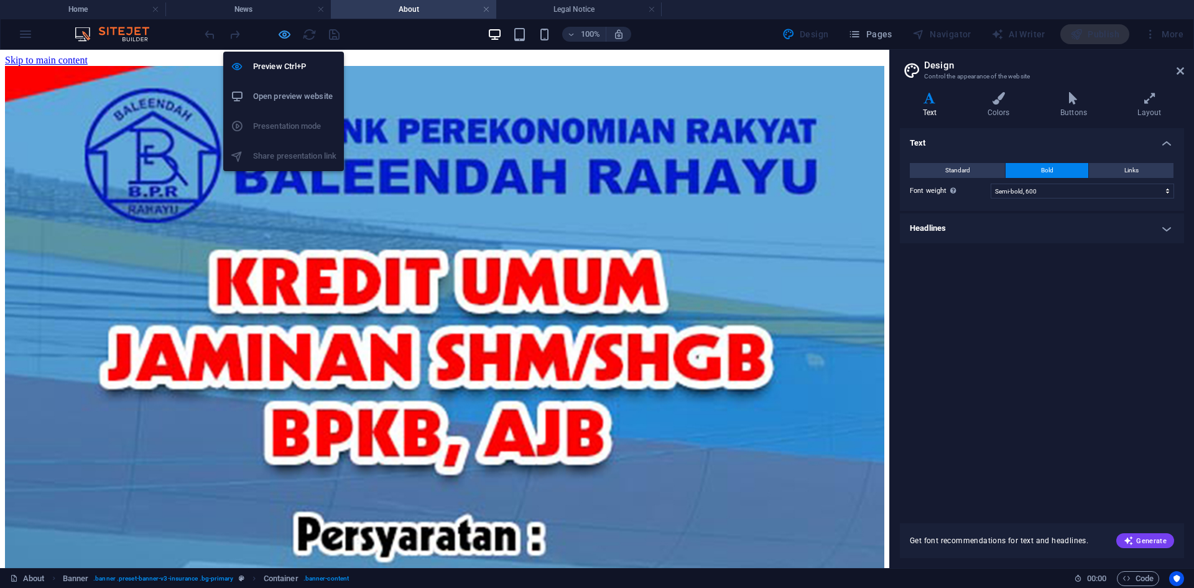
click at [286, 35] on icon "button" at bounding box center [284, 34] width 14 height 14
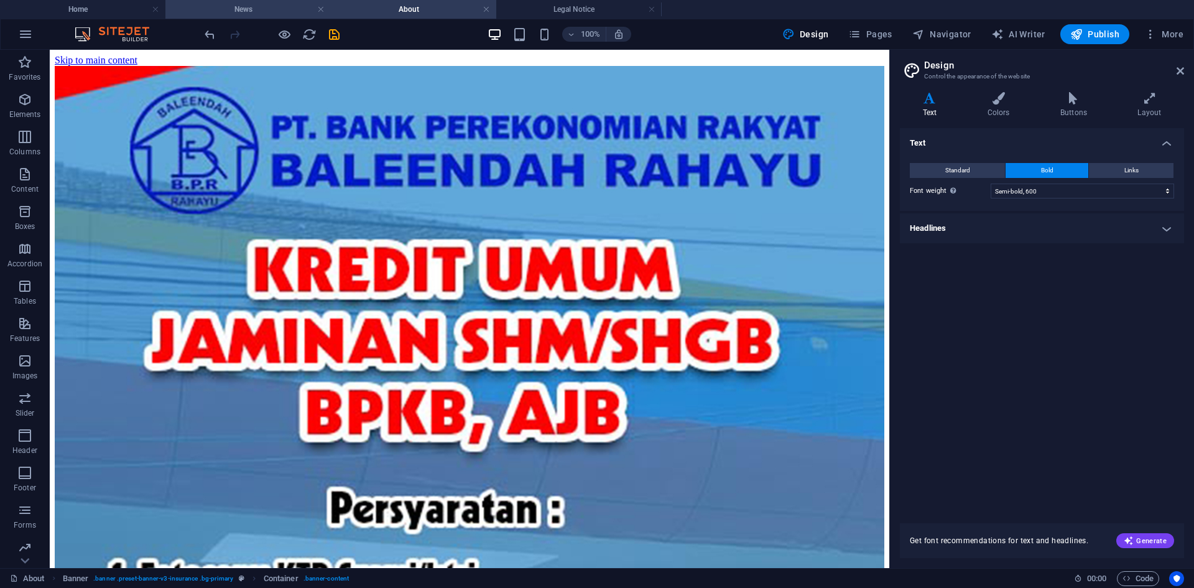
click at [260, 15] on h4 "News" at bounding box center [247, 9] width 165 height 14
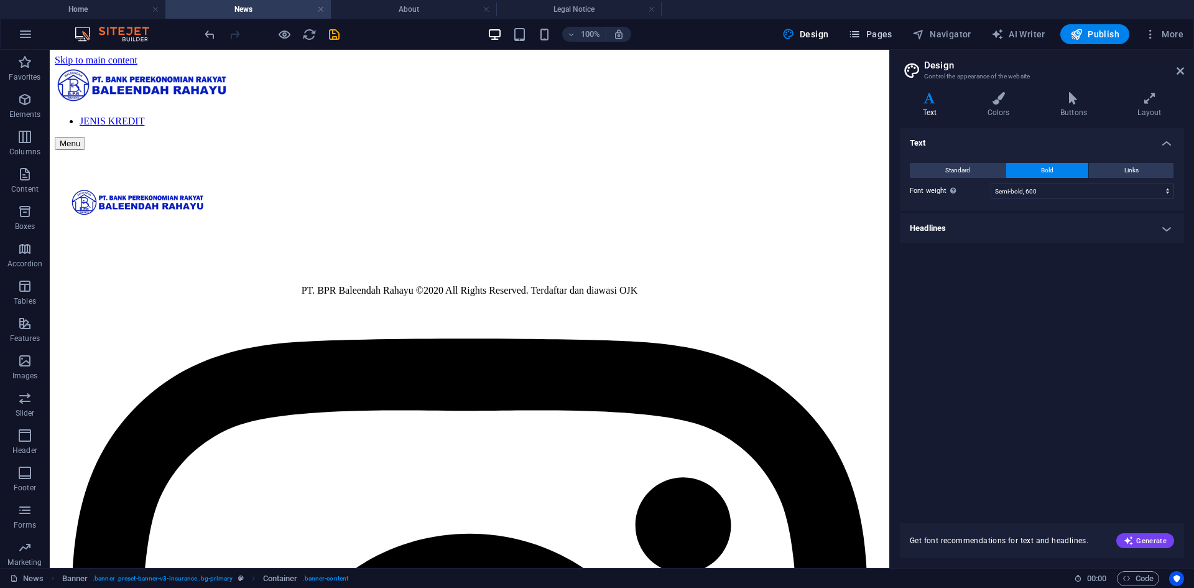
drag, startPoint x: 864, startPoint y: 35, endPoint x: 836, endPoint y: 4, distance: 41.9
click at [861, 35] on icon "button" at bounding box center [854, 34] width 12 height 12
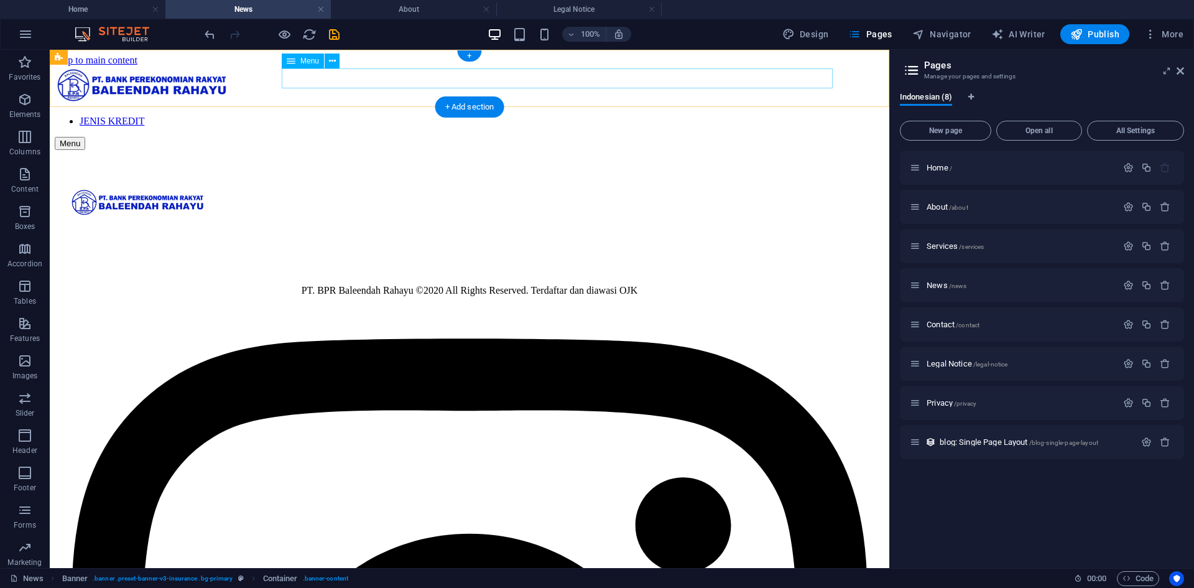
click at [770, 116] on nav "JENIS KREDIT" at bounding box center [470, 121] width 830 height 11
select select "1"
select select
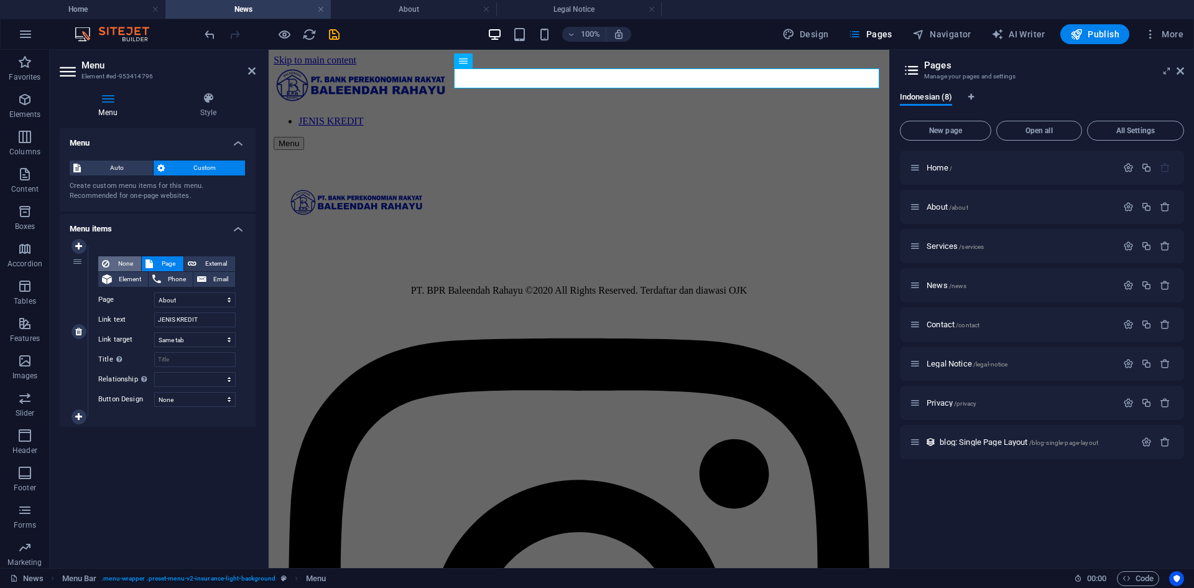
click at [119, 267] on span "None" at bounding box center [125, 263] width 24 height 15
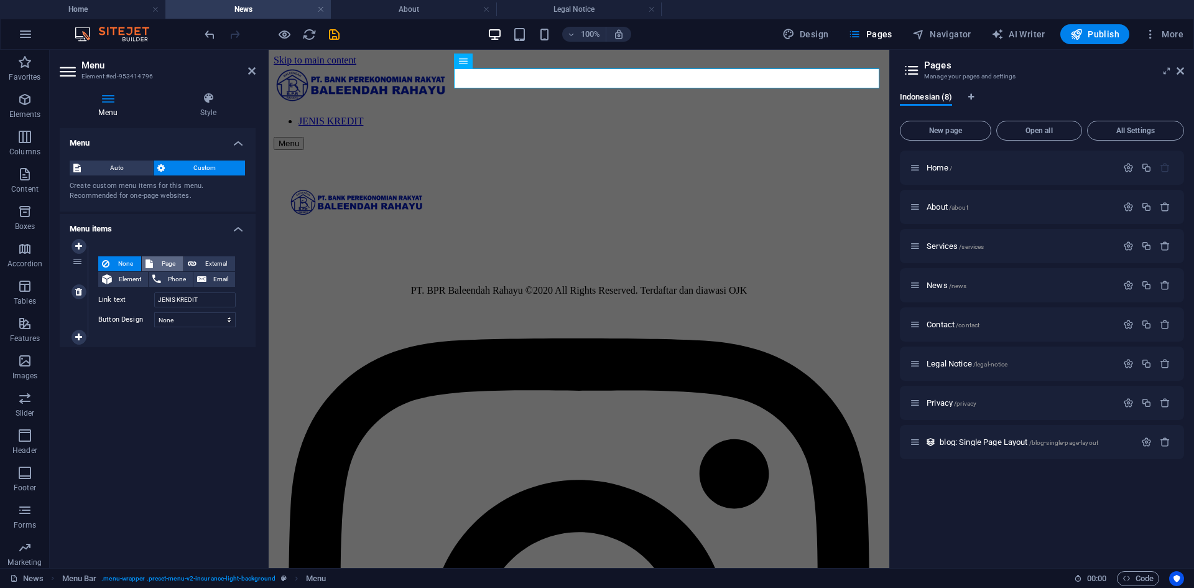
click at [159, 264] on span "Page" at bounding box center [168, 263] width 23 height 15
select select
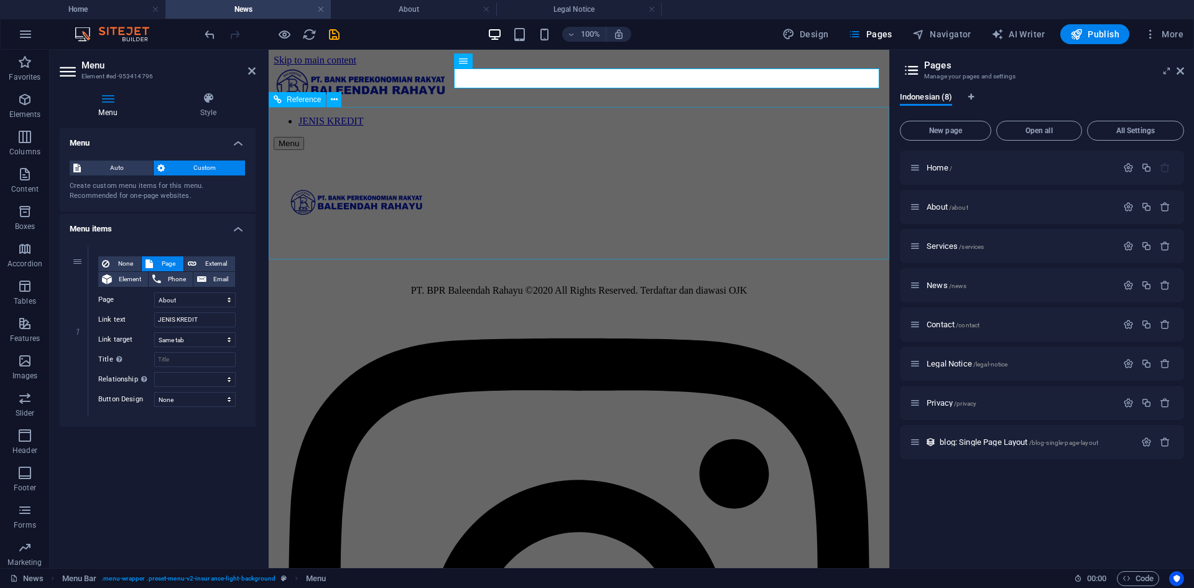
click at [667, 244] on div at bounding box center [579, 259] width 581 height 31
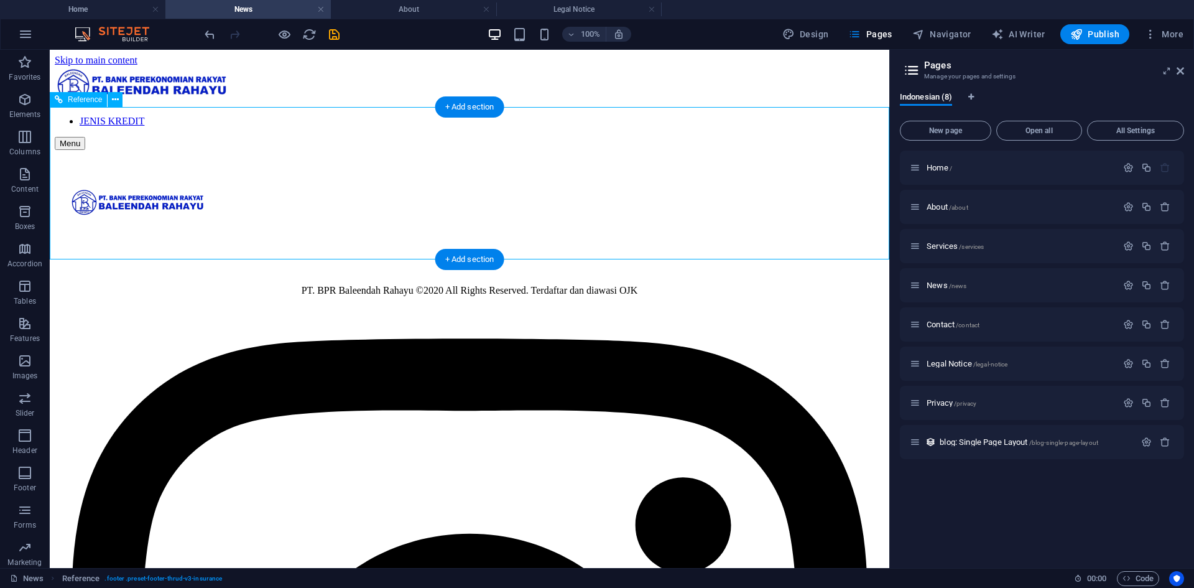
click at [638, 187] on div at bounding box center [470, 215] width 800 height 57
click at [117, 104] on icon at bounding box center [115, 99] width 7 height 13
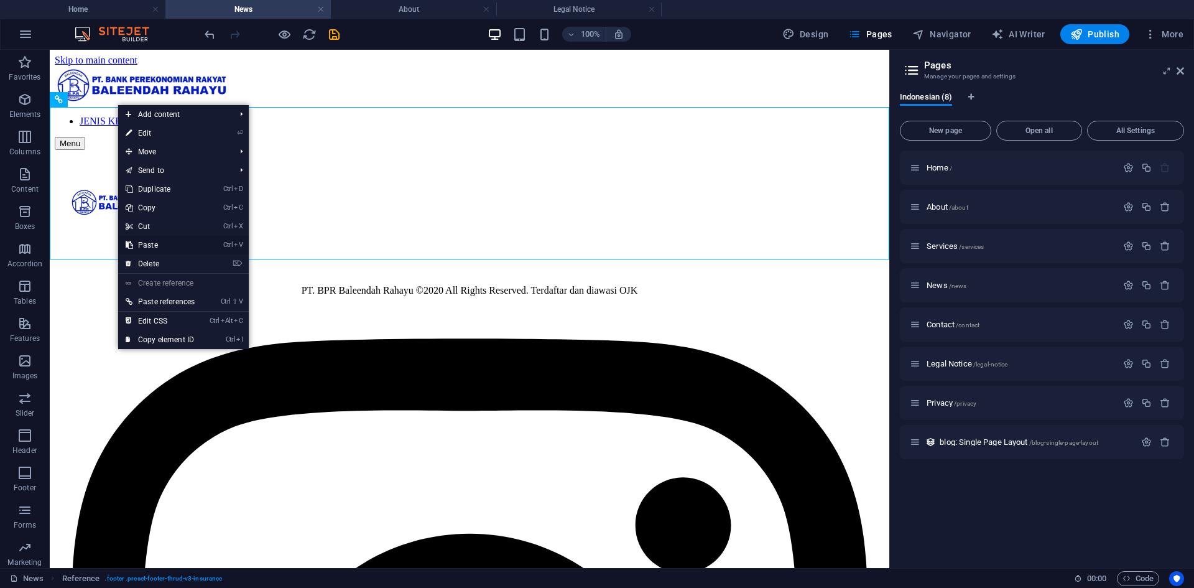
click at [178, 244] on link "Ctrl V Paste" at bounding box center [160, 245] width 84 height 19
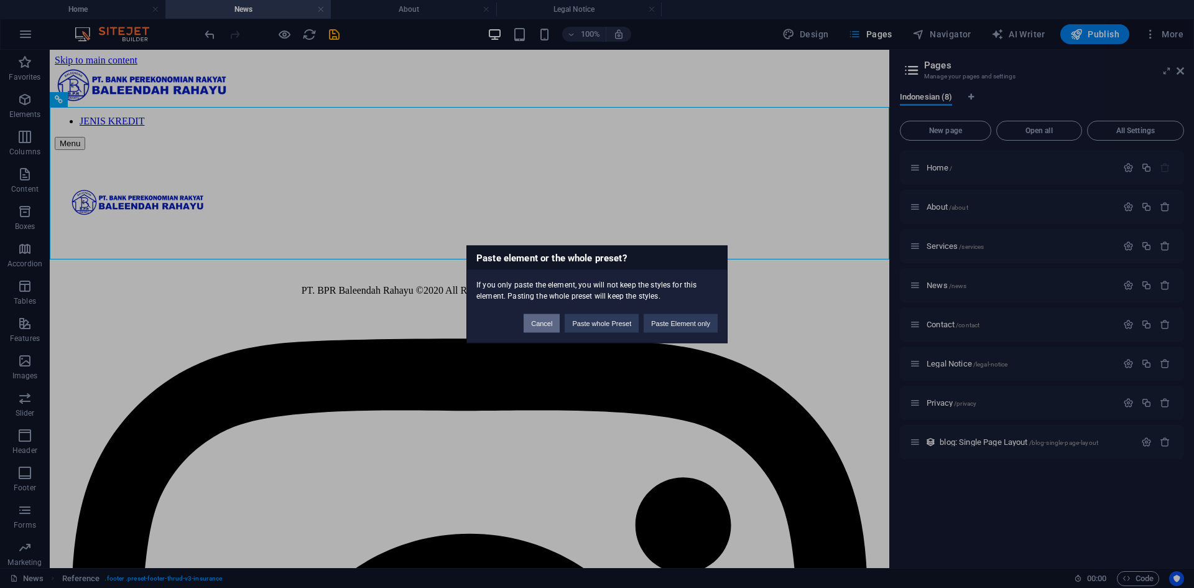
drag, startPoint x: 537, startPoint y: 327, endPoint x: 57, endPoint y: 14, distance: 573.0
click at [537, 327] on button "Cancel" at bounding box center [542, 322] width 36 height 19
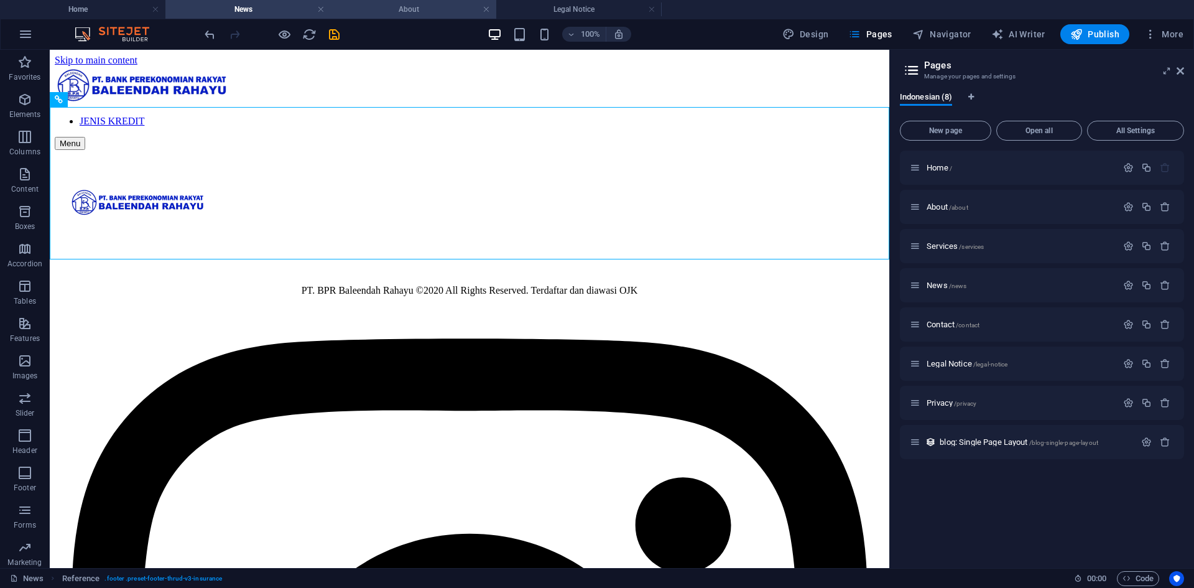
click at [441, 12] on h4 "About" at bounding box center [413, 9] width 165 height 14
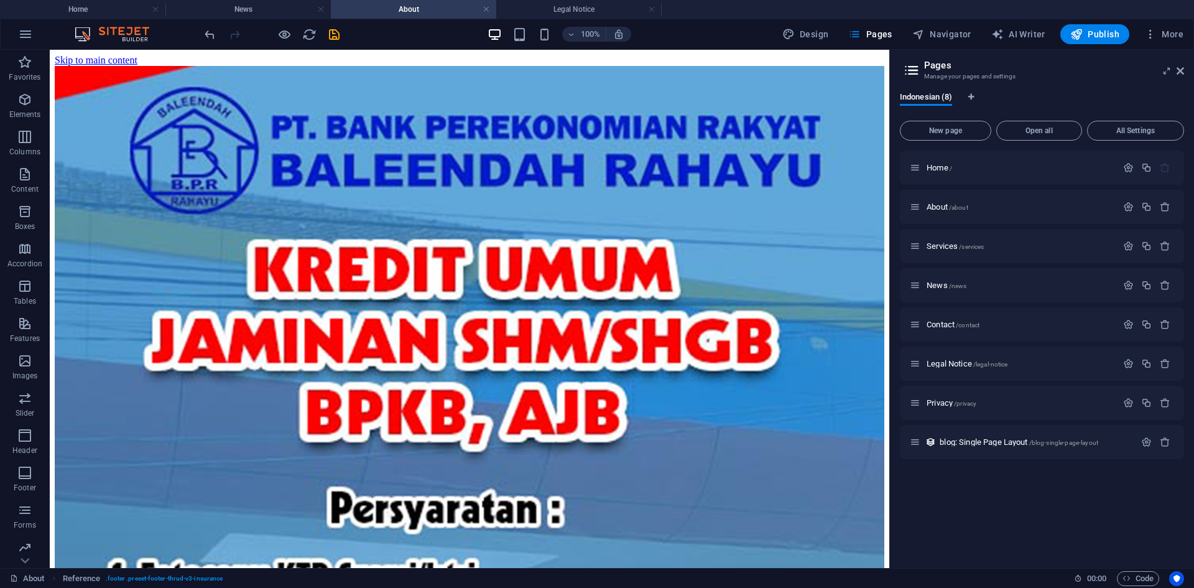
click at [410, 12] on h4 "About" at bounding box center [413, 9] width 165 height 14
click at [273, 15] on h4 "News" at bounding box center [247, 9] width 165 height 14
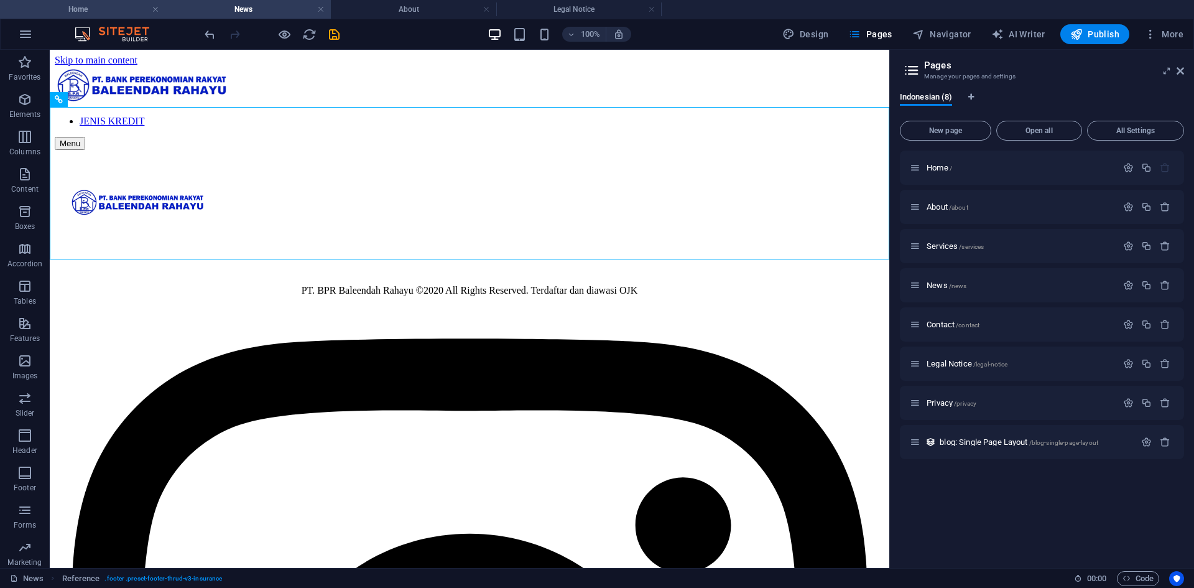
click at [111, 12] on h4 "Home" at bounding box center [82, 9] width 165 height 14
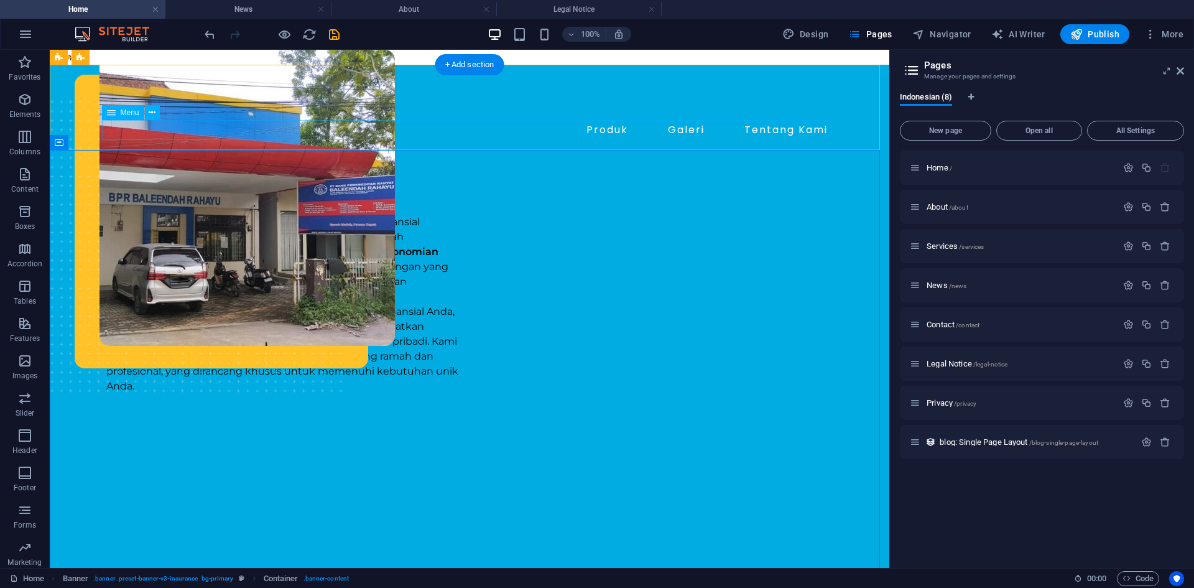
click at [716, 131] on nav "Produk Galeri Tentang Kami" at bounding box center [469, 130] width 726 height 20
click at [695, 133] on nav "Produk Galeri Tentang Kami" at bounding box center [469, 130] width 726 height 20
select select "3"
select select
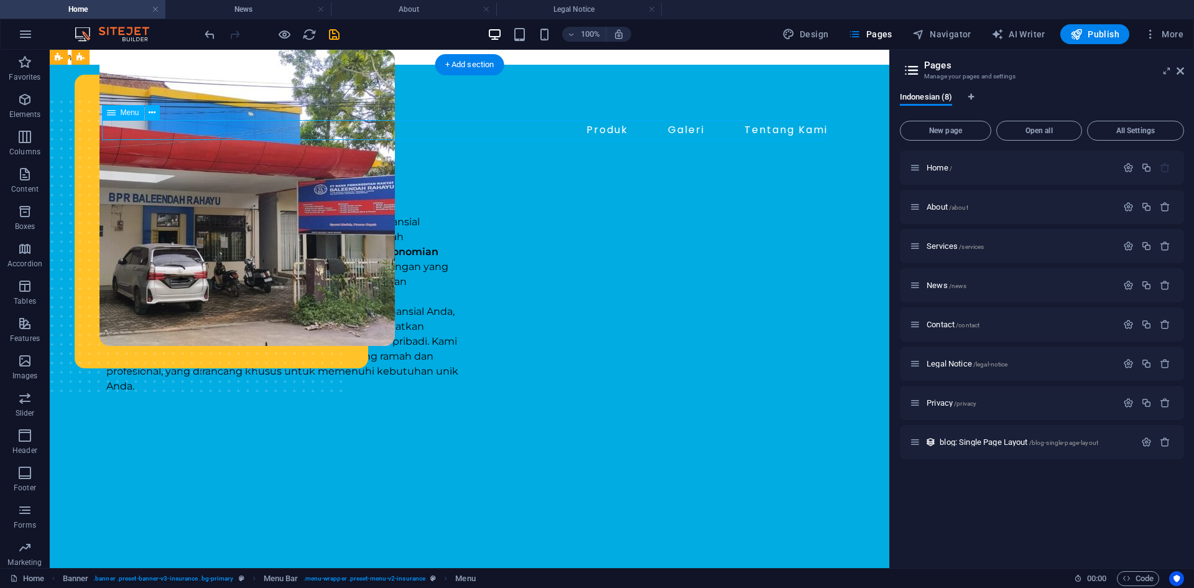
select select "4"
select select "5"
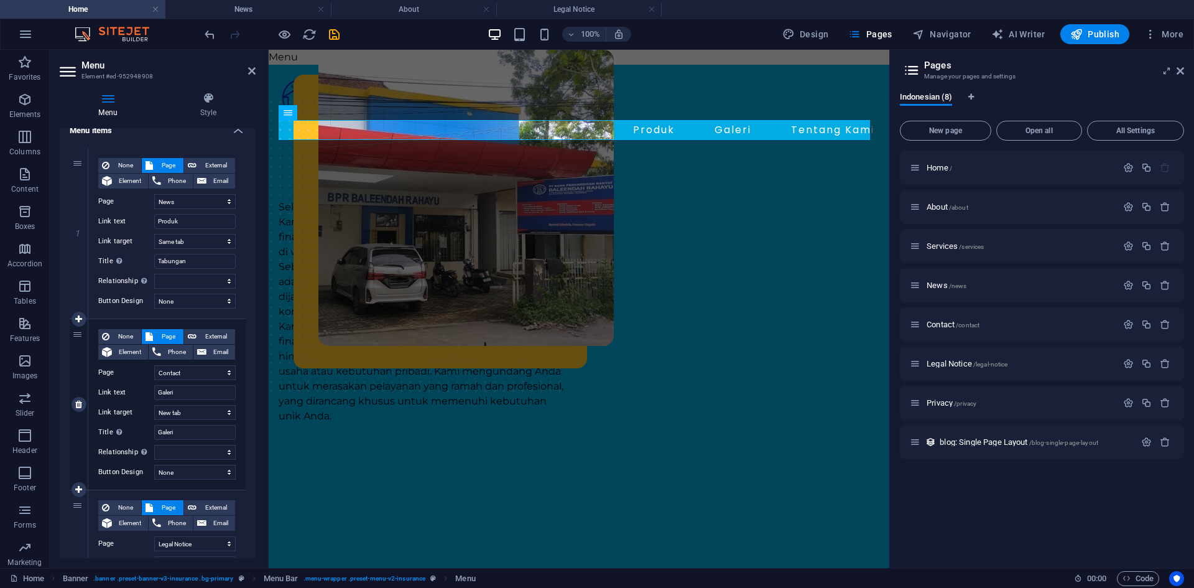
scroll to position [236, 0]
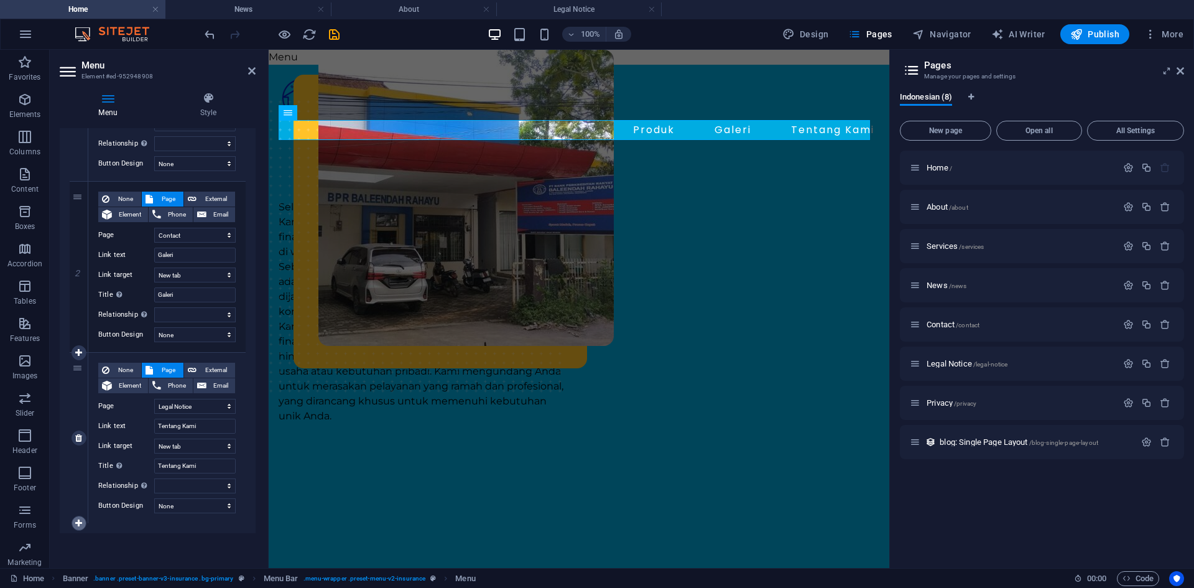
click at [78, 520] on icon at bounding box center [78, 523] width 7 height 9
select select
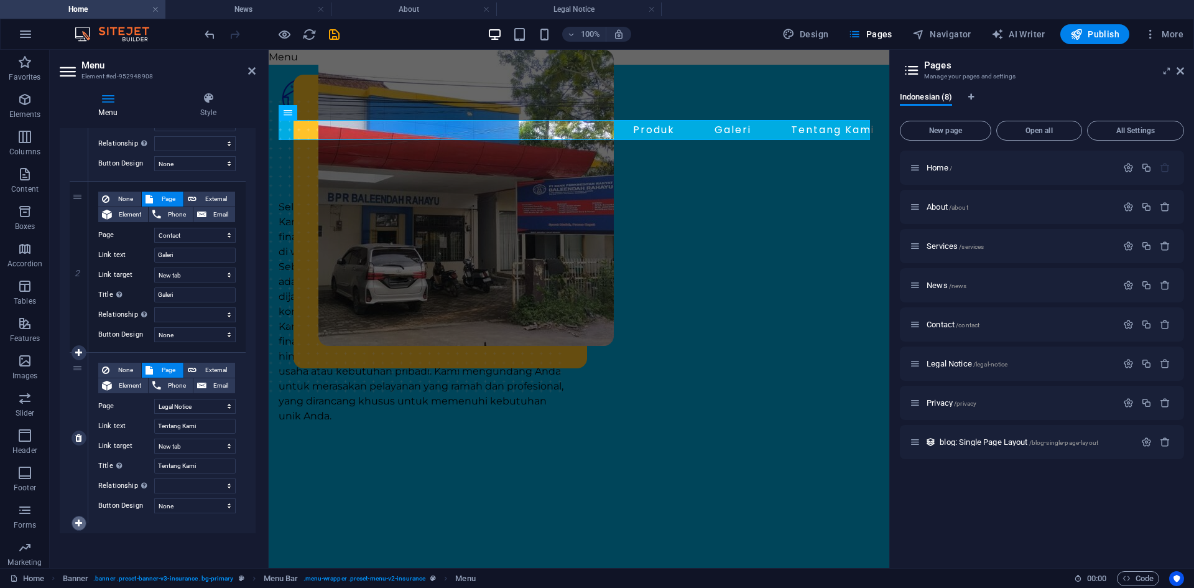
select select
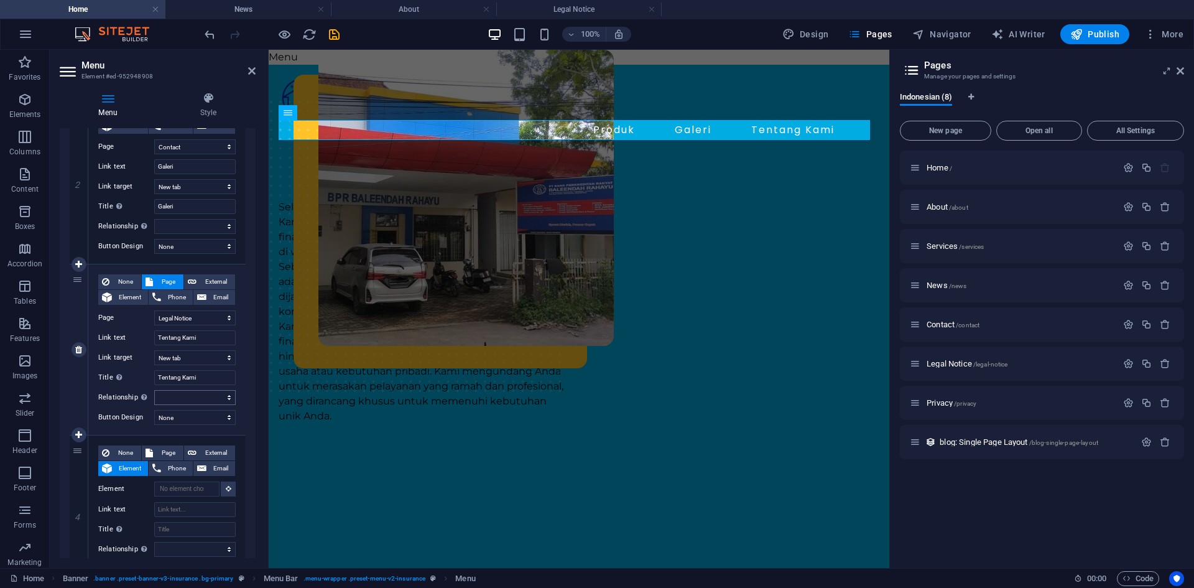
scroll to position [387, 0]
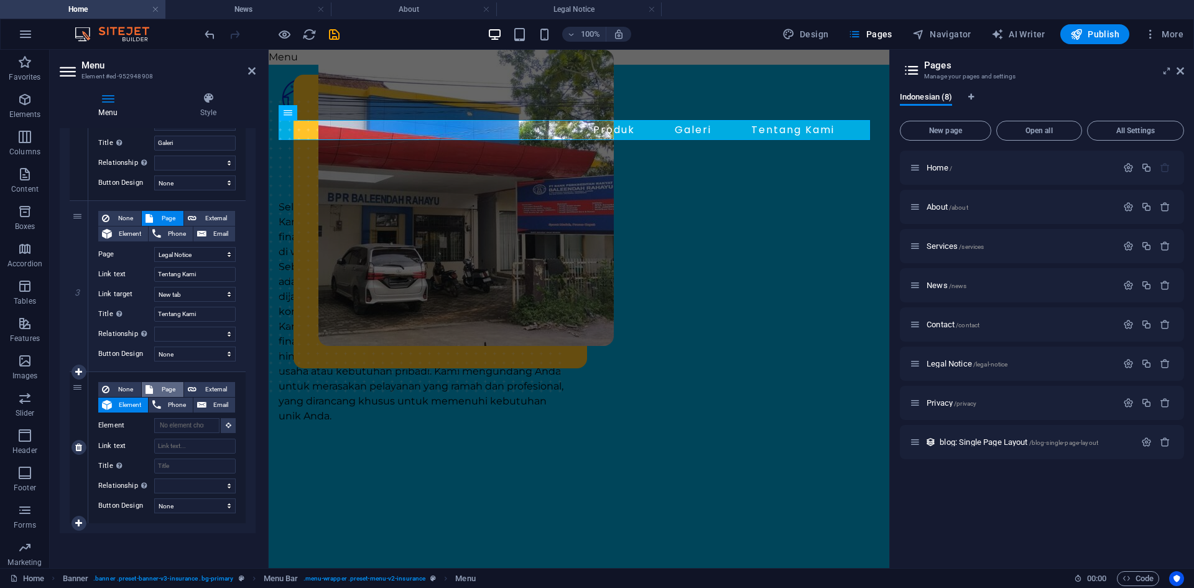
click at [170, 389] on span "Page" at bounding box center [168, 389] width 23 height 15
select select
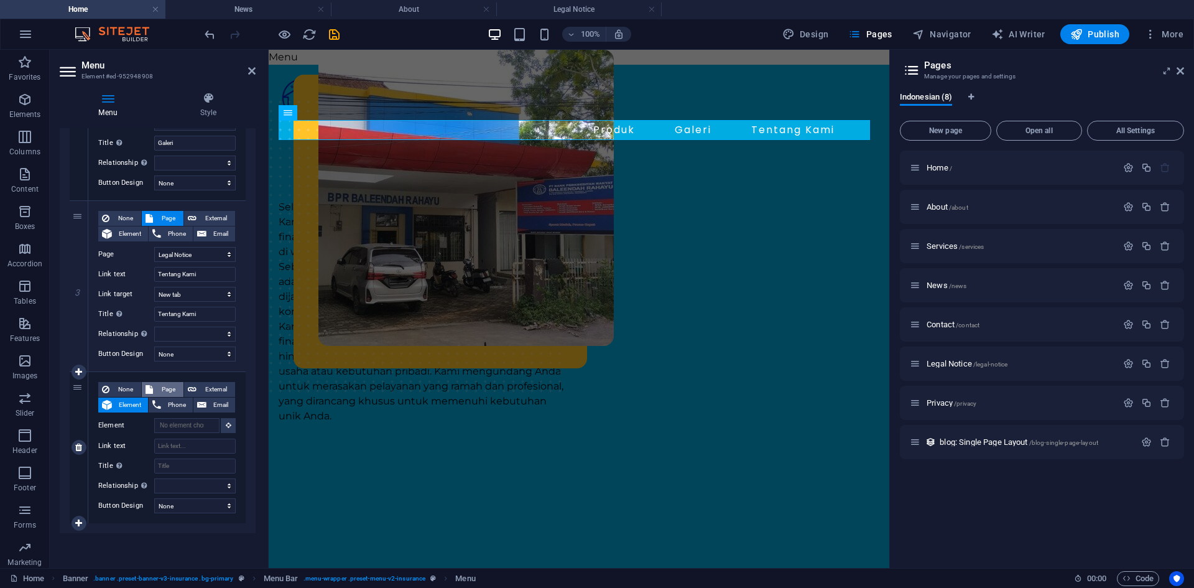
select select
click at [191, 427] on select "Home About Services News Contact Legal Notice Privacy" at bounding box center [194, 425] width 81 height 15
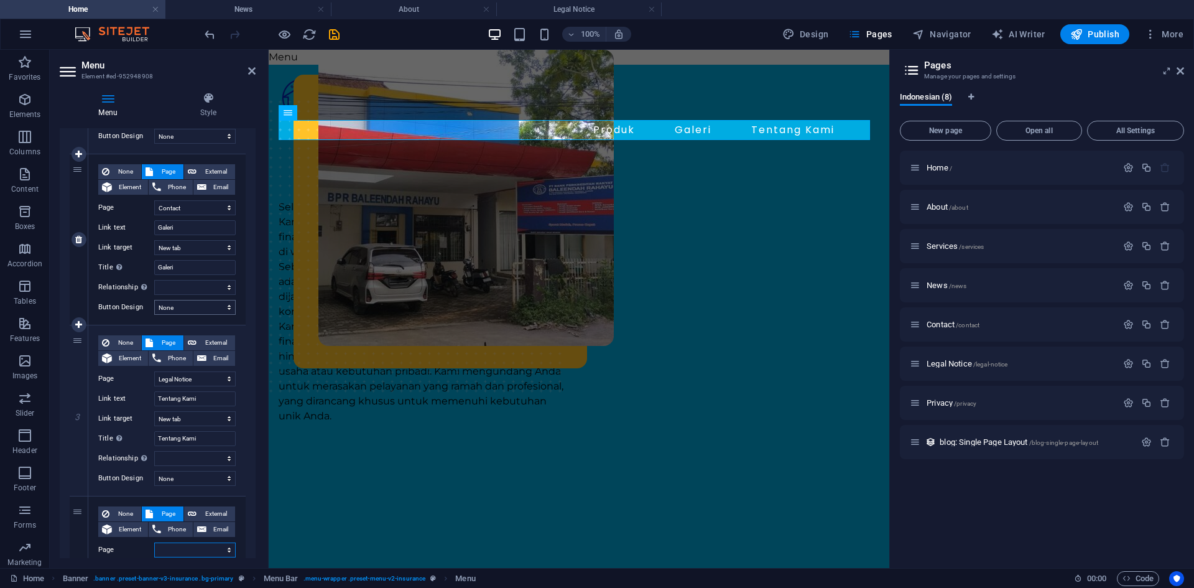
scroll to position [407, 0]
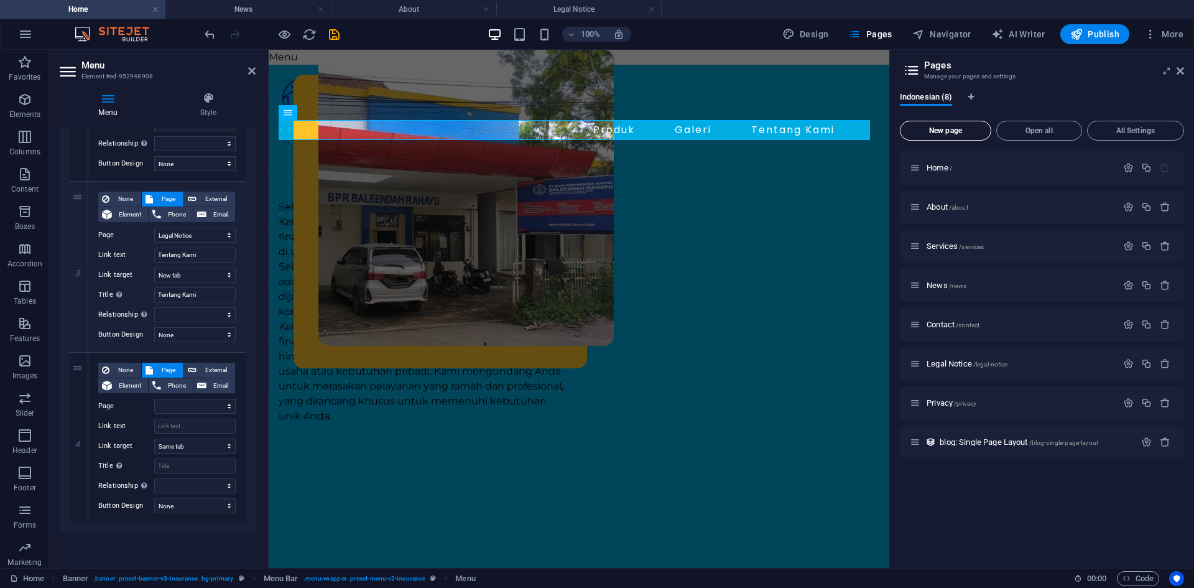
click at [967, 129] on span "New page" at bounding box center [945, 130] width 80 height 7
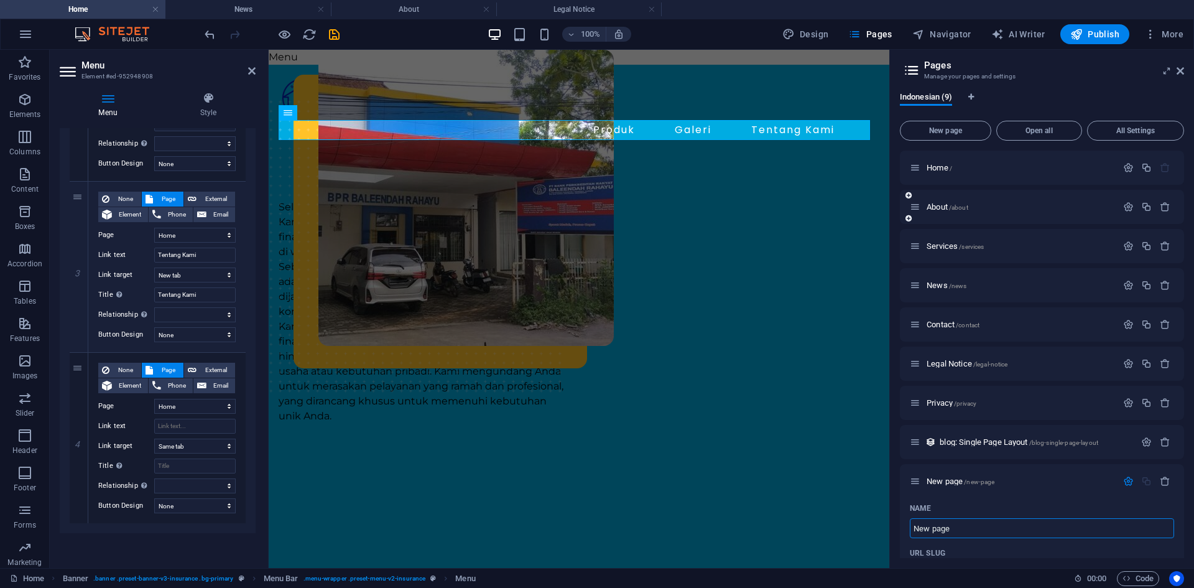
select select "3"
select select "4"
select select "5"
select select
type input "Tabungan"
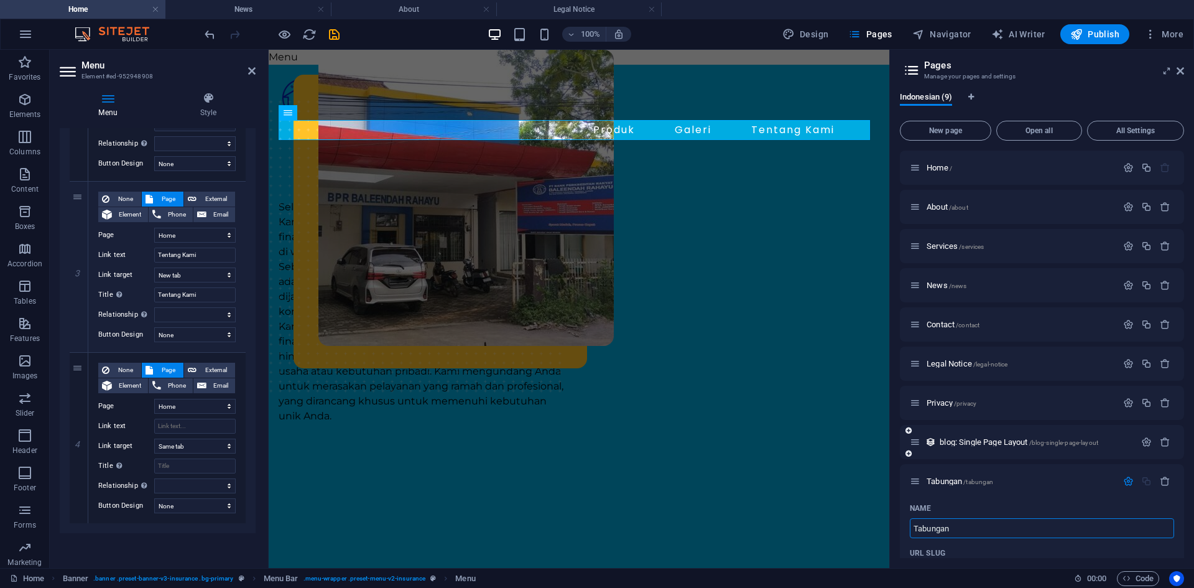
select select "3"
select select "4"
select select "5"
select select
type input "Tabungan"
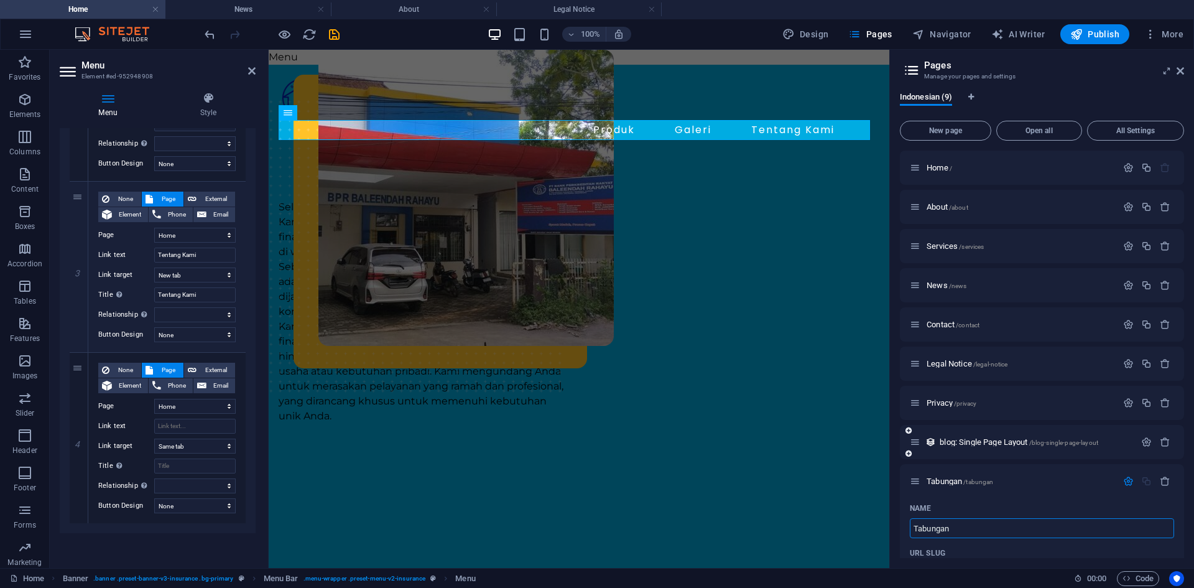
type input "/tabungan"
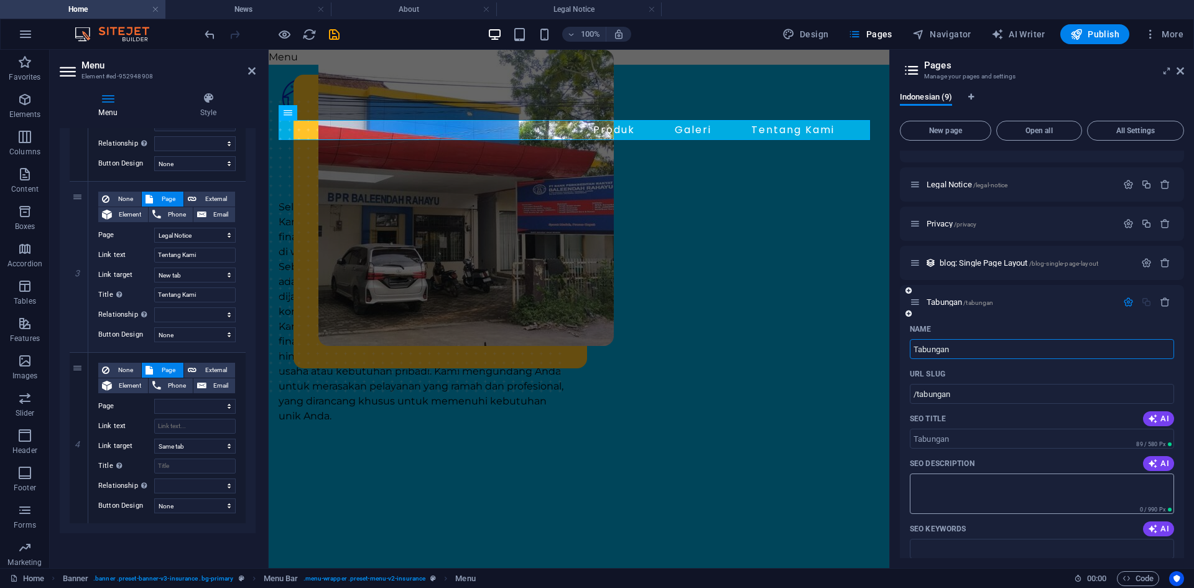
scroll to position [249, 0]
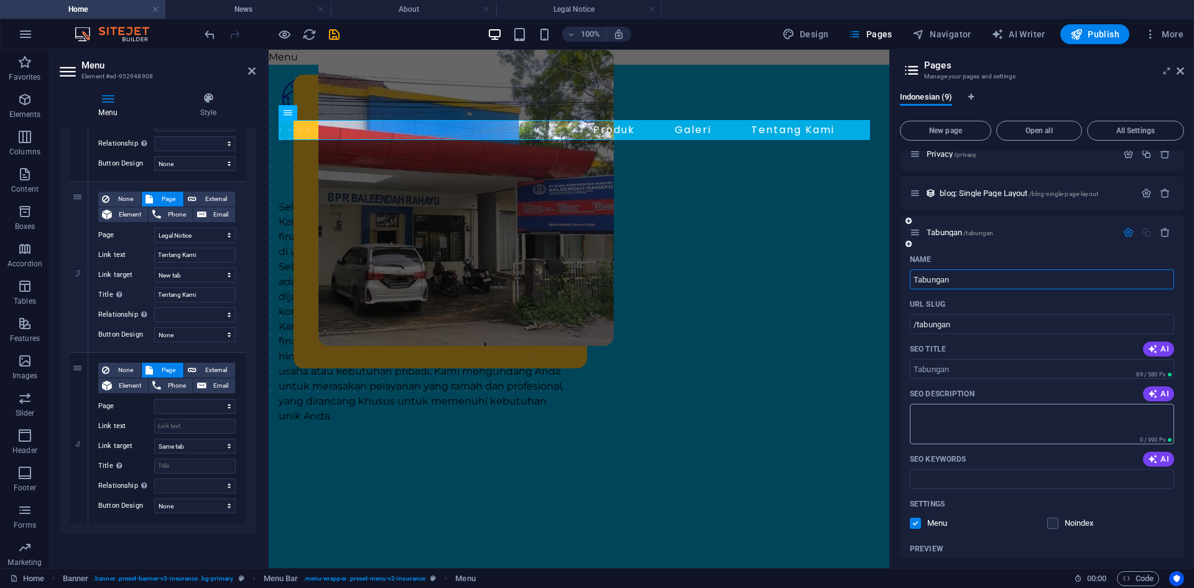
type input "Tabungan"
click at [969, 420] on textarea "SEO Description" at bounding box center [1042, 424] width 264 height 40
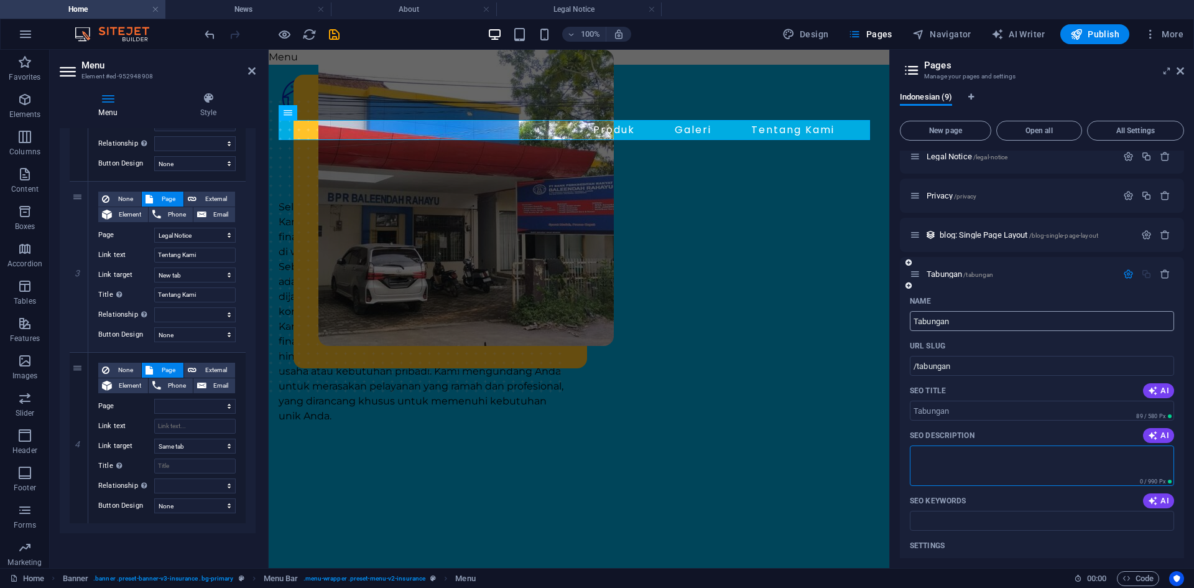
scroll to position [187, 0]
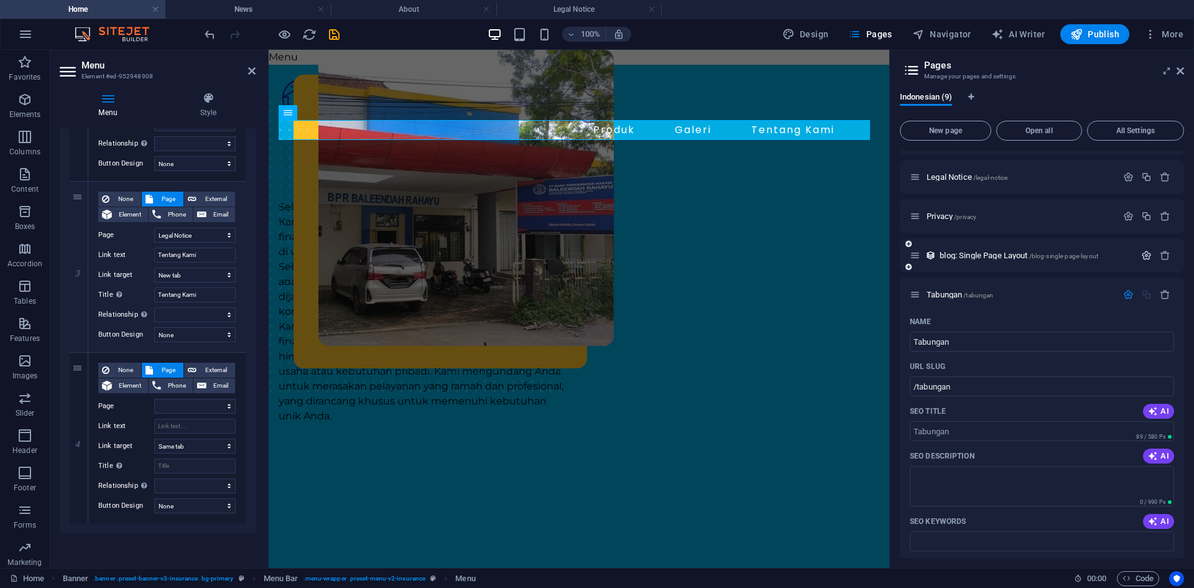
click at [1138, 253] on button "button" at bounding box center [1146, 255] width 18 height 11
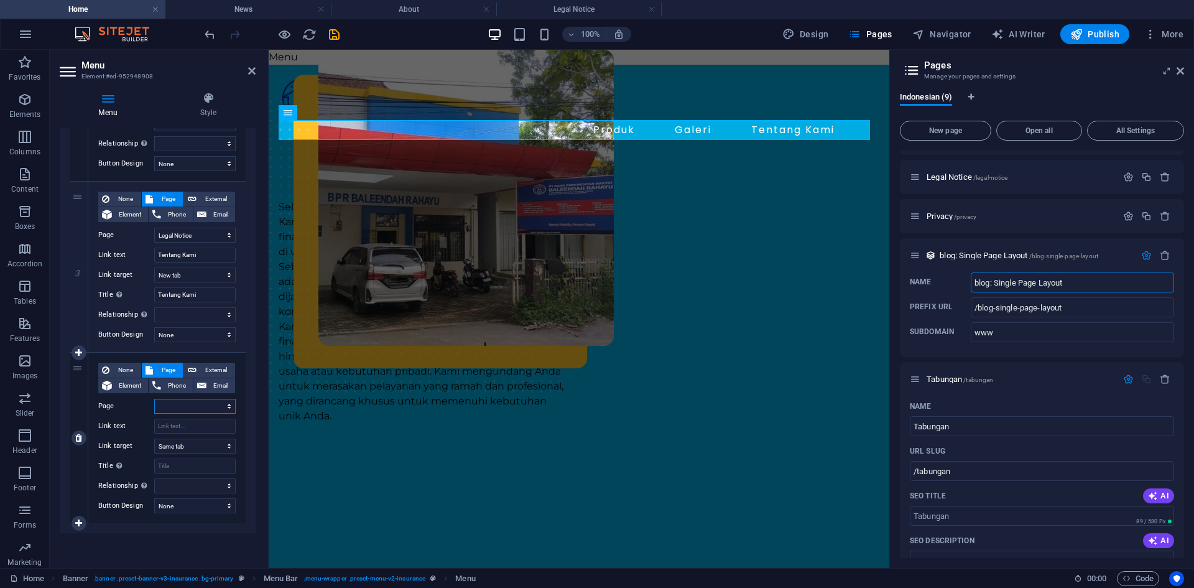
click at [190, 405] on select "Home About Services News Contact Legal Notice Privacy Tabungan" at bounding box center [194, 406] width 81 height 15
select select "7"
click at [154, 399] on select "Home About Services News Contact Legal Notice Privacy Tabungan" at bounding box center [194, 406] width 81 height 15
select select
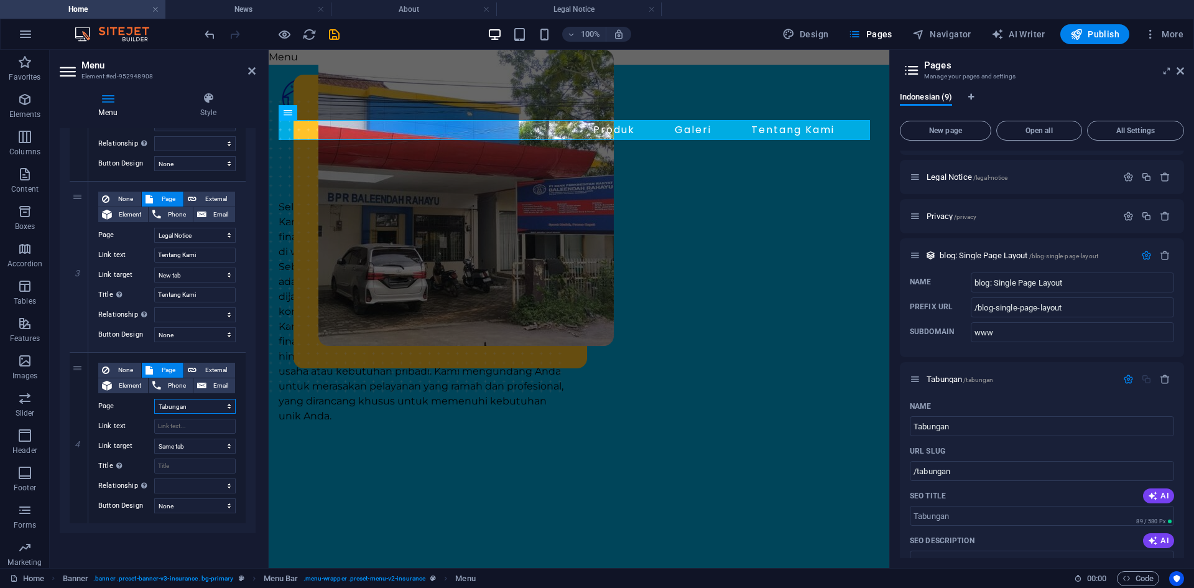
select select
click at [205, 448] on select "New tab Same tab Overlay" at bounding box center [194, 445] width 81 height 15
select select "blank"
click at [154, 438] on select "New tab Same tab Overlay" at bounding box center [194, 445] width 81 height 15
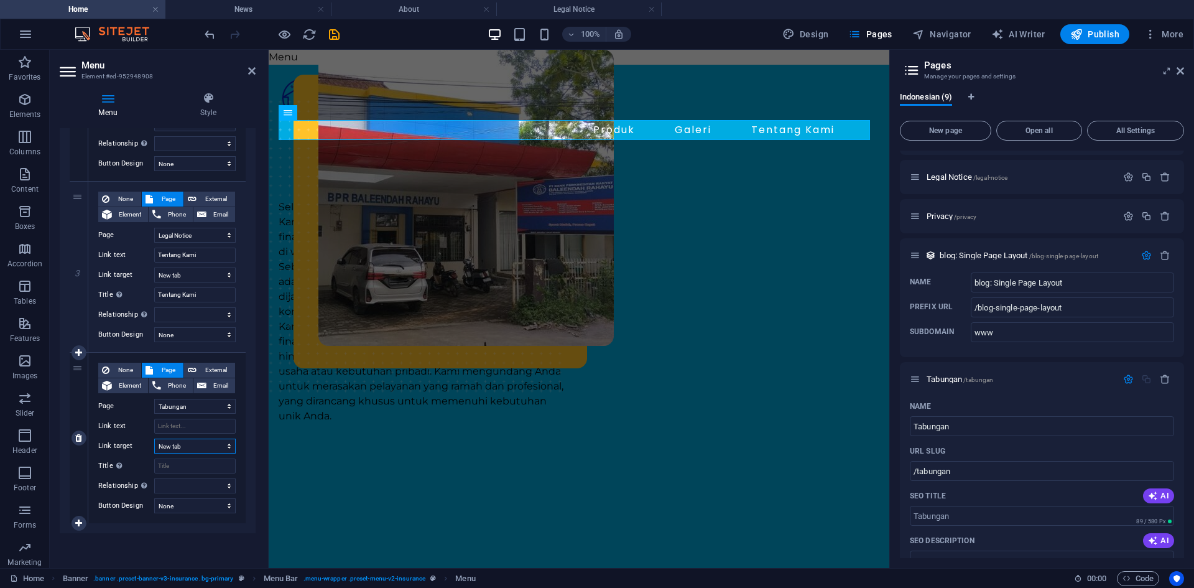
select select
click at [205, 468] on input "Title Additional link description, should not be the same as the link text. The…" at bounding box center [194, 465] width 81 height 15
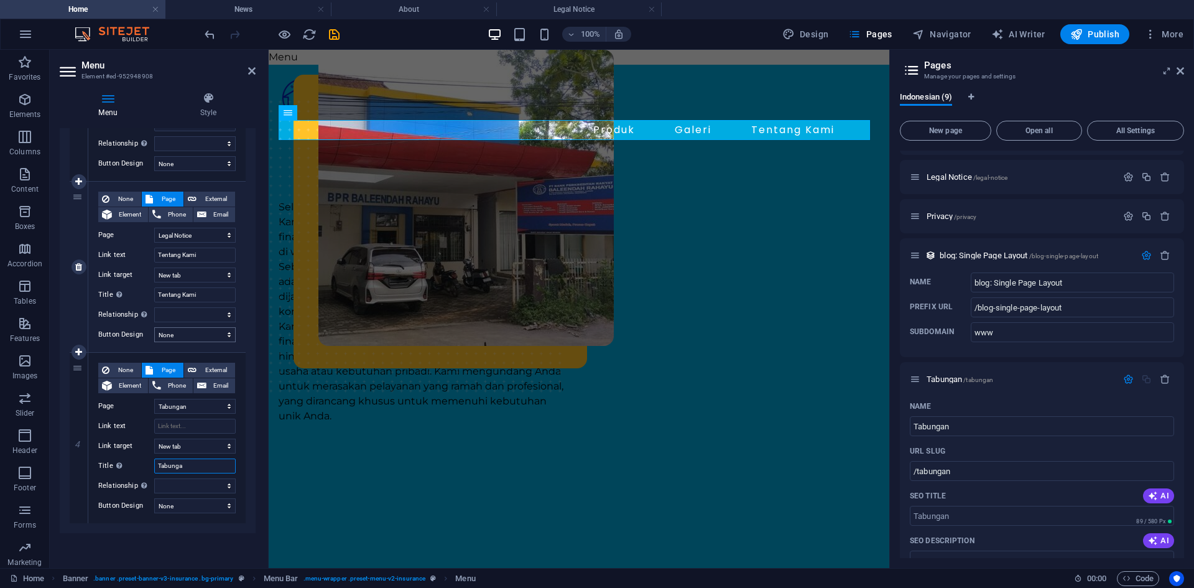
type input "Tabungan"
select select
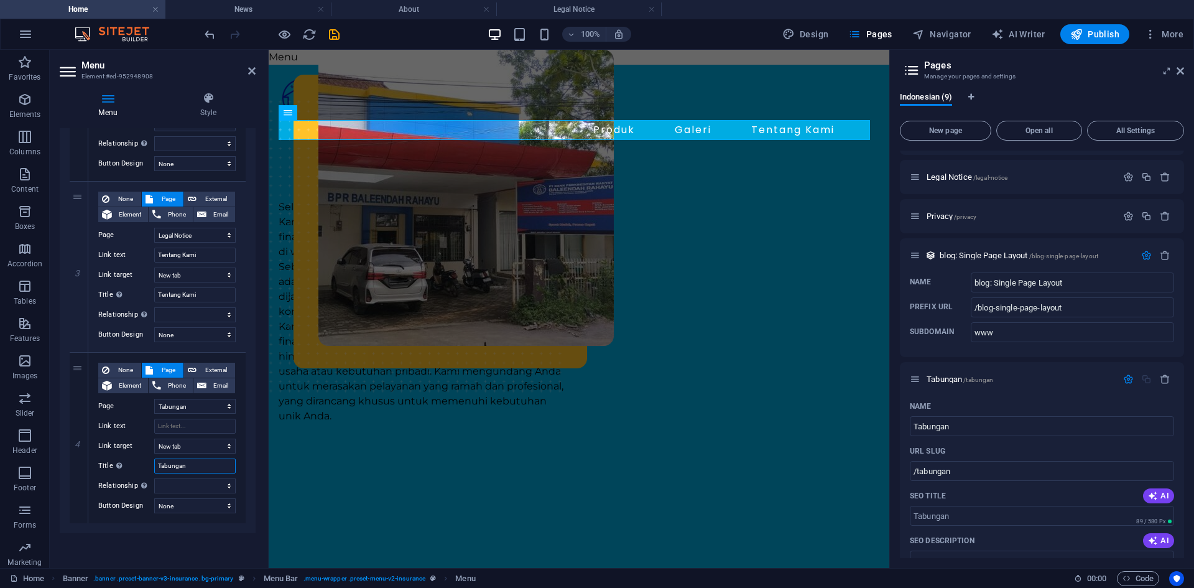
type input "Tabungan"
click at [178, 529] on div "1 None Page External Element Phone Email Page Home About Services News Contact …" at bounding box center [158, 181] width 196 height 703
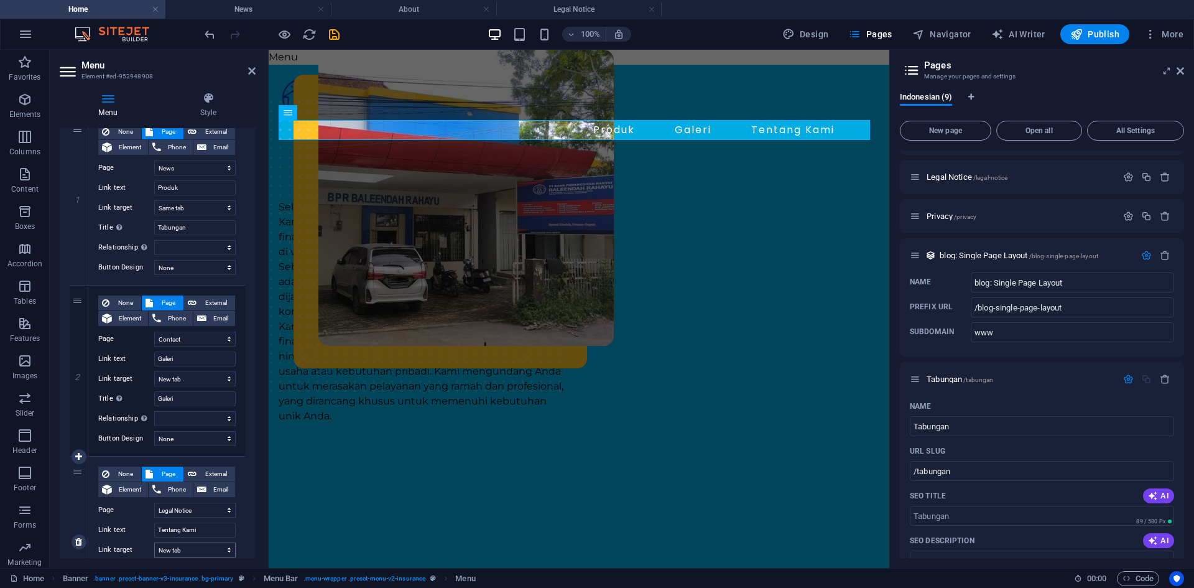
scroll to position [0, 0]
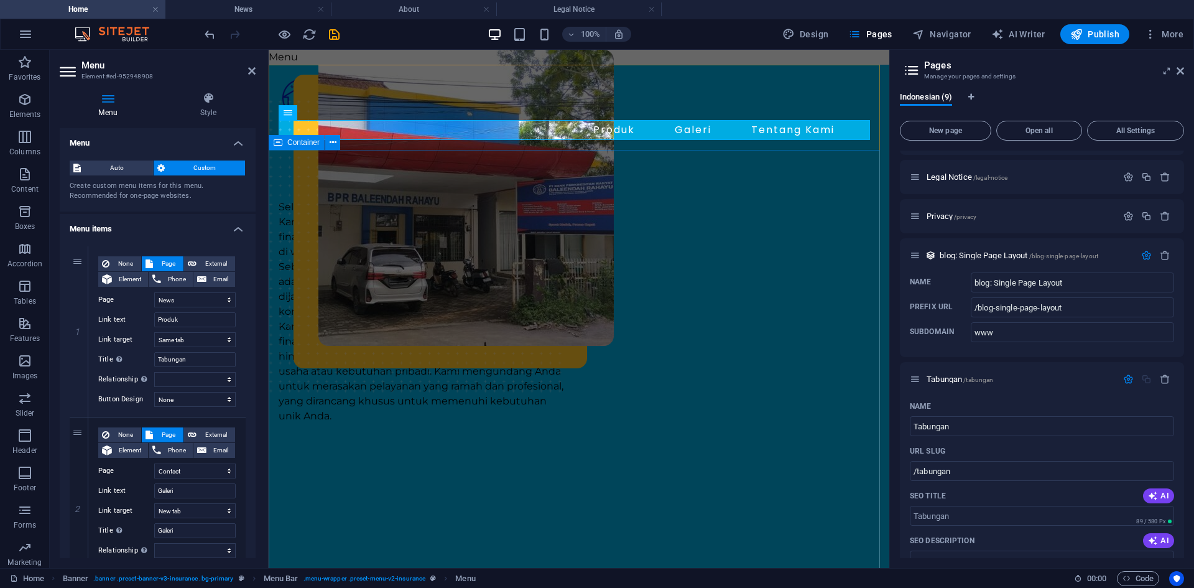
click at [626, 169] on div "Selamat Datang di PT. BPR Balendah Rahayu Kami menyambut Anda dengan hangat seb…" at bounding box center [579, 500] width 621 height 701
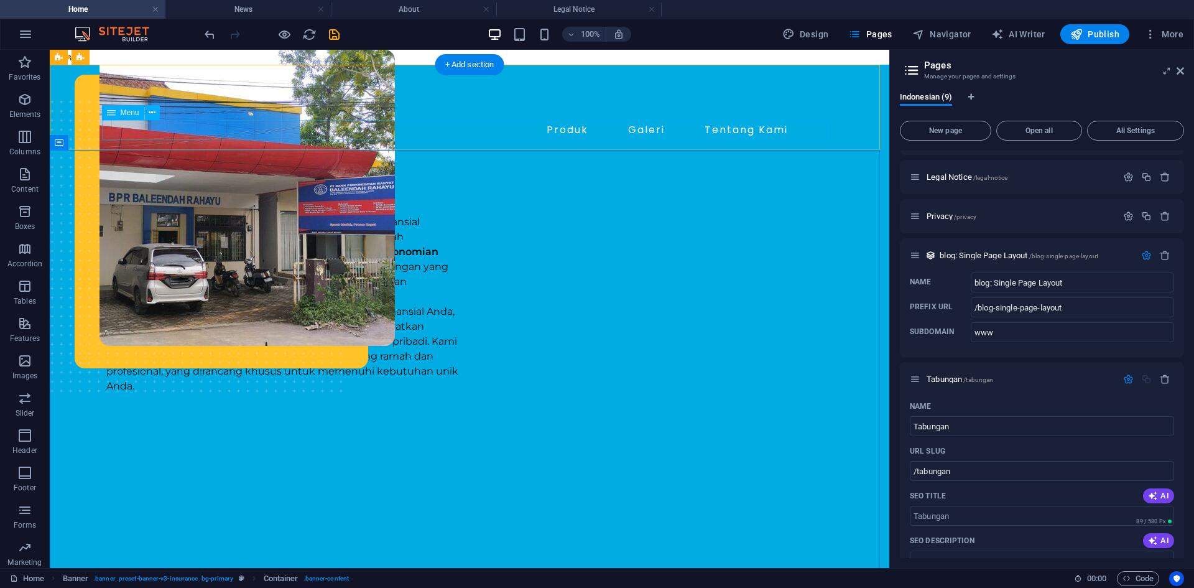
click at [636, 131] on nav "Produk Galeri Tentang Kami" at bounding box center [469, 130] width 726 height 20
select select "3"
select select
select select "4"
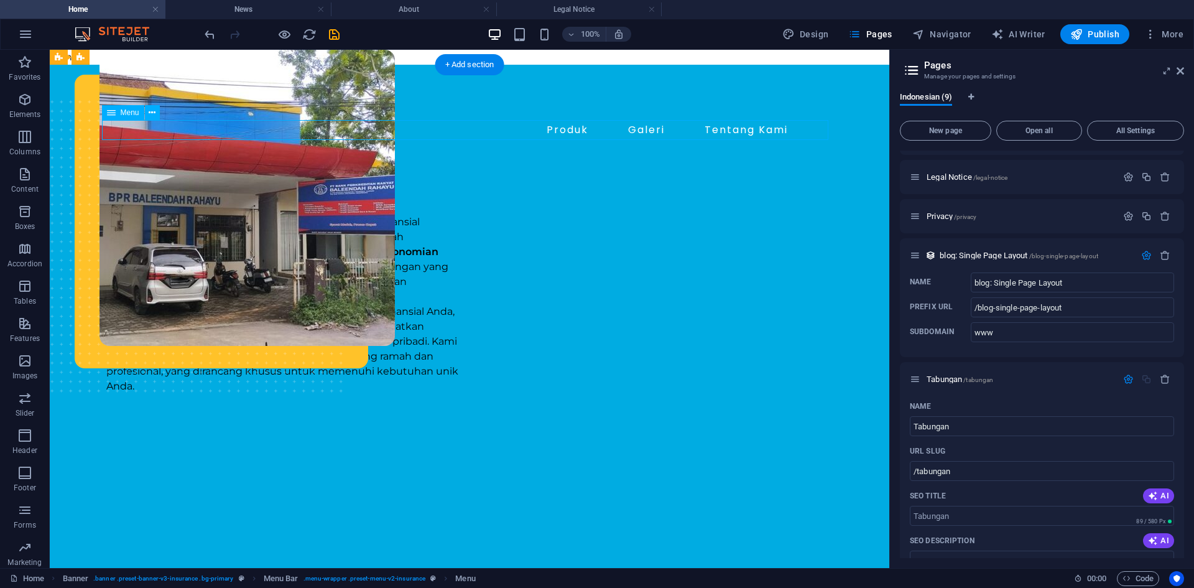
select select "5"
select select "7"
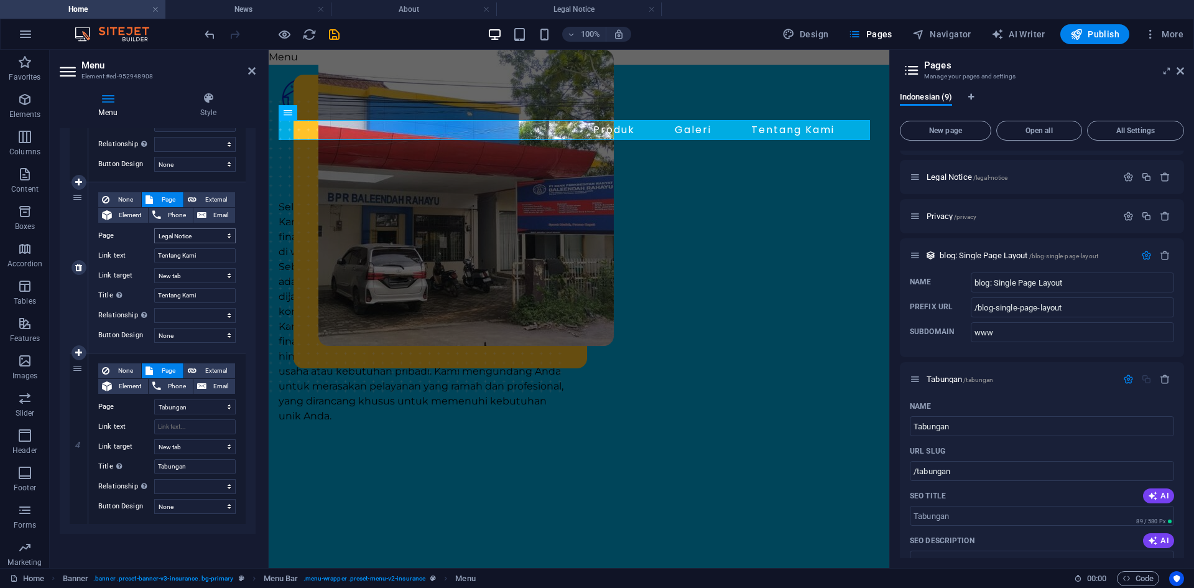
scroll to position [407, 0]
click at [692, 131] on nav "Produk Galeri Tentang Kami" at bounding box center [579, 130] width 601 height 20
click at [195, 428] on input "Link text" at bounding box center [194, 426] width 81 height 15
type input "Tabungan"
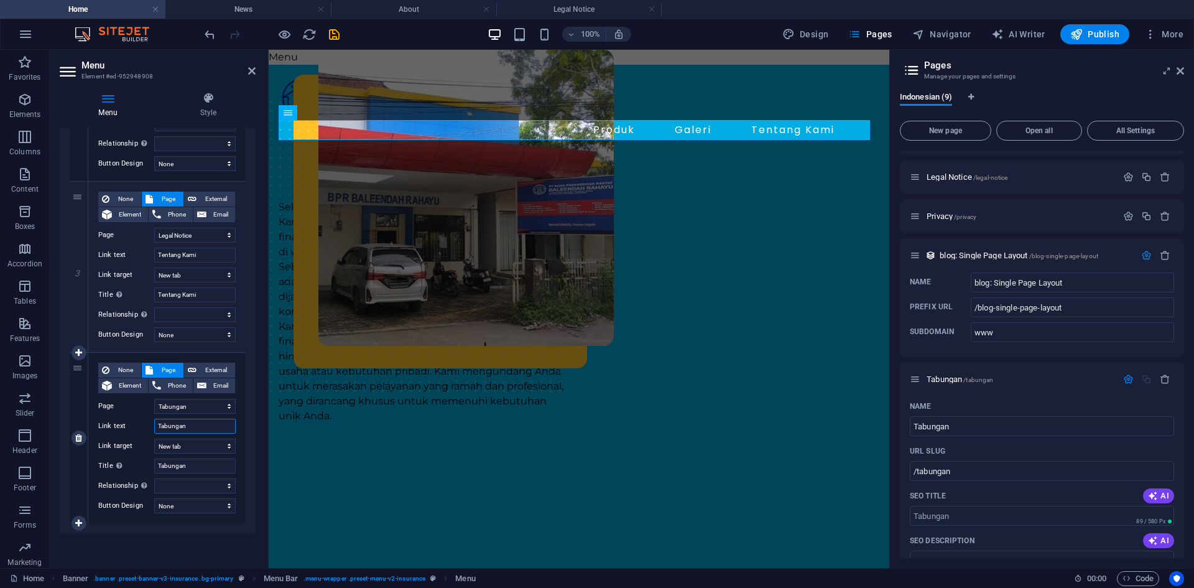
select select
type input "Tabungan"
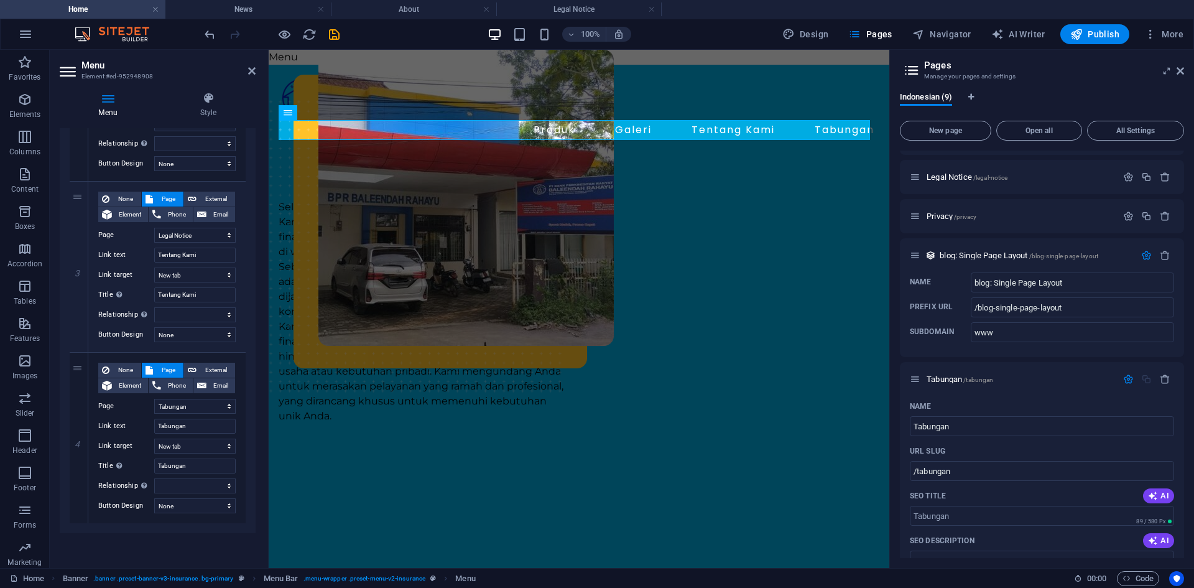
click at [181, 530] on div "1 None Page External Element Phone Email Page Home About Services News Contact …" at bounding box center [158, 181] width 196 height 703
drag, startPoint x: 78, startPoint y: 349, endPoint x: 94, endPoint y: 177, distance: 172.3
click at [94, 177] on div "1 None Page External Element Phone Email Page Home About Services News Contact …" at bounding box center [158, 182] width 176 height 684
select select
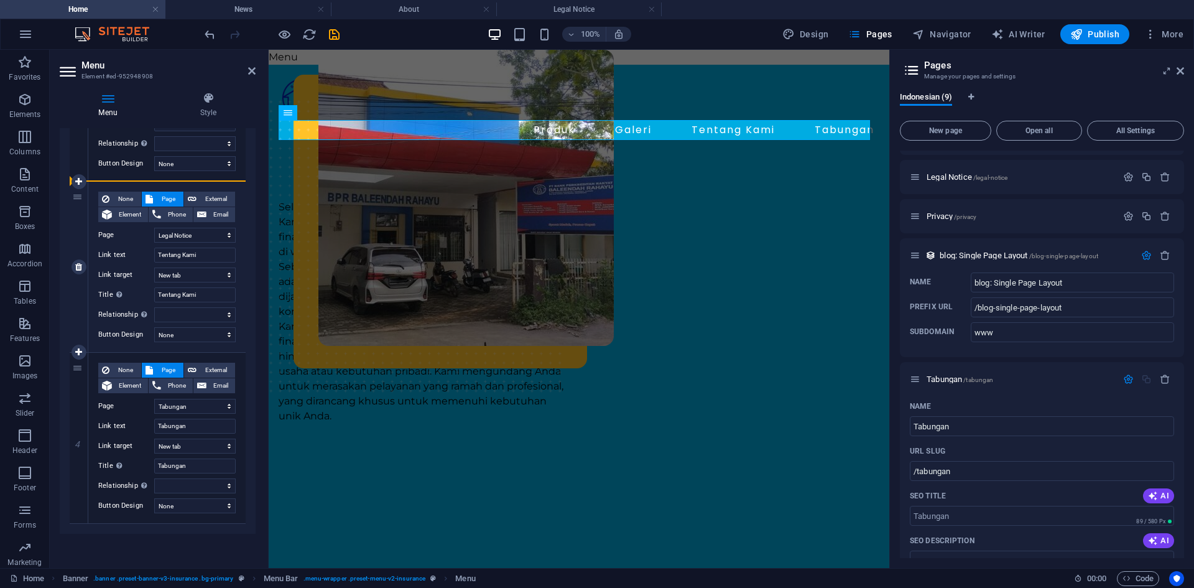
select select "7"
type input "Tabungan"
select select
select select "5"
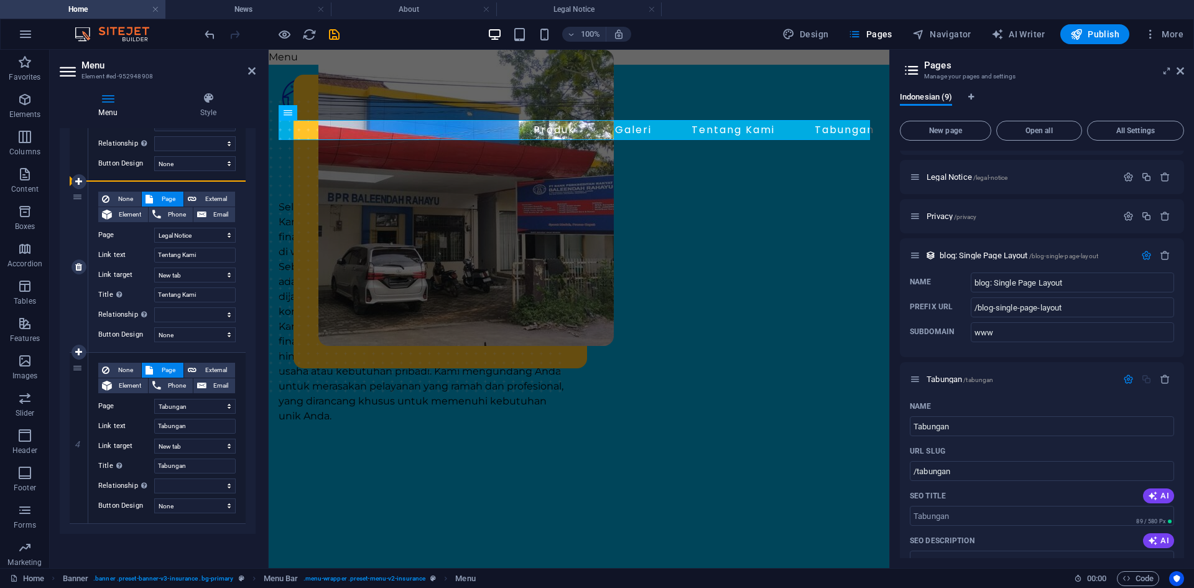
type input "Tentang Kami"
select select
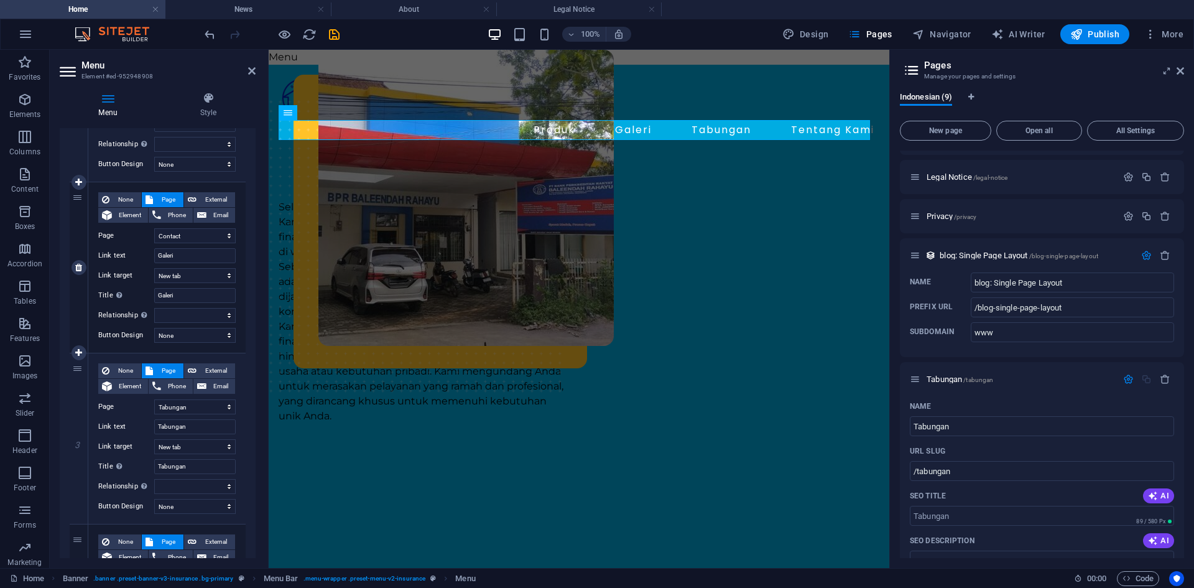
scroll to position [220, 0]
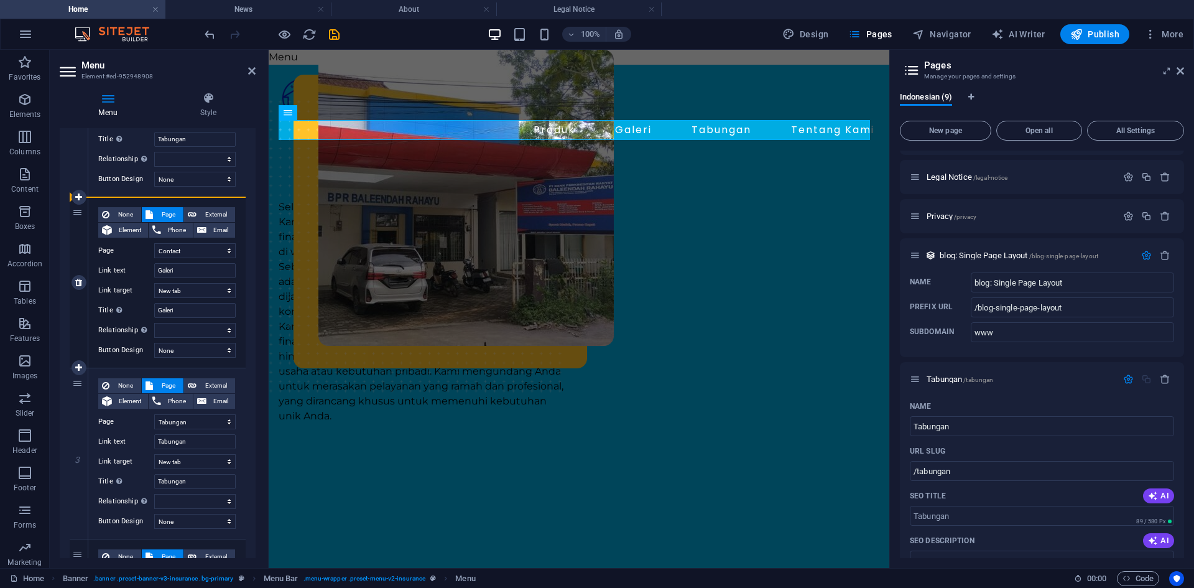
drag, startPoint x: 80, startPoint y: 381, endPoint x: 81, endPoint y: 211, distance: 170.4
click at [81, 211] on div "1 None Page External Element Phone Email Page Home About Services News Contact …" at bounding box center [158, 368] width 176 height 684
select select
select select "7"
type input "Tabungan"
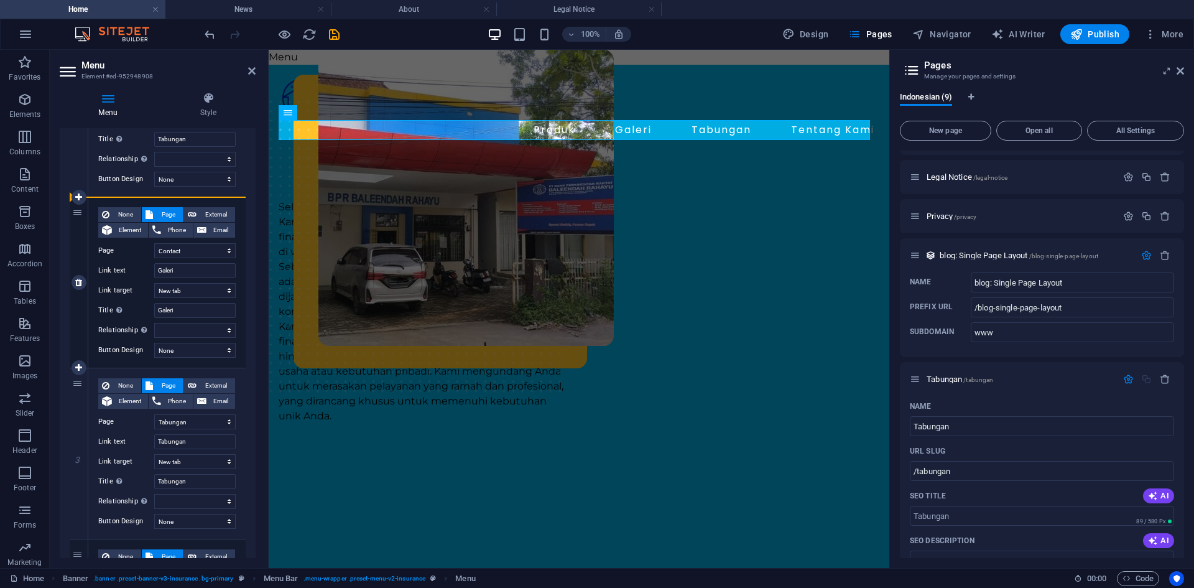
type input "Tabungan"
select select
select select "4"
type input "Galeri"
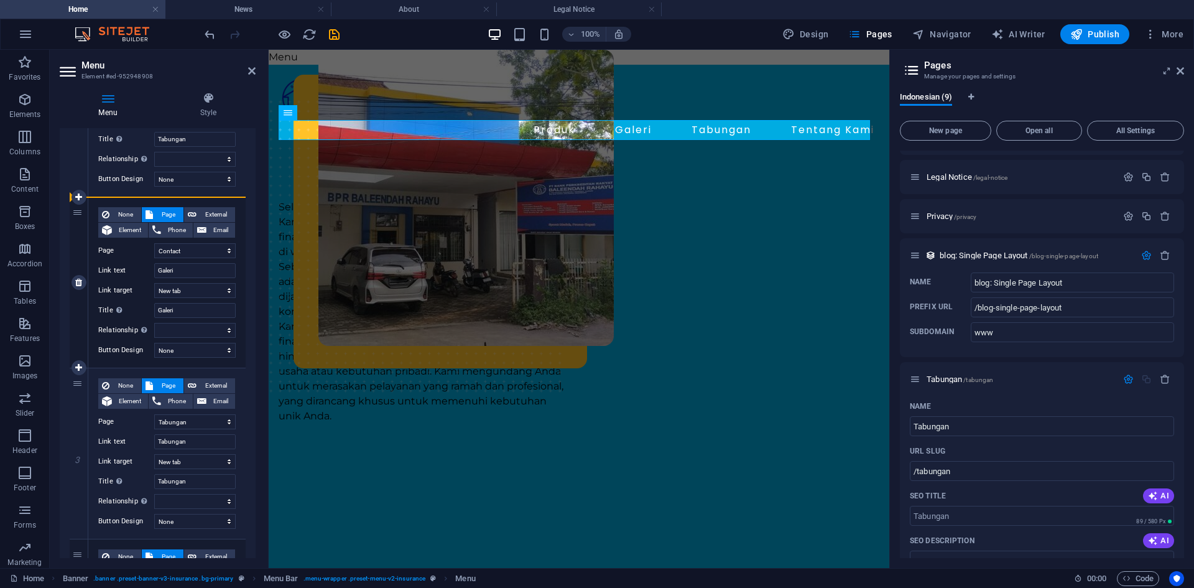
select select
click at [623, 135] on nav "Produk Tabungan Galeri Tentang Kami" at bounding box center [579, 130] width 601 height 20
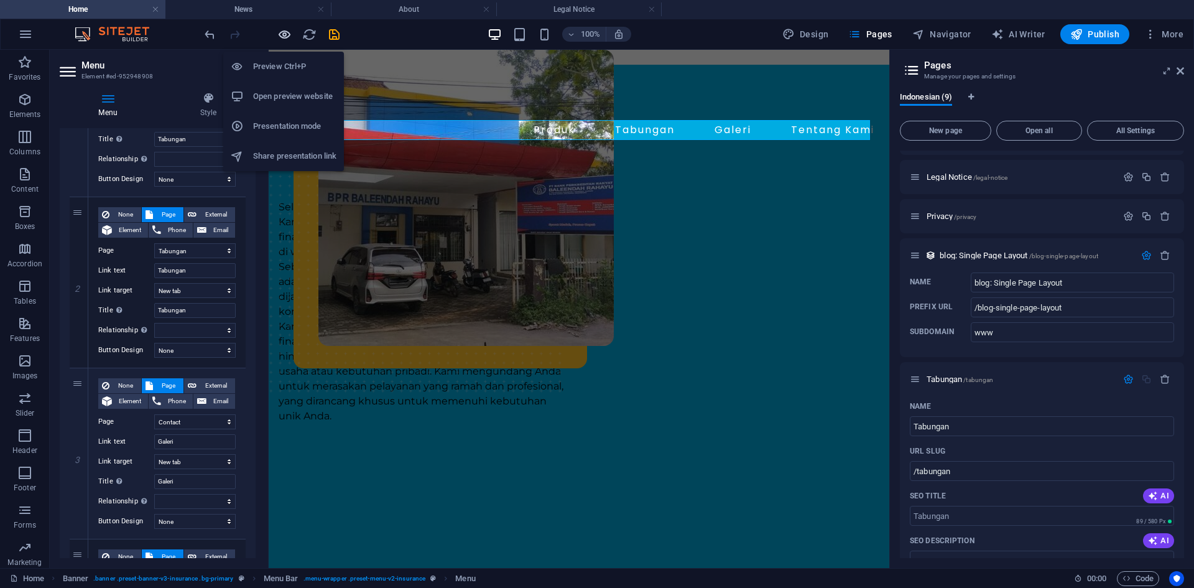
click at [287, 33] on icon "button" at bounding box center [284, 34] width 14 height 14
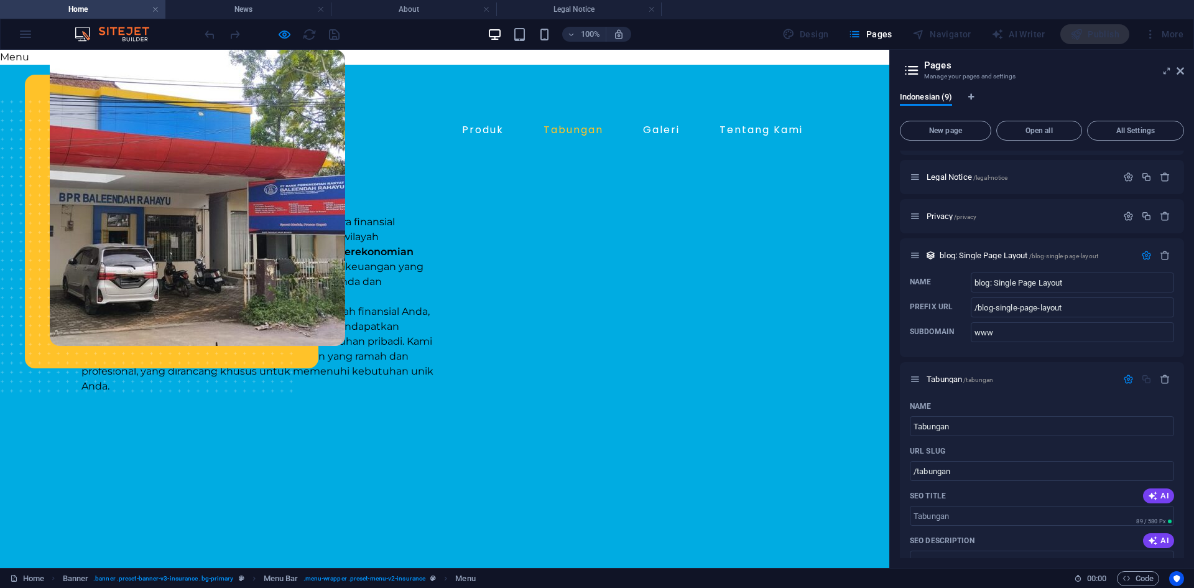
click at [566, 132] on link "Tabungan" at bounding box center [574, 130] width 70 height 20
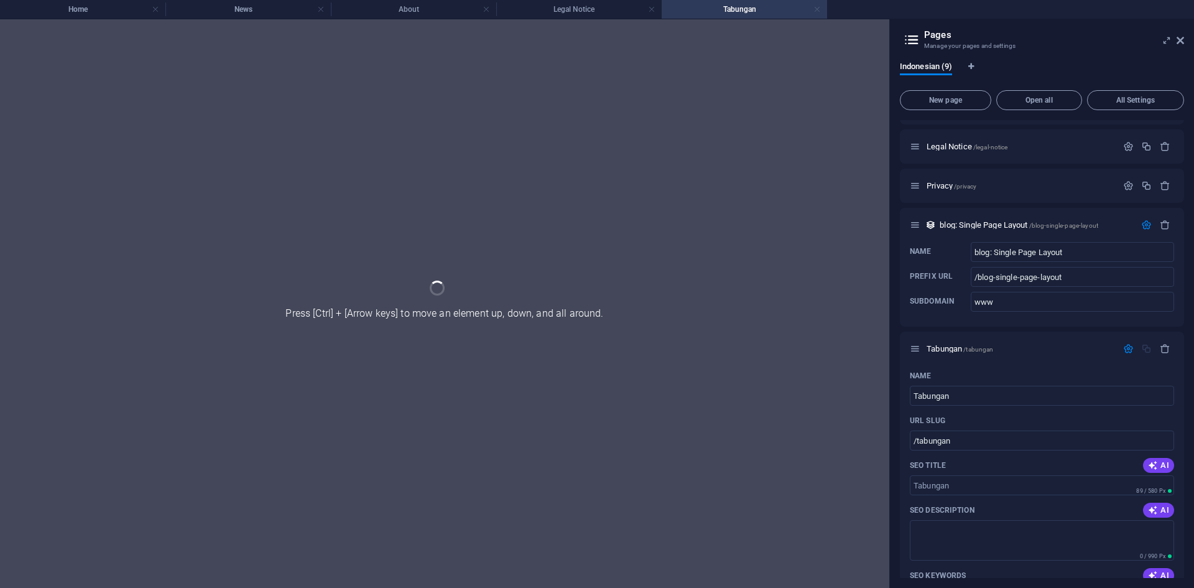
click at [816, 7] on link at bounding box center [816, 10] width 7 height 12
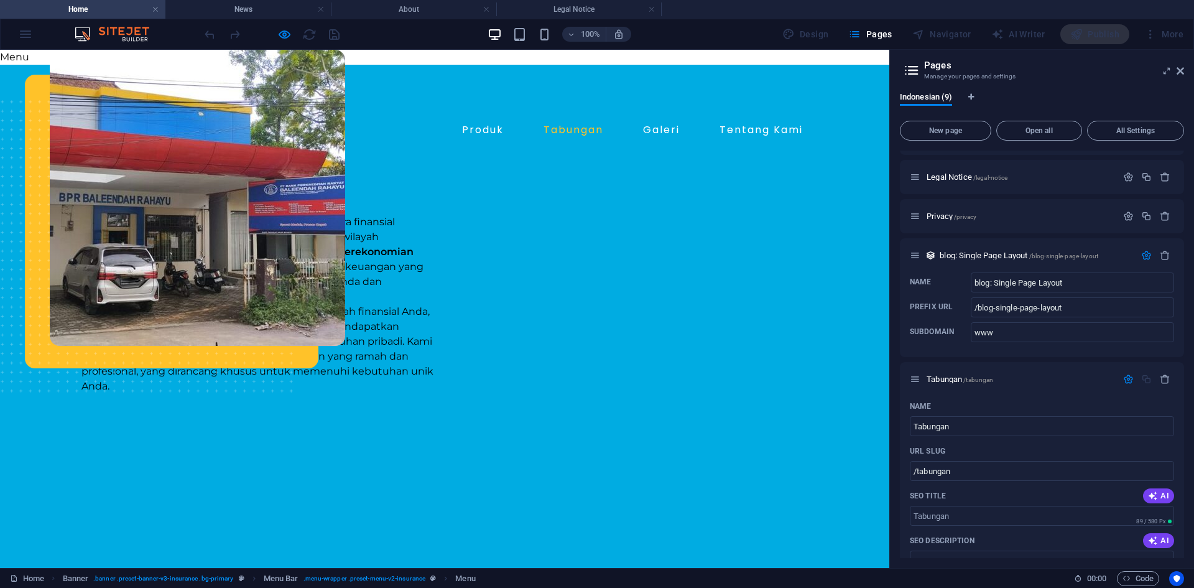
click at [562, 131] on link "Tabungan" at bounding box center [574, 130] width 70 height 20
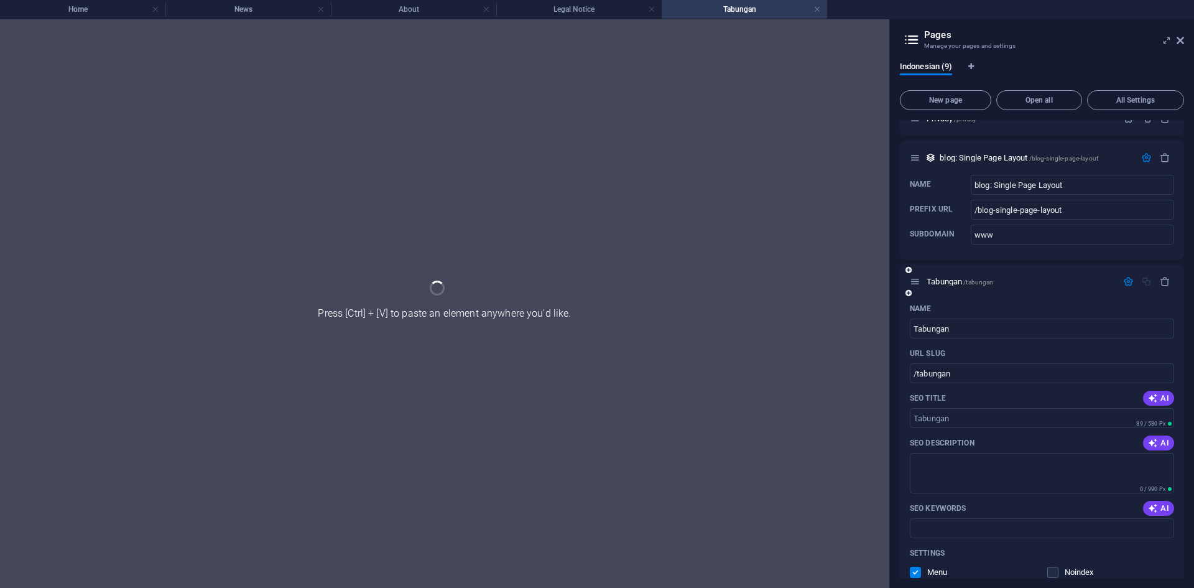
scroll to position [373, 0]
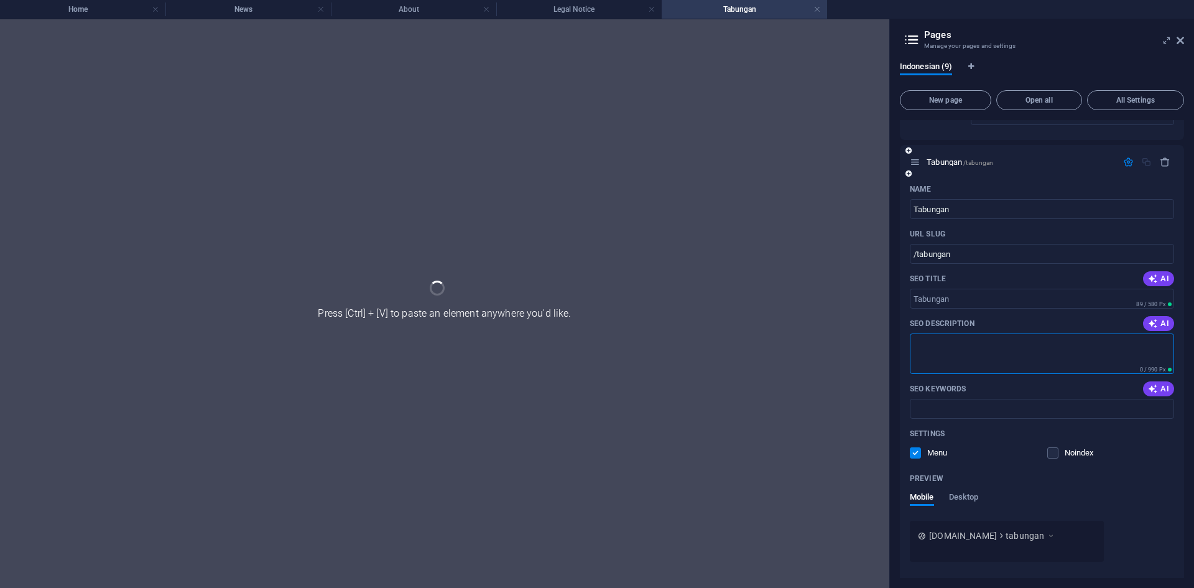
click at [1040, 354] on textarea "SEO Description" at bounding box center [1042, 353] width 264 height 40
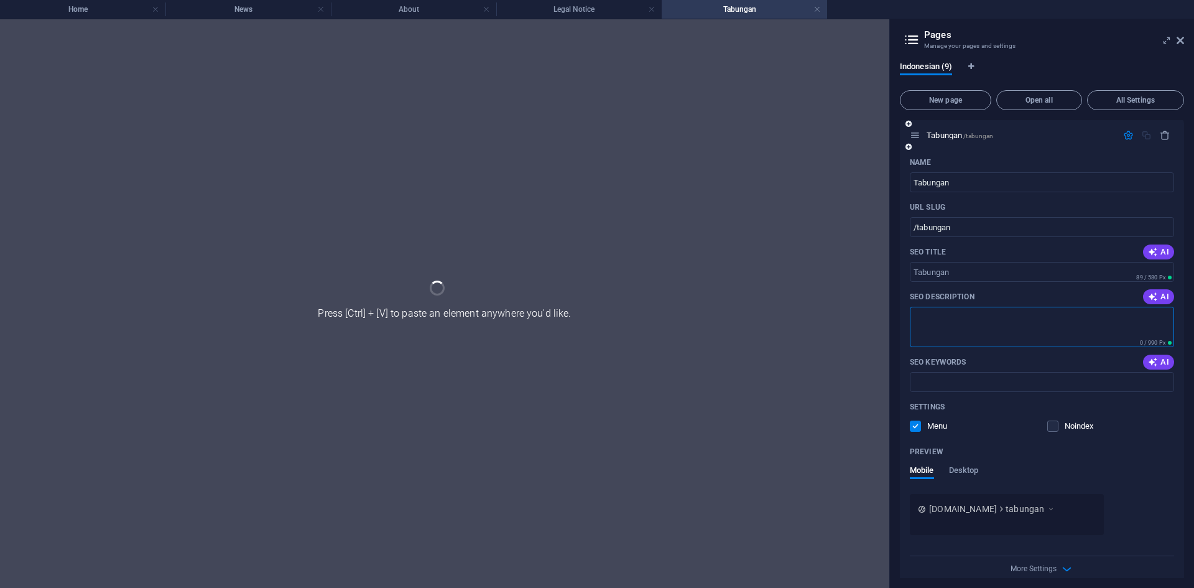
scroll to position [413, 0]
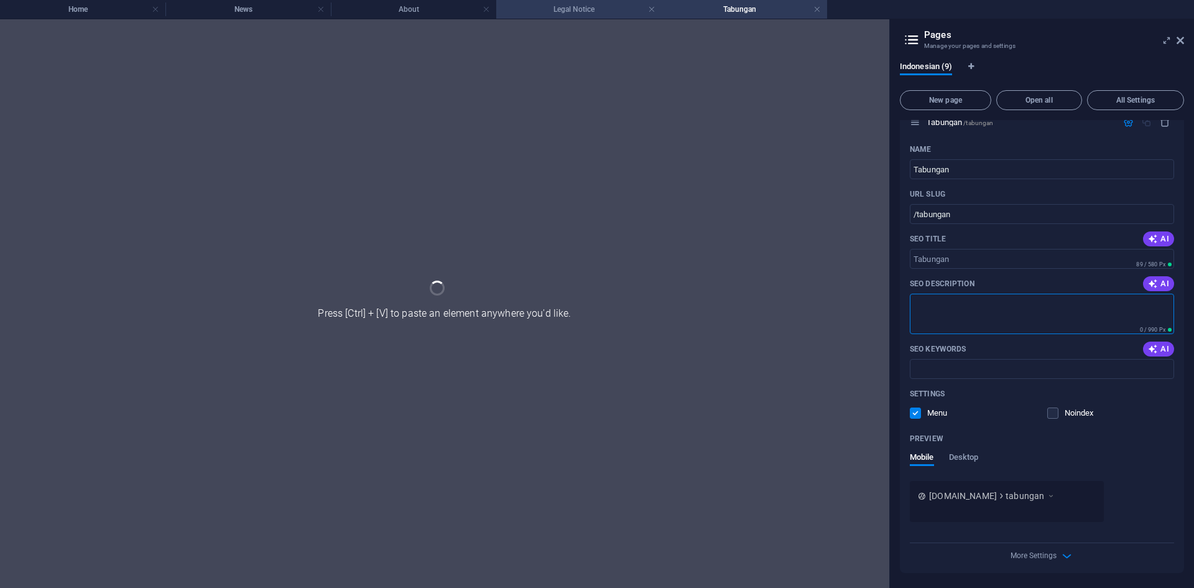
click at [596, 9] on h4 "Legal Notice" at bounding box center [578, 9] width 165 height 14
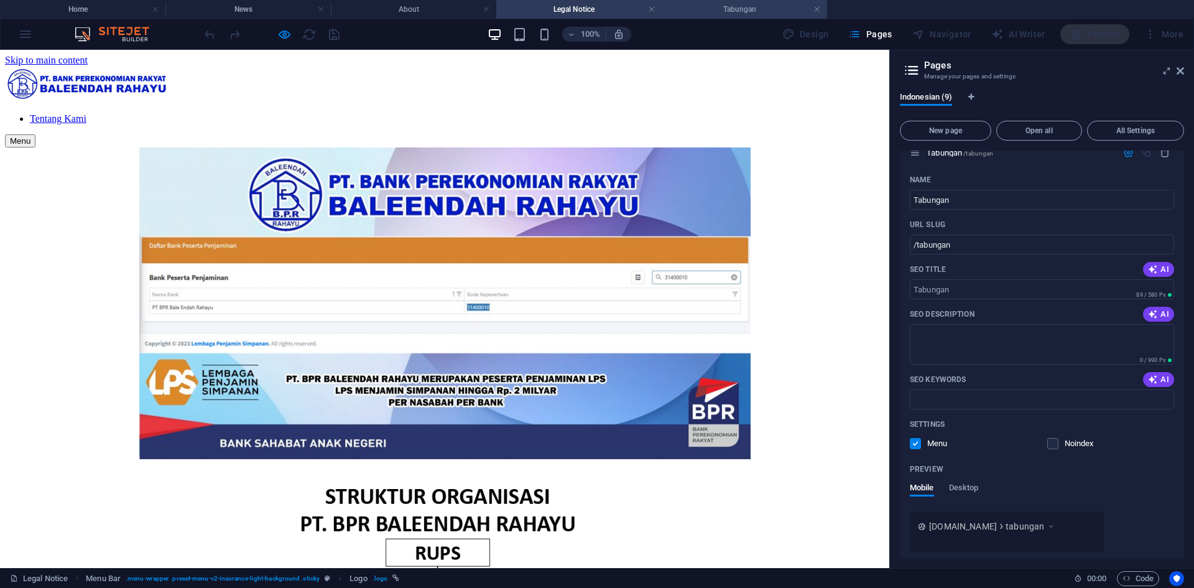
click at [727, 6] on h4 "Tabungan" at bounding box center [744, 9] width 165 height 14
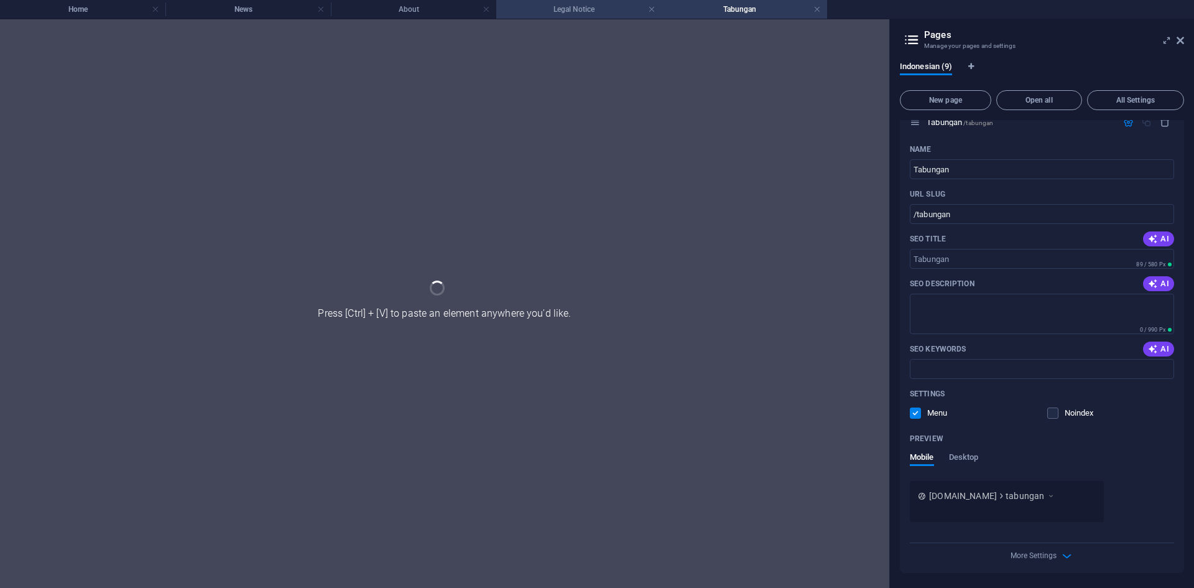
click at [562, 9] on h4 "Legal Notice" at bounding box center [578, 9] width 165 height 14
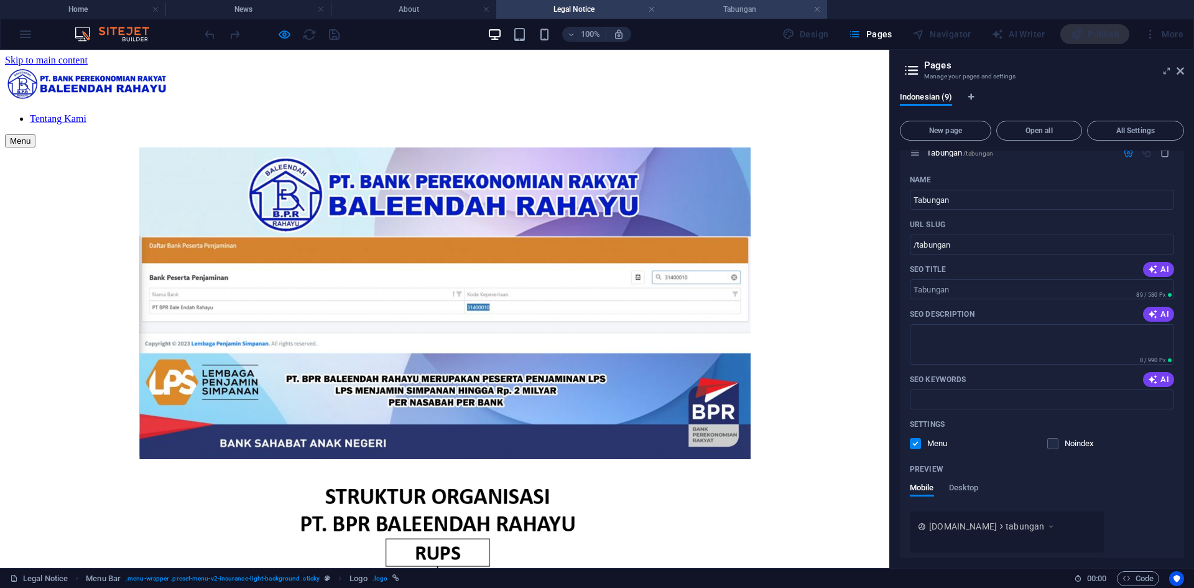
click at [733, 9] on h4 "Tabungan" at bounding box center [744, 9] width 165 height 14
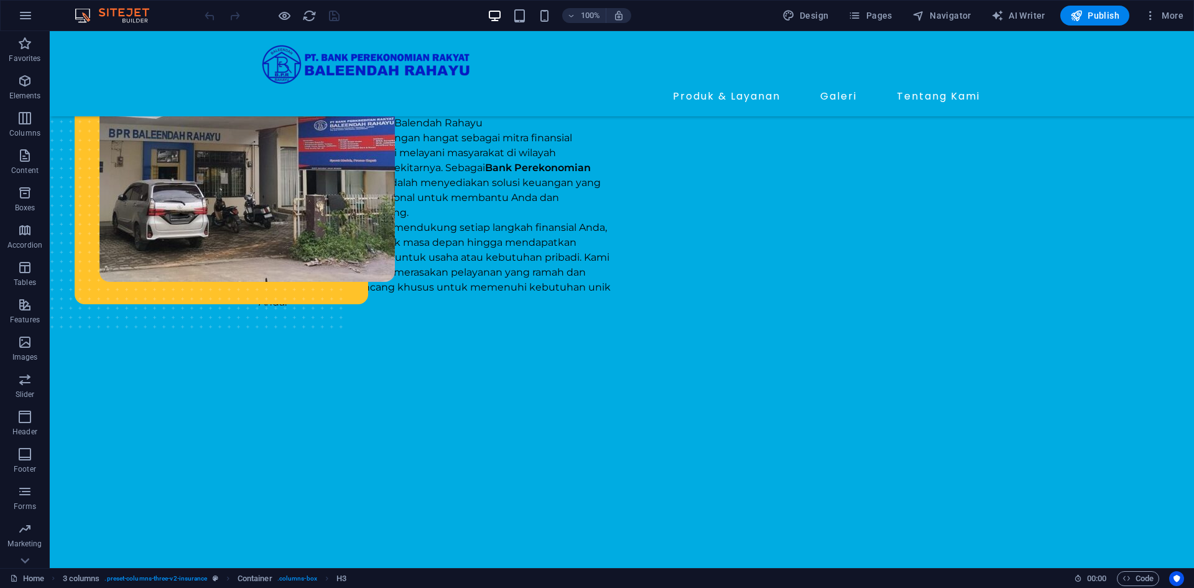
scroll to position [25, 0]
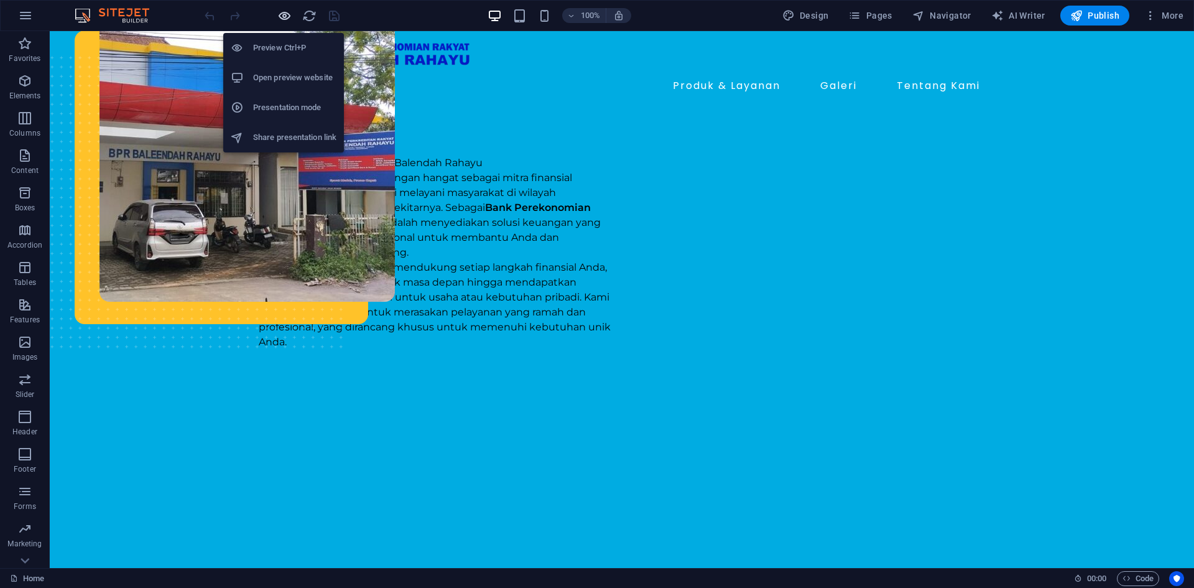
click at [289, 14] on icon "button" at bounding box center [284, 16] width 14 height 14
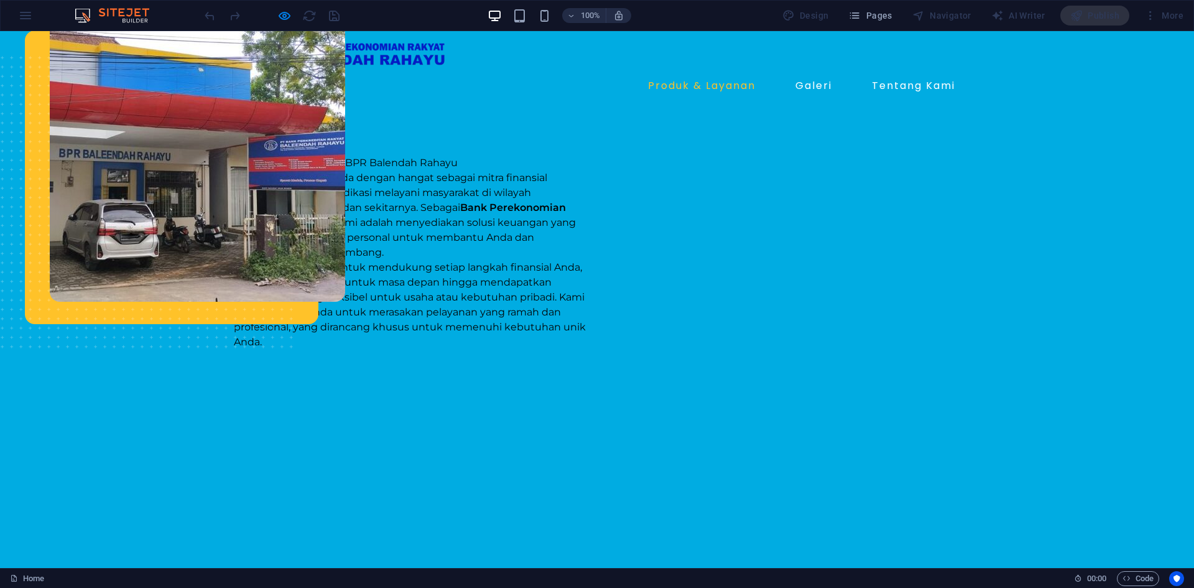
click at [722, 89] on link "Produk & Layanan" at bounding box center [702, 86] width 118 height 20
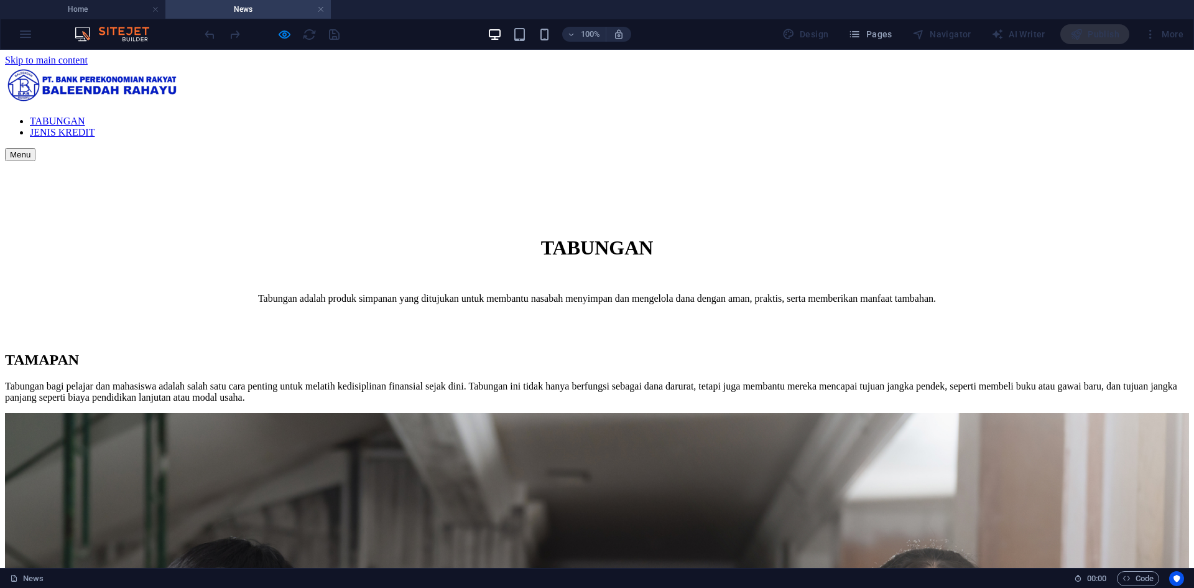
scroll to position [0, 0]
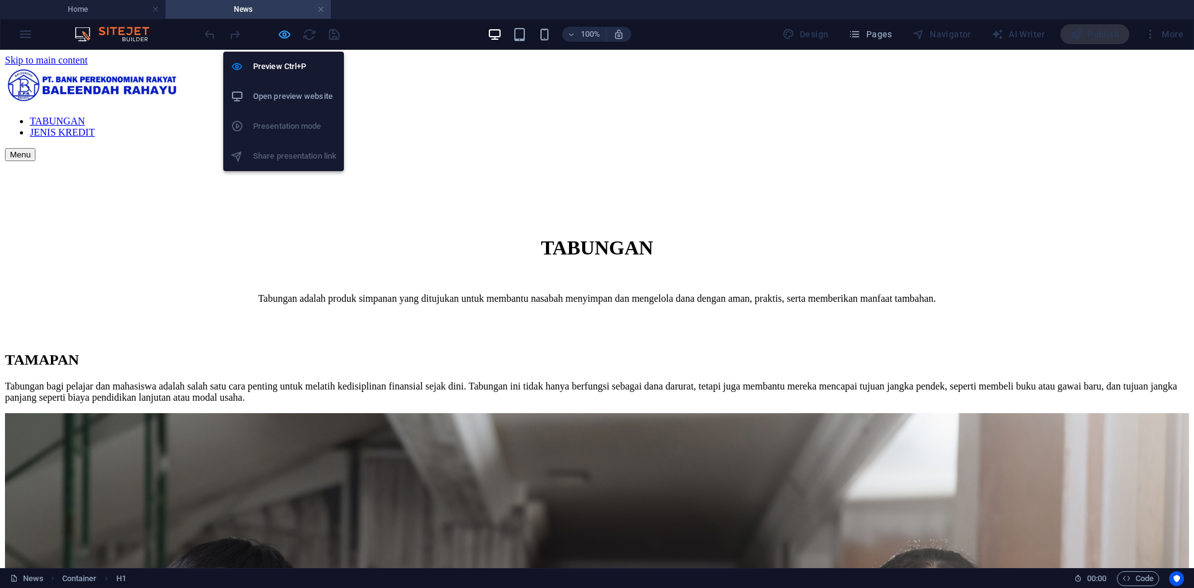
click at [289, 37] on icon "button" at bounding box center [284, 34] width 14 height 14
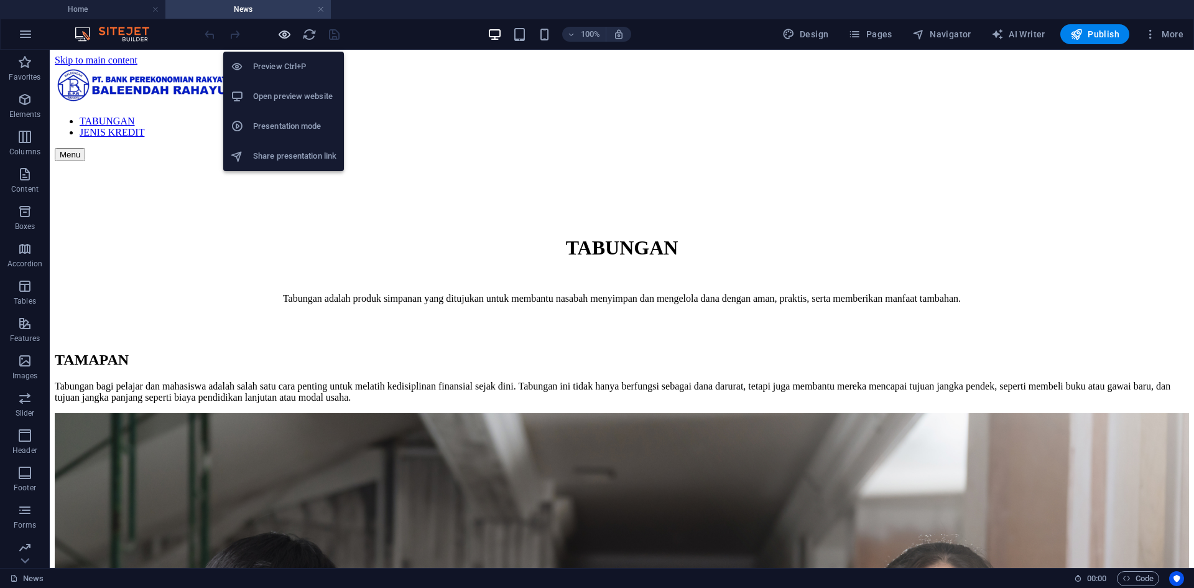
click at [284, 34] on icon "button" at bounding box center [284, 34] width 14 height 14
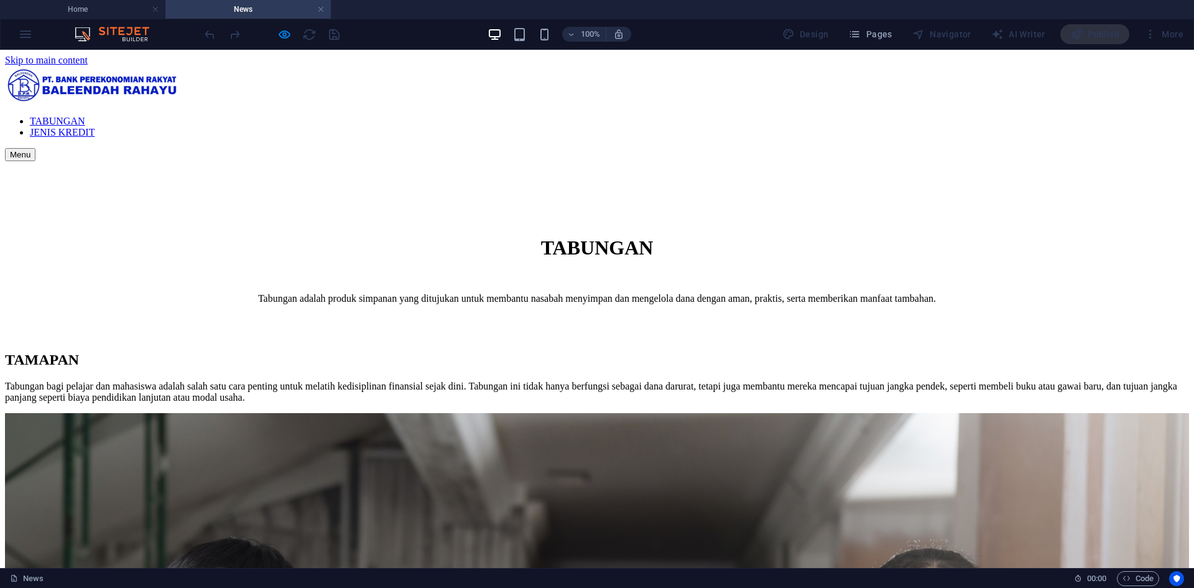
click at [95, 127] on link "JENIS KREDIT" at bounding box center [62, 132] width 65 height 11
